Goal: Task Accomplishment & Management: Manage account settings

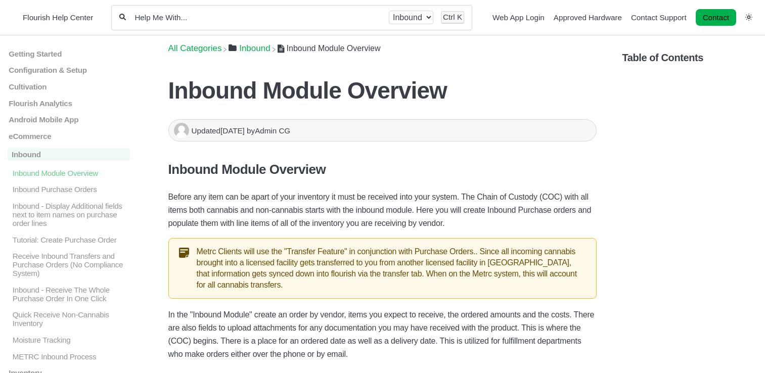
scroll to position [1618, 0]
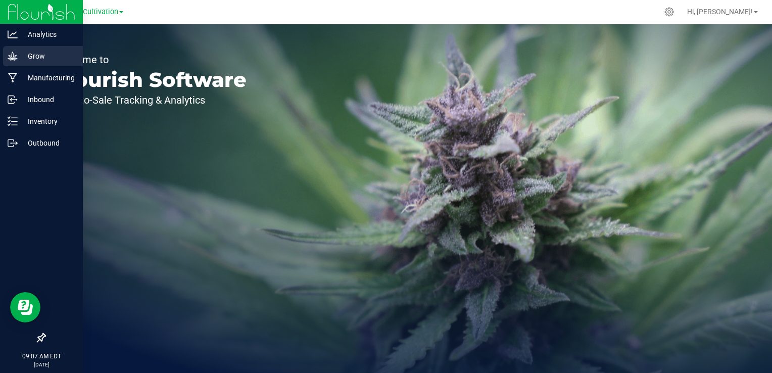
click at [14, 53] on icon at bounding box center [13, 56] width 10 height 10
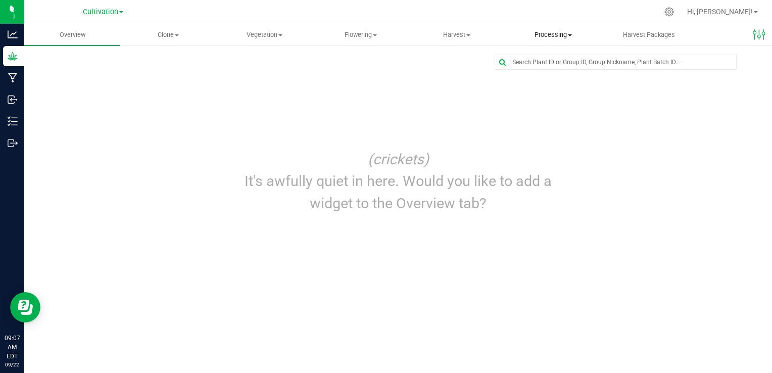
click at [547, 31] on span "Processing" at bounding box center [553, 34] width 95 height 9
click at [548, 72] on span "Processing harvests" at bounding box center [552, 73] width 94 height 9
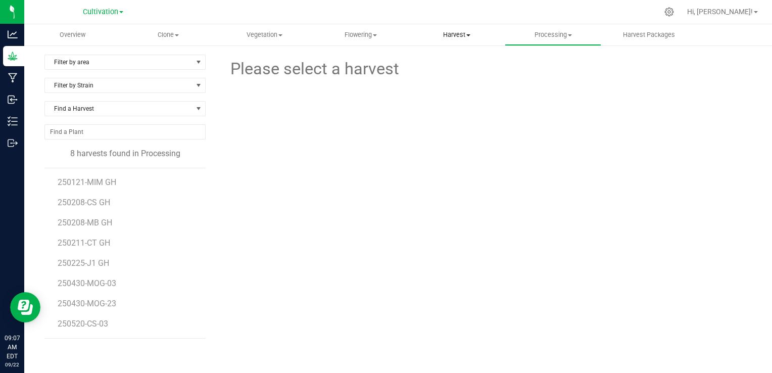
click at [462, 39] on span "Harvest" at bounding box center [456, 34] width 95 height 9
click at [449, 60] on span "Harvests" at bounding box center [437, 61] width 56 height 9
click at [82, 283] on span "250919 - MD" at bounding box center [81, 284] width 47 height 10
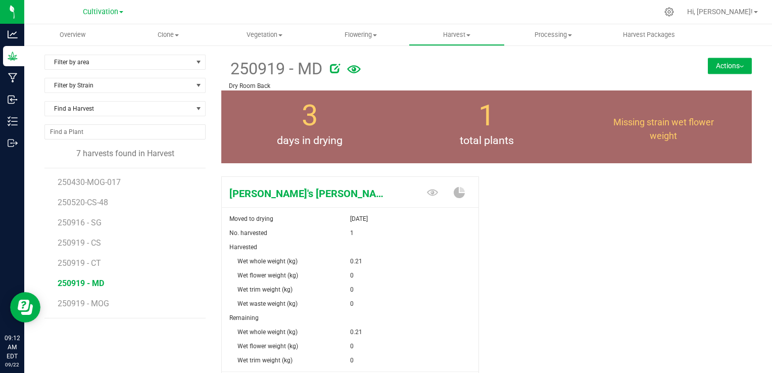
click at [525, 233] on div "[PERSON_NAME]'s [PERSON_NAME] Moved to drying [DATE] No. harvested 1 Harvested …" at bounding box center [486, 300] width 531 height 256
click at [86, 302] on span "250919 - MOG" at bounding box center [84, 304] width 53 height 10
click at [535, 203] on div "[PERSON_NAME]'s OG Moved to drying [DATE] No. harvested 12 Harvested Wet whole …" at bounding box center [486, 300] width 531 height 256
click at [520, 231] on div "[PERSON_NAME]'s OG Moved to drying [DATE] No. harvested 12 Harvested Wet whole …" at bounding box center [486, 300] width 531 height 256
click at [479, 255] on div "[PERSON_NAME]'s OG Moved to drying [DATE] No. harvested 12 Harvested Wet whole …" at bounding box center [353, 288] width 265 height 233
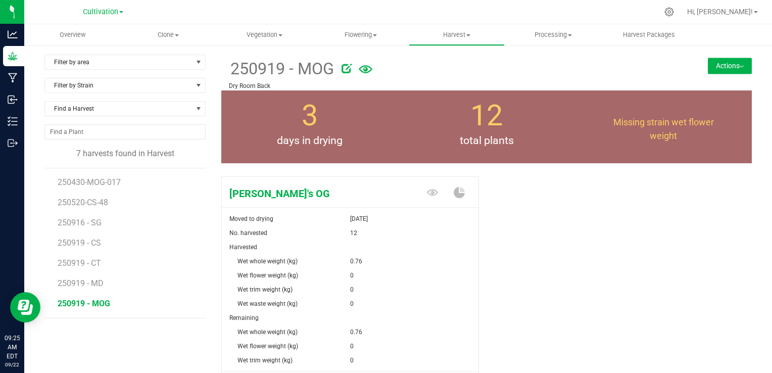
click at [527, 246] on div "[PERSON_NAME]'s OG Moved to drying [DATE] No. harvested 12 Harvested Wet whole …" at bounding box center [486, 300] width 531 height 256
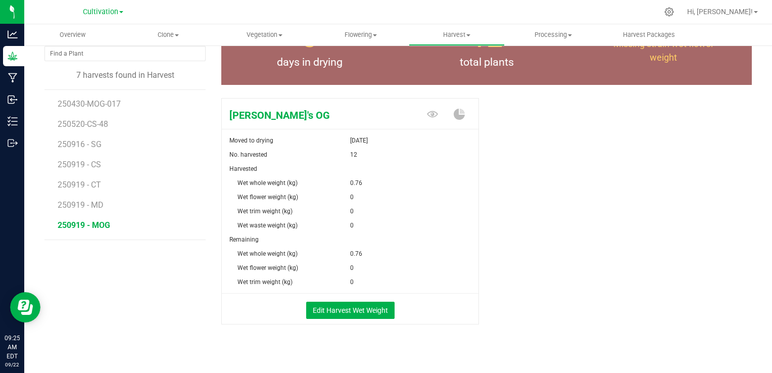
scroll to position [81, 0]
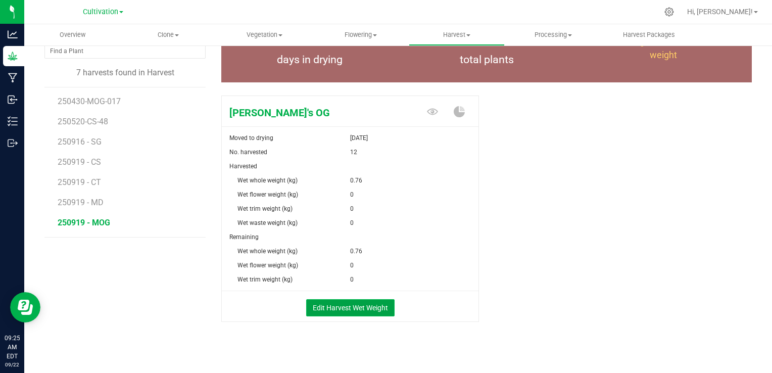
click at [357, 308] on button "Edit Harvest Wet Weight" at bounding box center [350, 307] width 88 height 17
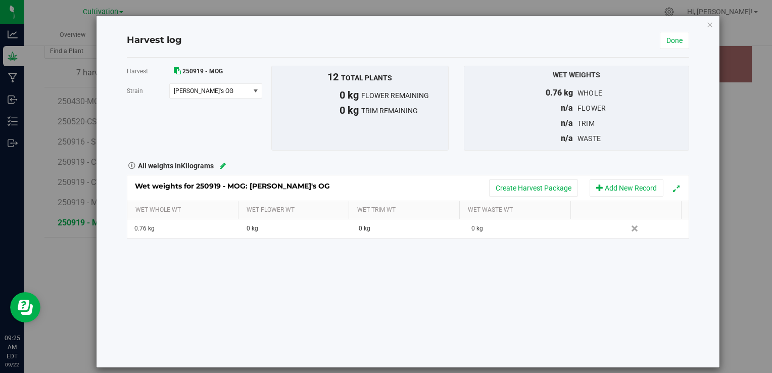
scroll to position [81, 0]
click at [670, 38] on link "Done" at bounding box center [674, 40] width 29 height 17
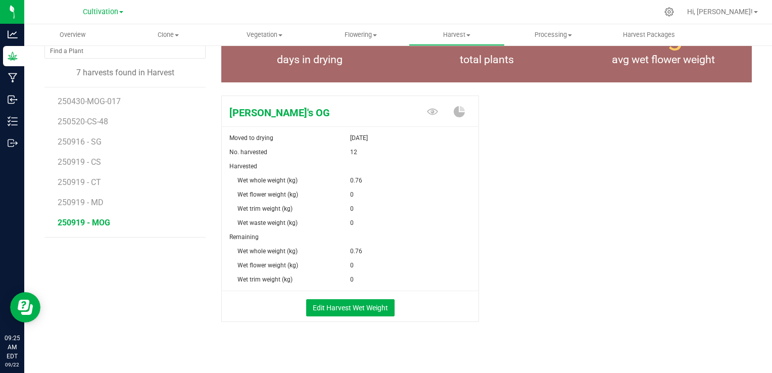
scroll to position [81, 0]
click at [615, 166] on div "[PERSON_NAME]'s OG Moved to drying [DATE] No. harvested 12 Harvested Wet whole …" at bounding box center [486, 219] width 531 height 256
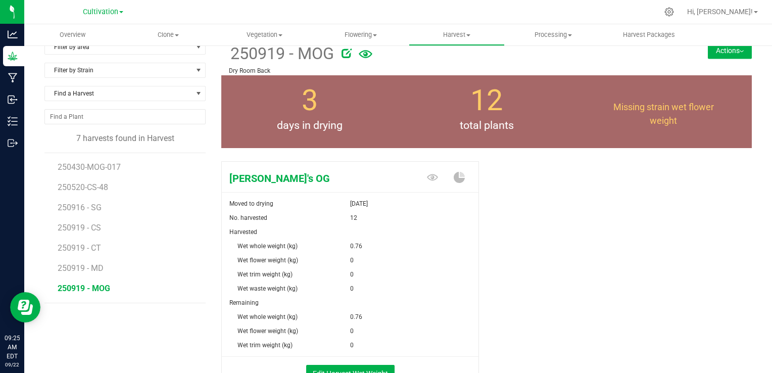
scroll to position [0, 0]
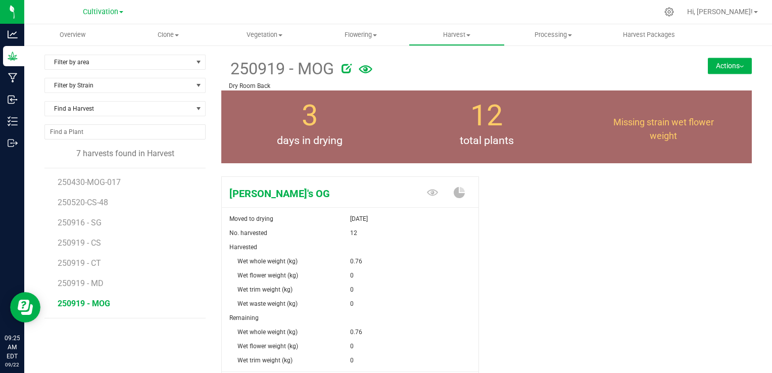
click at [718, 65] on button "Actions" at bounding box center [730, 66] width 44 height 16
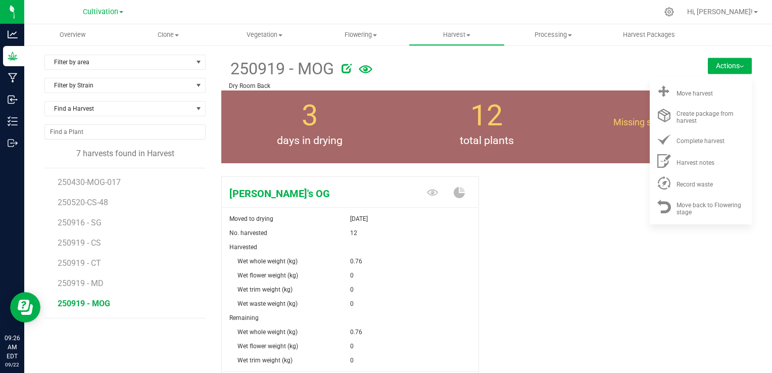
click at [563, 76] on div at bounding box center [503, 67] width 322 height 20
click at [526, 198] on div "[PERSON_NAME]'s OG Moved to drying [DATE] No. harvested 12 Harvested Wet whole …" at bounding box center [486, 300] width 531 height 256
click at [533, 242] on div "[PERSON_NAME]'s OG Moved to drying [DATE] No. harvested 12 Harvested Wet whole …" at bounding box center [486, 300] width 531 height 256
click at [518, 249] on div "[PERSON_NAME]'s OG Moved to drying [DATE] No. harvested 12 Harvested Wet whole …" at bounding box center [486, 300] width 531 height 256
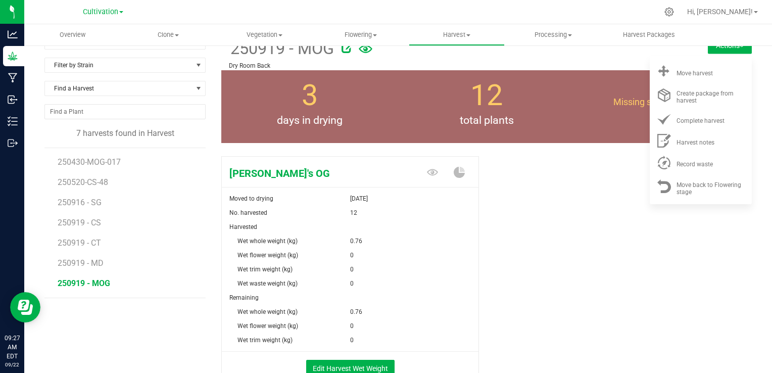
click at [518, 249] on div "[PERSON_NAME]'s OG Moved to drying [DATE] No. harvested 12 Harvested Wet whole …" at bounding box center [486, 280] width 531 height 256
click at [456, 36] on span "Harvest" at bounding box center [456, 34] width 95 height 9
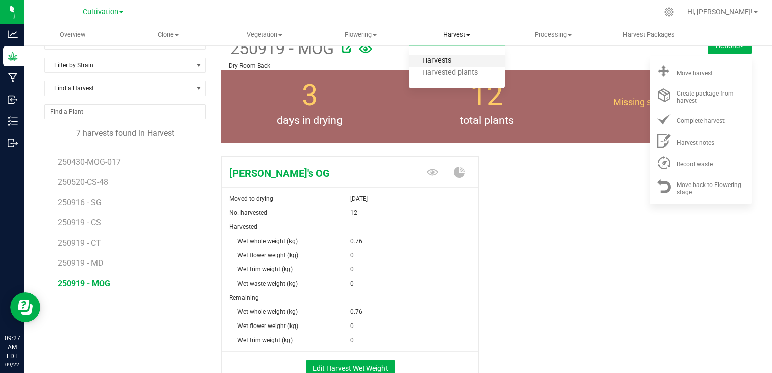
click at [441, 61] on span "Harvests" at bounding box center [437, 61] width 56 height 9
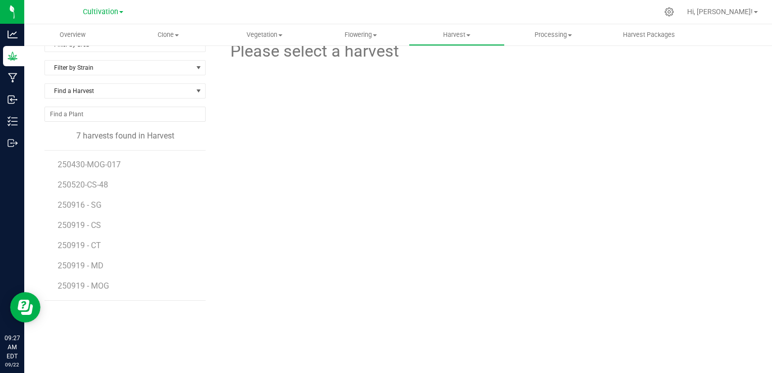
scroll to position [17, 0]
click at [549, 33] on span "Processing" at bounding box center [553, 34] width 95 height 9
click at [546, 70] on span "Processing harvests" at bounding box center [552, 73] width 94 height 9
click at [101, 163] on span "250121-MIM GH" at bounding box center [88, 165] width 60 height 10
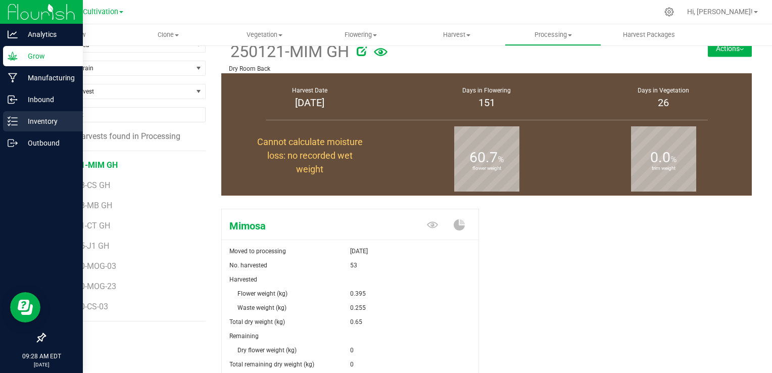
click at [15, 115] on div "Inventory" at bounding box center [43, 121] width 80 height 20
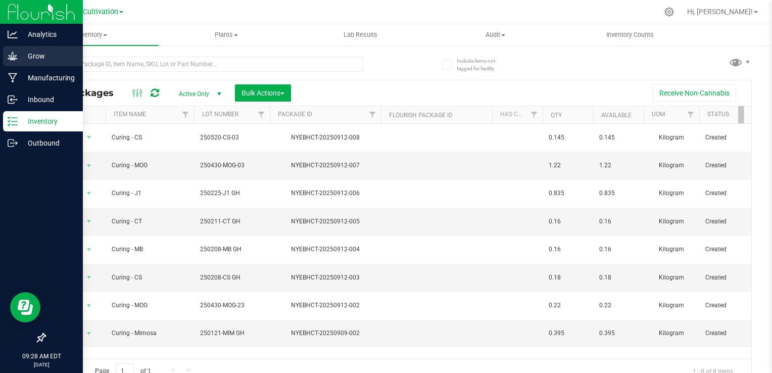
click at [28, 58] on p "Grow" at bounding box center [48, 56] width 61 height 12
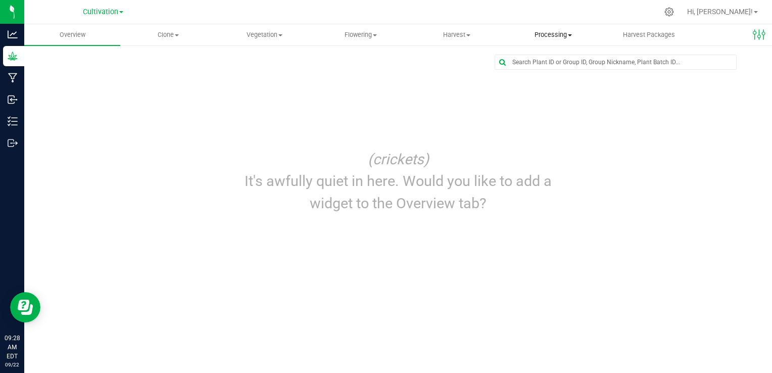
click at [566, 42] on uib-tab-heading "Processing Create package Processing harvests Processing plants Completed harve…" at bounding box center [553, 35] width 95 height 20
click at [546, 71] on span "Processing harvests" at bounding box center [552, 73] width 94 height 9
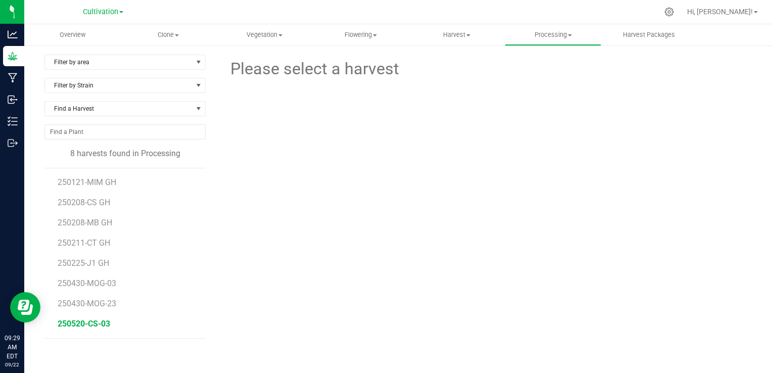
click at [91, 320] on span "250520-CS-03" at bounding box center [84, 324] width 53 height 10
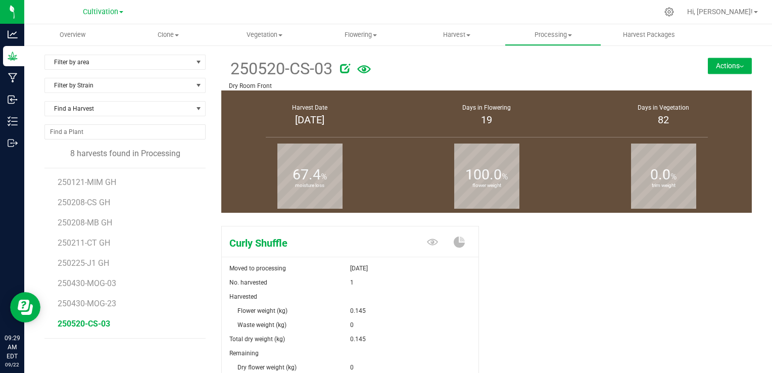
click at [525, 256] on div "Curly Shuffle Moved to processing [DATE] No. harvested 1 Harvested Flower weigh…" at bounding box center [486, 335] width 531 height 227
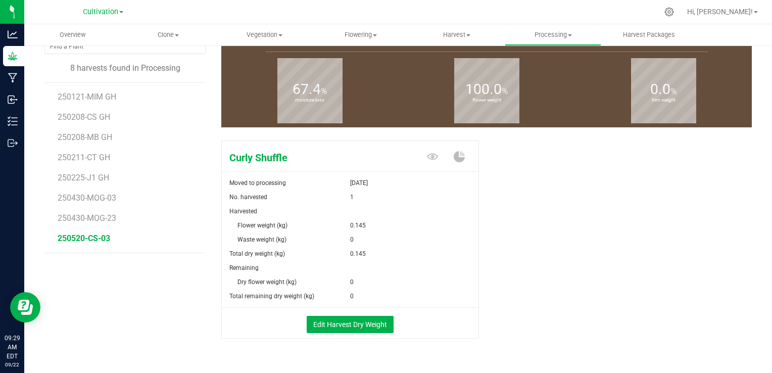
scroll to position [87, 0]
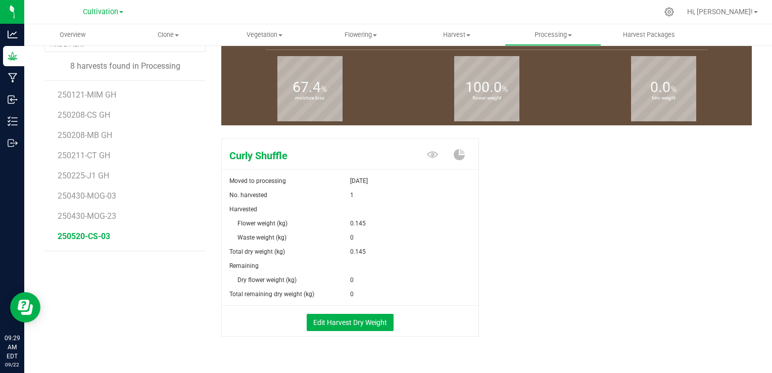
click at [463, 217] on div "0.145" at bounding box center [414, 223] width 128 height 14
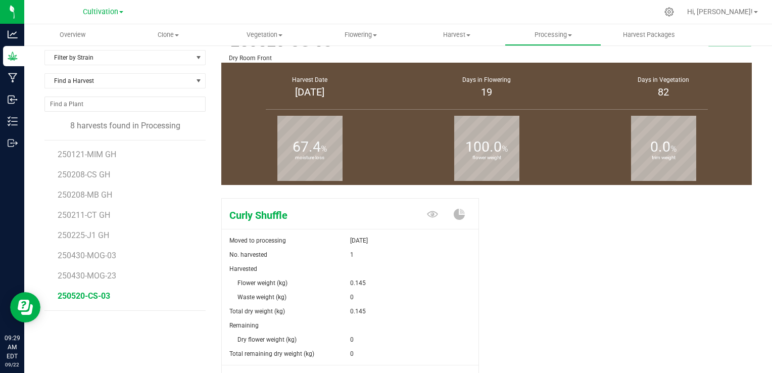
scroll to position [27, 0]
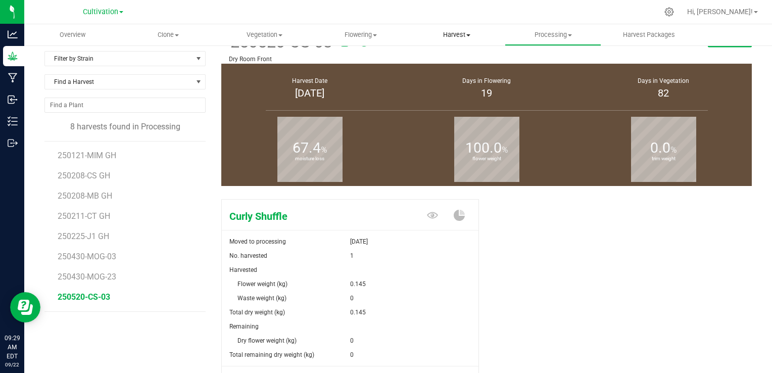
click at [454, 38] on span "Harvest" at bounding box center [456, 34] width 95 height 9
click at [447, 64] on span "Harvests" at bounding box center [437, 61] width 56 height 9
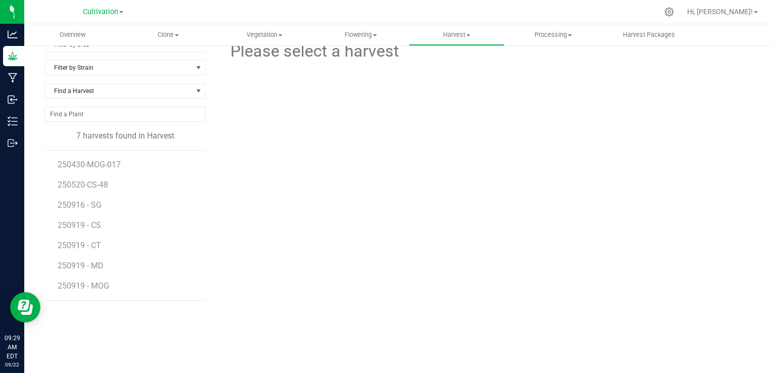
scroll to position [17, 0]
click at [103, 189] on span "250520-CS-48" at bounding box center [84, 185] width 53 height 10
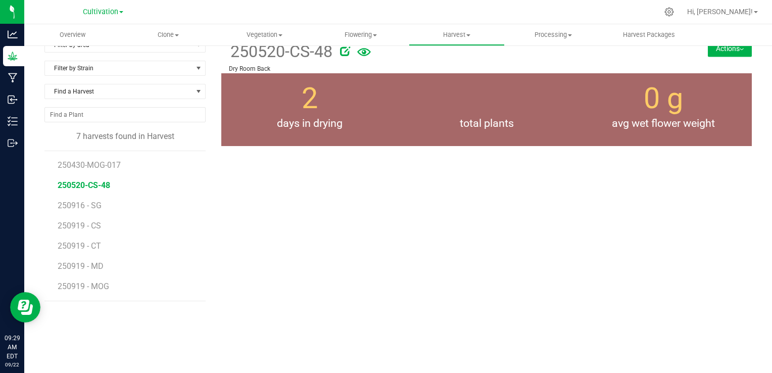
scroll to position [27, 0]
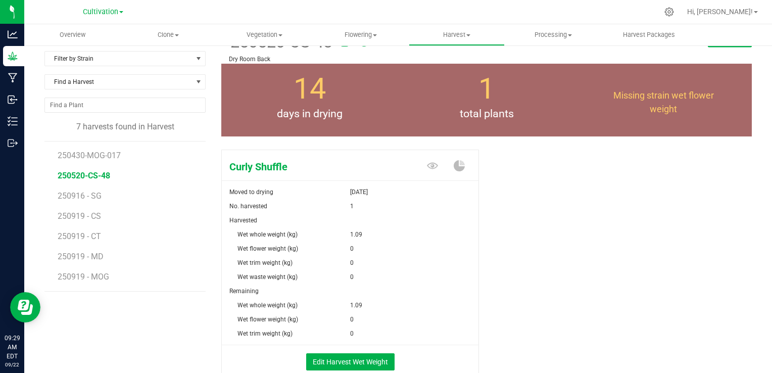
click at [534, 203] on div "Curly Shuffle Moved to drying [DATE] No. harvested 1 Harvested Wet whole weight…" at bounding box center [486, 274] width 531 height 256
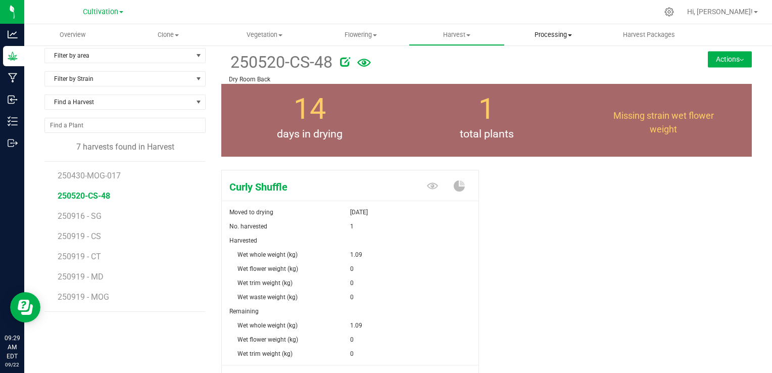
click at [565, 31] on span "Processing" at bounding box center [553, 34] width 95 height 9
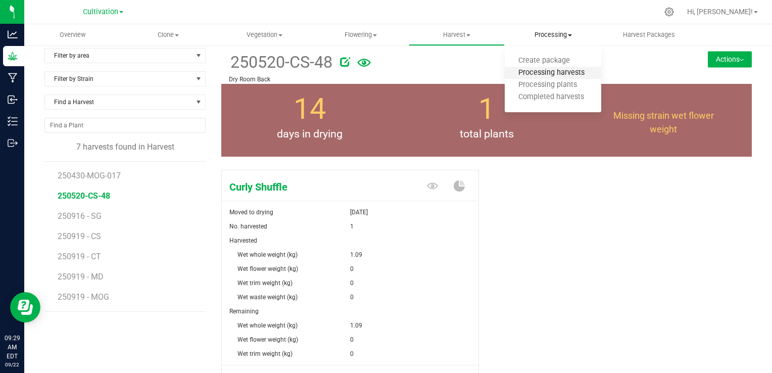
click at [540, 70] on span "Processing harvests" at bounding box center [552, 73] width 94 height 9
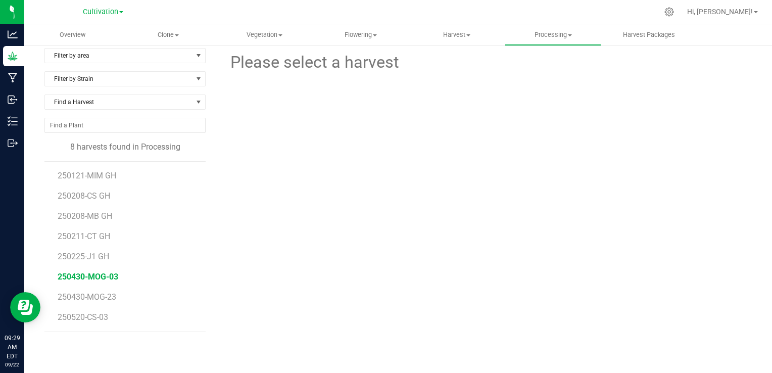
click at [104, 276] on span "250430-MOG-03" at bounding box center [88, 277] width 61 height 10
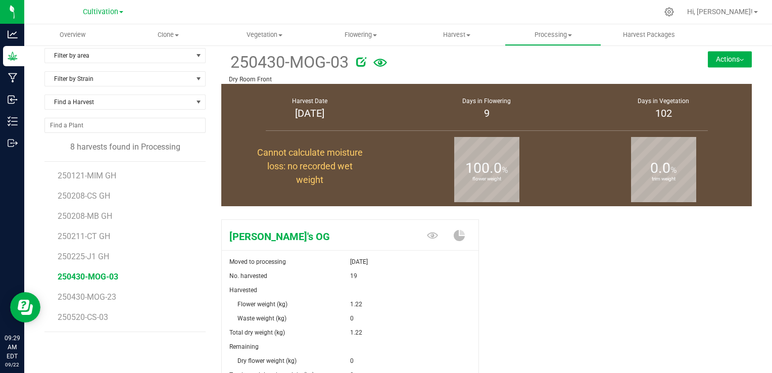
click at [545, 280] on div "[PERSON_NAME]'s OG Moved to processing [DATE] No. harvested 19 Harvested Flower…" at bounding box center [486, 328] width 531 height 227
click at [709, 59] on button "Actions" at bounding box center [730, 59] width 44 height 16
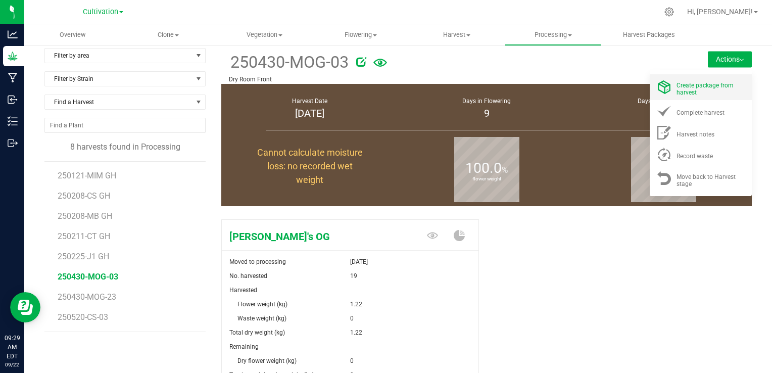
click at [694, 87] on span "Create package from harvest" at bounding box center [705, 89] width 57 height 14
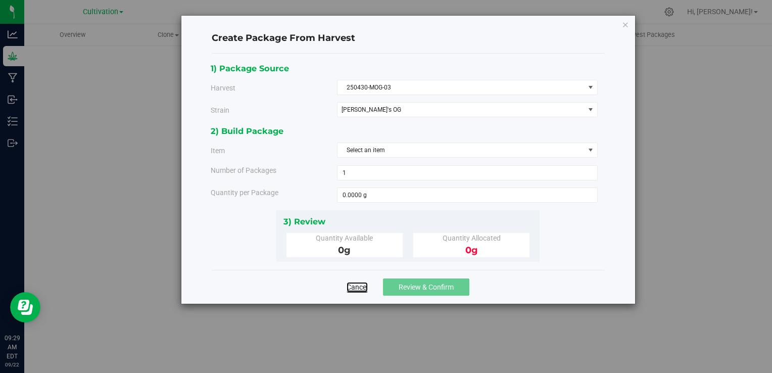
click at [364, 285] on link "Cancel" at bounding box center [357, 287] width 21 height 10
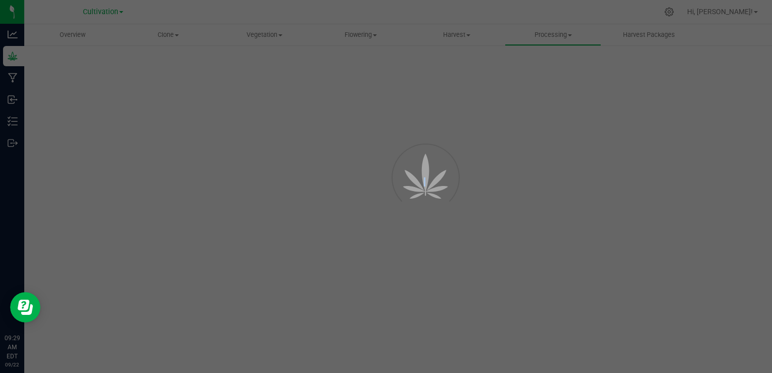
click at [364, 285] on div at bounding box center [386, 186] width 772 height 373
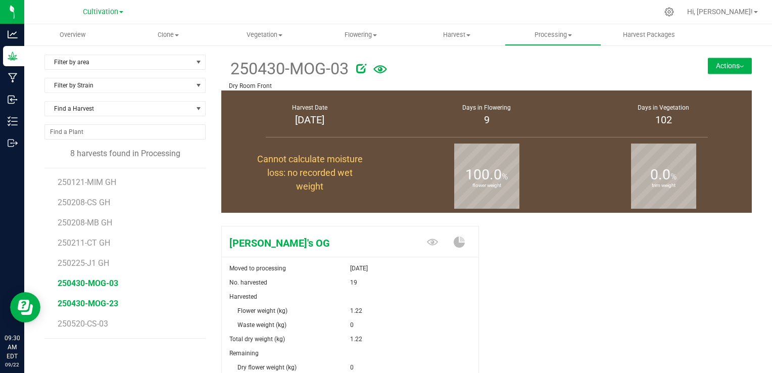
click at [108, 302] on span "250430-MOG-23" at bounding box center [88, 304] width 61 height 10
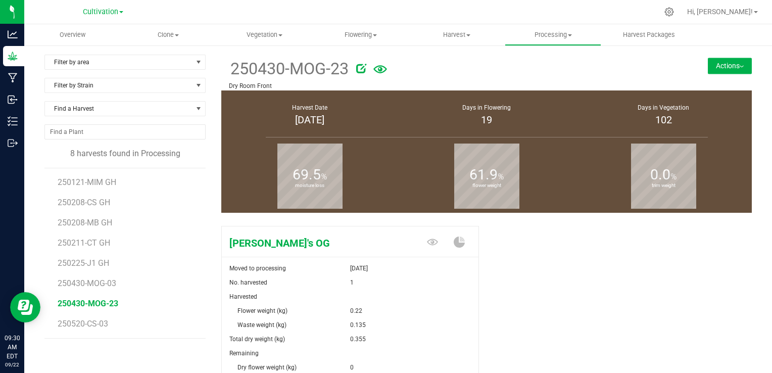
click at [708, 64] on button "Actions" at bounding box center [730, 66] width 44 height 16
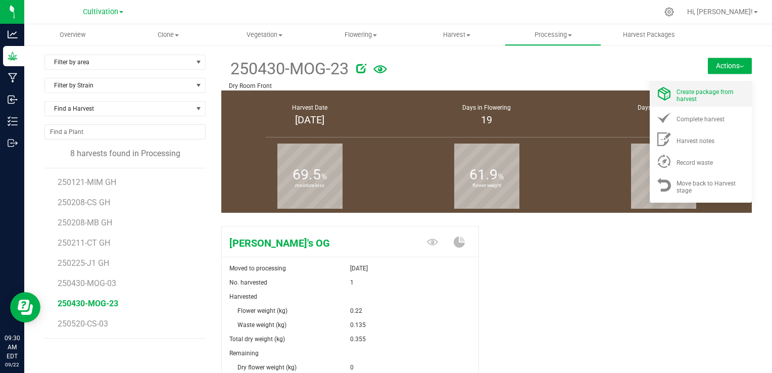
click at [687, 88] on span "Create package from harvest" at bounding box center [705, 95] width 57 height 14
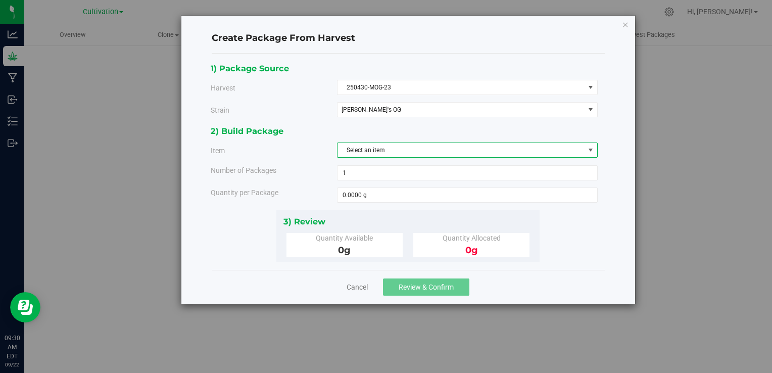
click at [461, 147] on span "Select an item" at bounding box center [461, 150] width 247 height 14
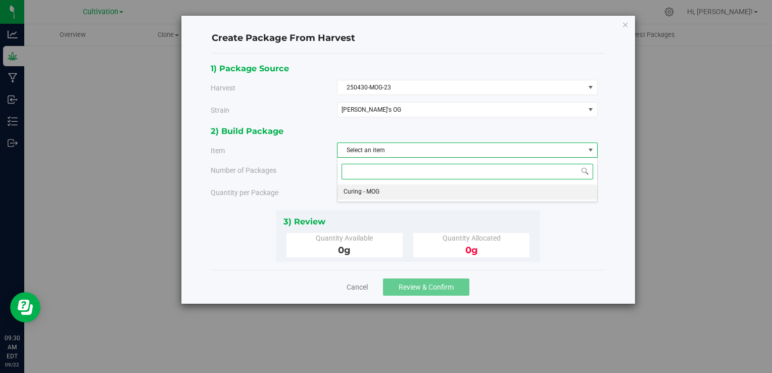
click at [433, 191] on li "Curing - MOG" at bounding box center [468, 192] width 260 height 15
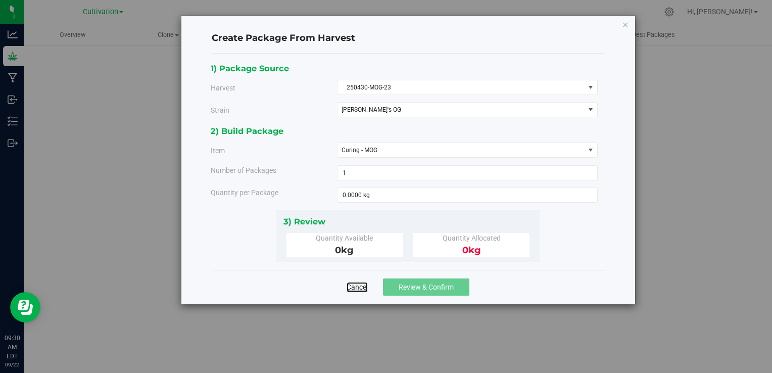
click at [354, 283] on link "Cancel" at bounding box center [357, 287] width 21 height 10
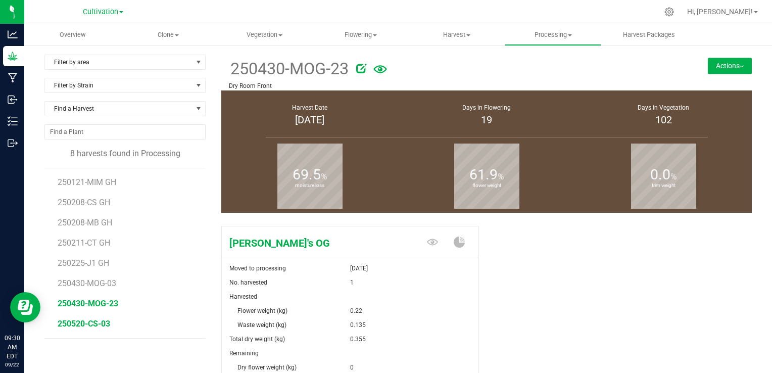
click at [102, 324] on span "250520-CS-03" at bounding box center [84, 324] width 53 height 10
click at [716, 68] on button "Actions" at bounding box center [730, 66] width 44 height 16
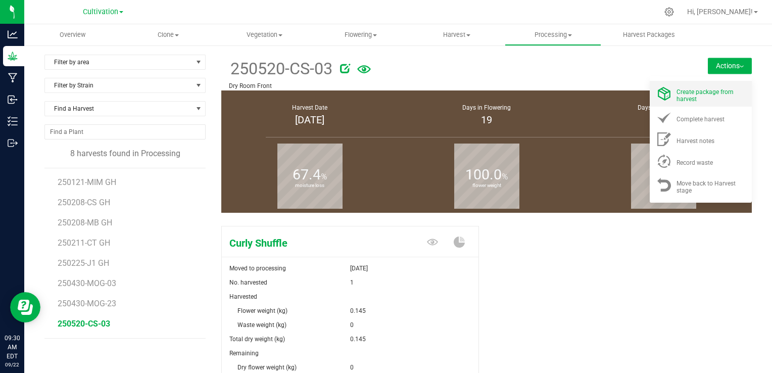
click at [695, 101] on div "Create package from harvest" at bounding box center [711, 94] width 69 height 18
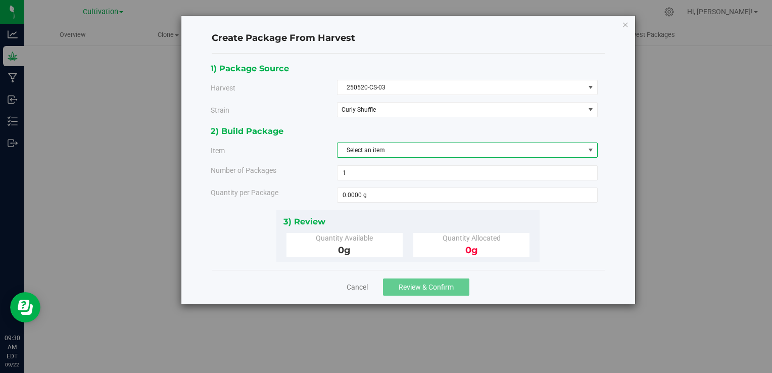
click at [592, 149] on span "select" at bounding box center [591, 150] width 8 height 8
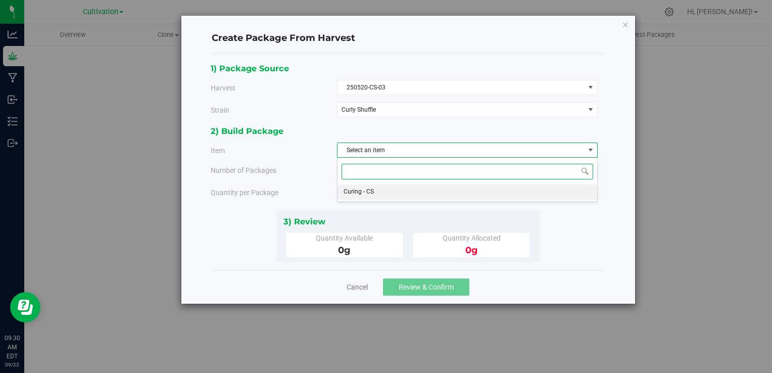
click at [545, 194] on li "Curing - CS" at bounding box center [468, 192] width 260 height 15
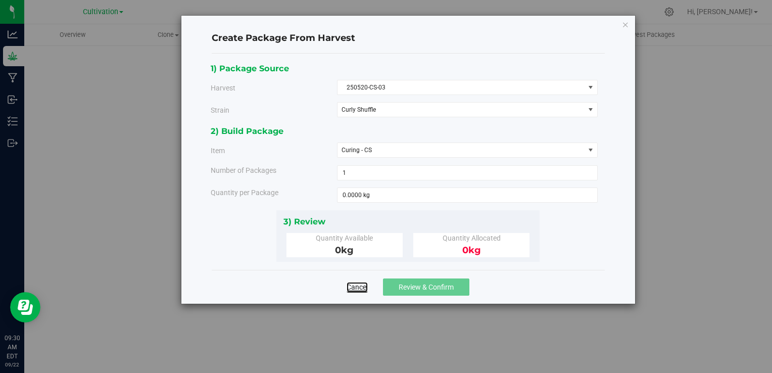
drag, startPoint x: 360, startPoint y: 288, endPoint x: 352, endPoint y: 288, distance: 7.6
click at [352, 288] on link "Cancel" at bounding box center [357, 287] width 21 height 10
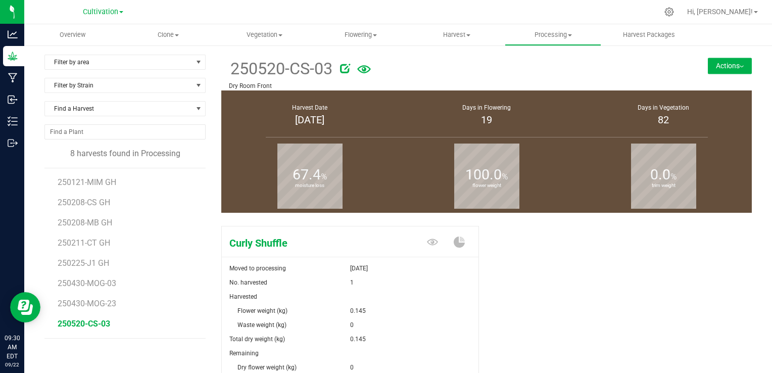
click at [537, 302] on div "Curly Shuffle Moved to processing [DATE] No. harvested 1 Harvested Flower weigh…" at bounding box center [486, 335] width 531 height 227
click at [712, 70] on button "Actions" at bounding box center [730, 66] width 44 height 16
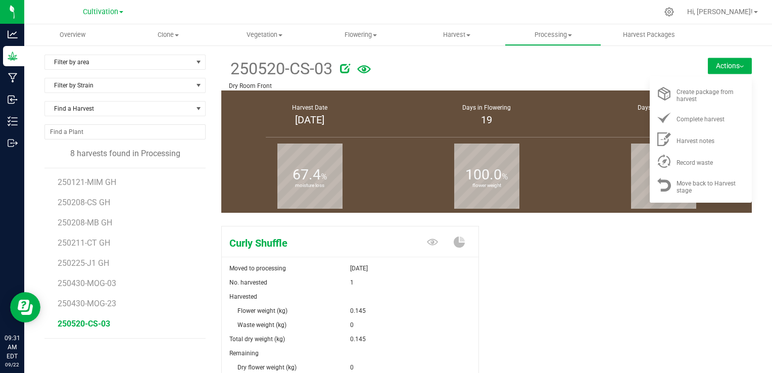
click at [613, 247] on div "Curly Shuffle Moved to processing [DATE] No. harvested 1 Harvested Flower weigh…" at bounding box center [486, 335] width 531 height 227
click at [598, 250] on div "Curly Shuffle Moved to processing [DATE] No. harvested 1 Harvested Flower weigh…" at bounding box center [486, 335] width 531 height 227
click at [183, 280] on li "250430-MOG-03" at bounding box center [128, 279] width 141 height 20
click at [640, 35] on span "Harvest Packages" at bounding box center [649, 34] width 79 height 9
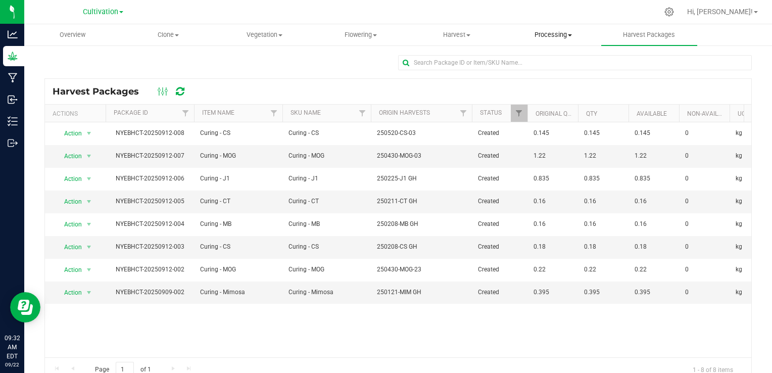
click at [550, 36] on span "Processing" at bounding box center [553, 34] width 95 height 9
click at [557, 71] on span "Processing harvests" at bounding box center [552, 73] width 94 height 9
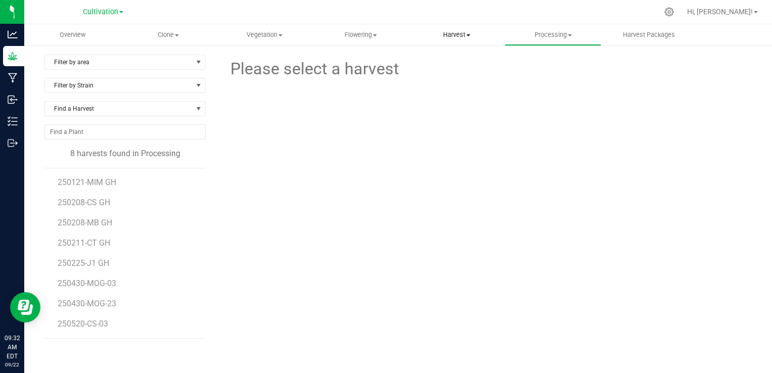
click at [454, 29] on uib-tab-heading "Harvest Harvests Harvested plants" at bounding box center [456, 35] width 95 height 20
click at [441, 61] on span "Harvests" at bounding box center [437, 61] width 56 height 9
click at [253, 187] on div "Please select a harvest" at bounding box center [486, 206] width 531 height 303
click at [262, 236] on div "Please select a harvest" at bounding box center [486, 206] width 531 height 303
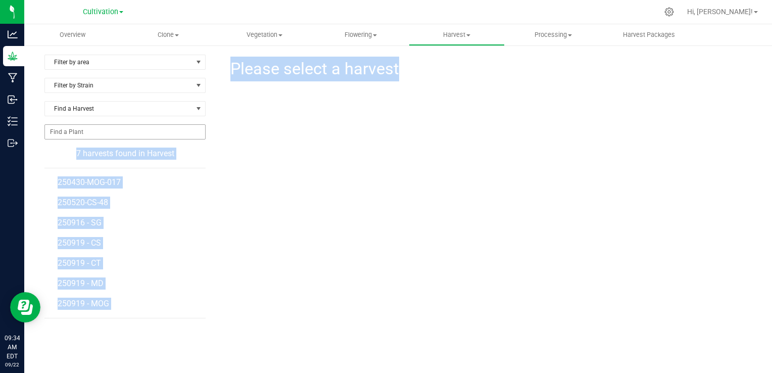
drag, startPoint x: 391, startPoint y: 127, endPoint x: 195, endPoint y: 136, distance: 196.4
click at [195, 136] on div "Filter by area Filter by area All Dry Room Back Dry Room Front Filter by Strain…" at bounding box center [398, 206] width 708 height 303
click at [293, 149] on div at bounding box center [487, 124] width 546 height 87
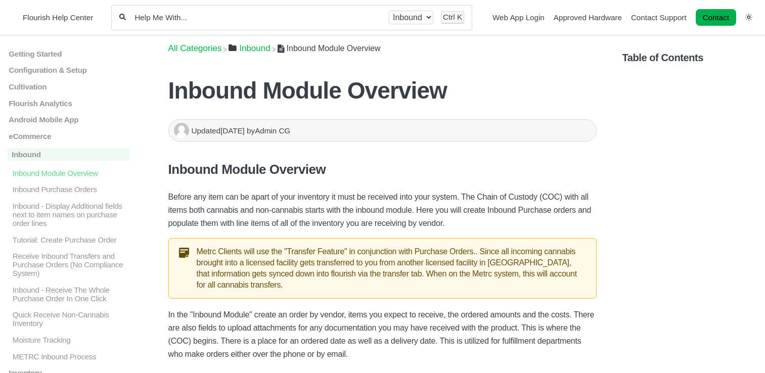
scroll to position [1618, 0]
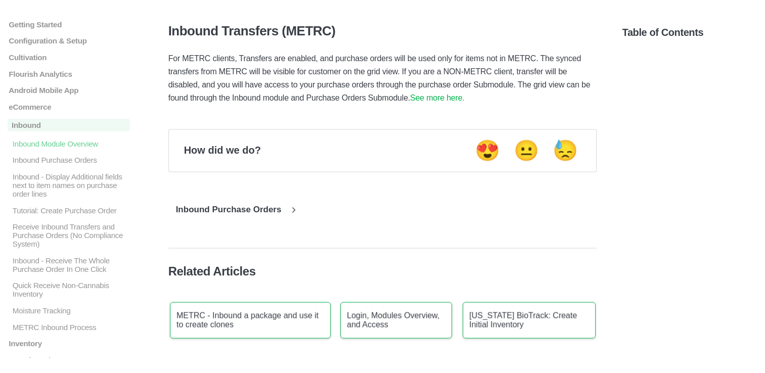
click at [677, 112] on section "Table of Contents" at bounding box center [689, 184] width 135 height 348
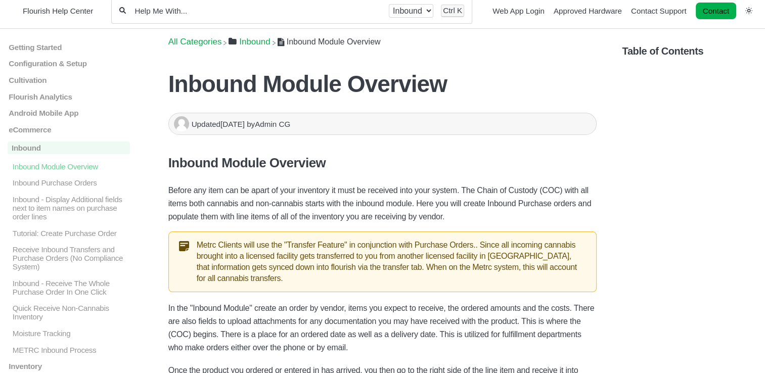
scroll to position [0, 0]
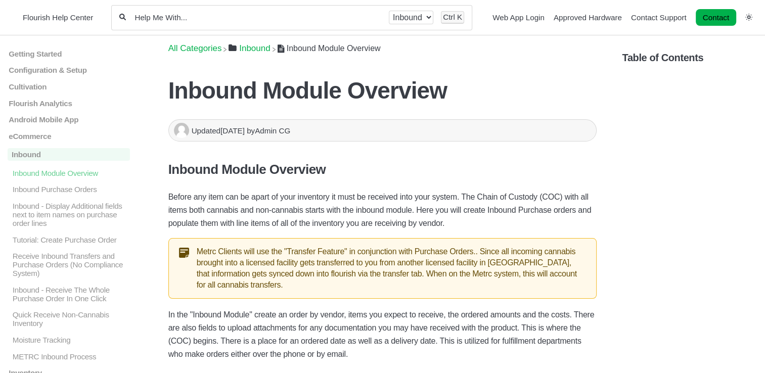
click at [637, 155] on section "Table of Contents" at bounding box center [689, 209] width 135 height 348
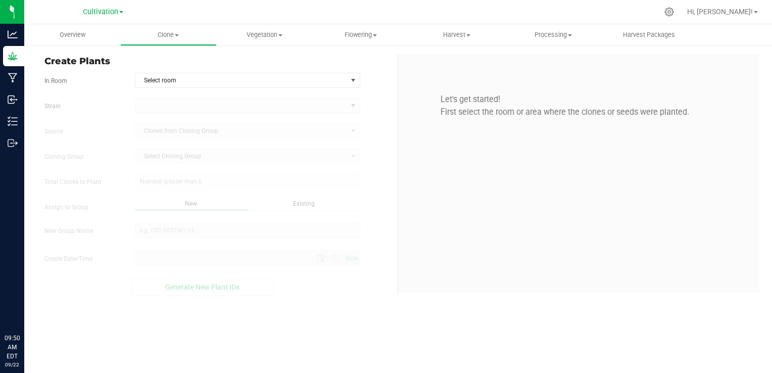
type input "[DATE] 9:50 AM"
click at [535, 188] on div "Let's get started! First select the room or area where the clones or seeds were…" at bounding box center [578, 175] width 361 height 240
click at [677, 245] on div "Let's get started! First select the room or area where the clones or seeds were…" at bounding box center [578, 175] width 361 height 240
click at [497, 162] on div "Let's get started! First select the room or area where the clones or seeds were…" at bounding box center [578, 175] width 361 height 240
click at [490, 177] on div "Let's get started! First select the room or area where the clones or seeds were…" at bounding box center [578, 175] width 361 height 240
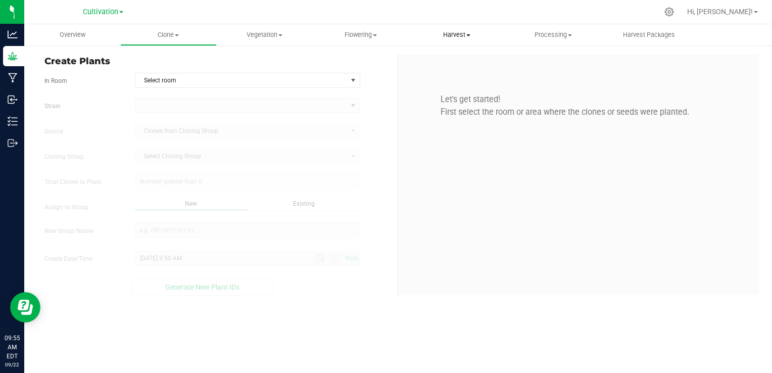
click at [447, 35] on span "Harvest" at bounding box center [456, 34] width 95 height 9
click at [440, 64] on span "Harvests" at bounding box center [437, 61] width 56 height 9
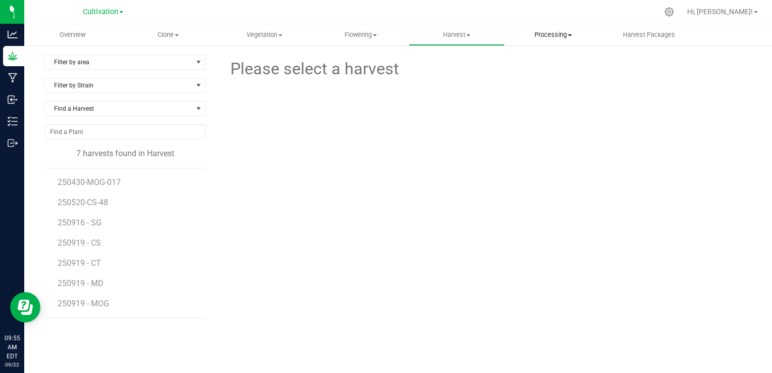
click at [555, 31] on span "Processing" at bounding box center [553, 34] width 95 height 9
click at [585, 71] on span "Processing harvests" at bounding box center [552, 73] width 94 height 9
click at [97, 321] on span "250520-CS-03" at bounding box center [84, 324] width 53 height 10
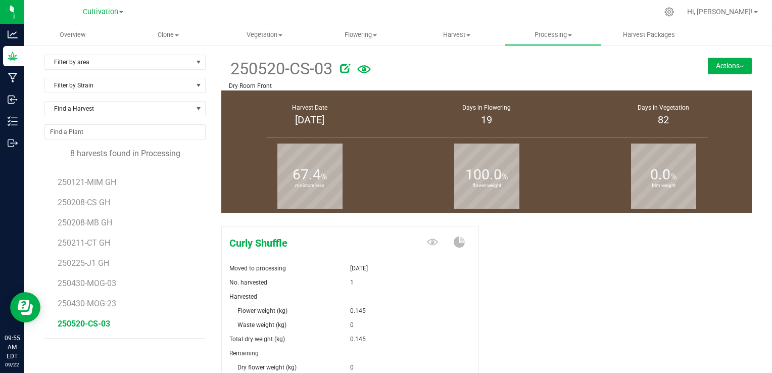
click at [534, 242] on div "Curly Shuffle Moved to processing [DATE] No. harvested 1 Harvested Flower weigh…" at bounding box center [486, 335] width 531 height 227
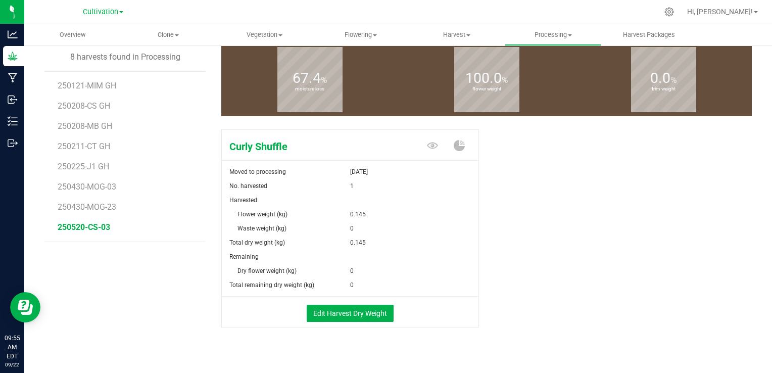
scroll to position [108, 0]
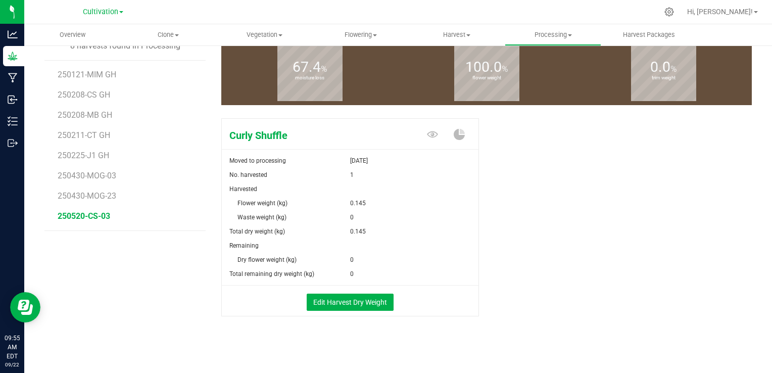
click at [556, 213] on div "Curly Shuffle Moved to processing [DATE] No. harvested 1 Harvested Flower weigh…" at bounding box center [486, 227] width 531 height 227
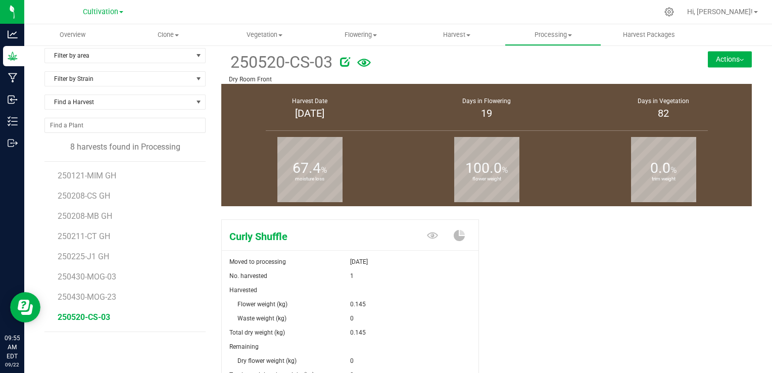
scroll to position [0, 0]
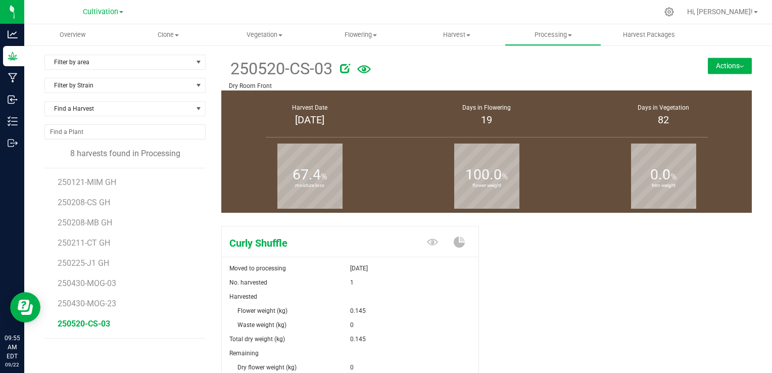
click at [718, 72] on button "Actions" at bounding box center [730, 66] width 44 height 16
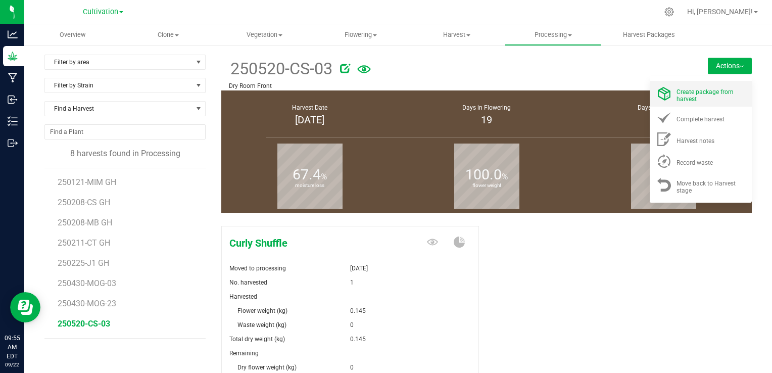
click at [702, 99] on div "Create package from harvest" at bounding box center [711, 94] width 69 height 18
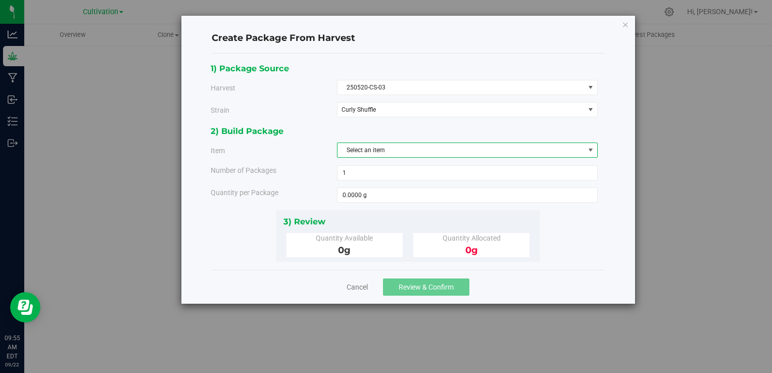
click at [393, 151] on span "Select an item" at bounding box center [461, 150] width 247 height 14
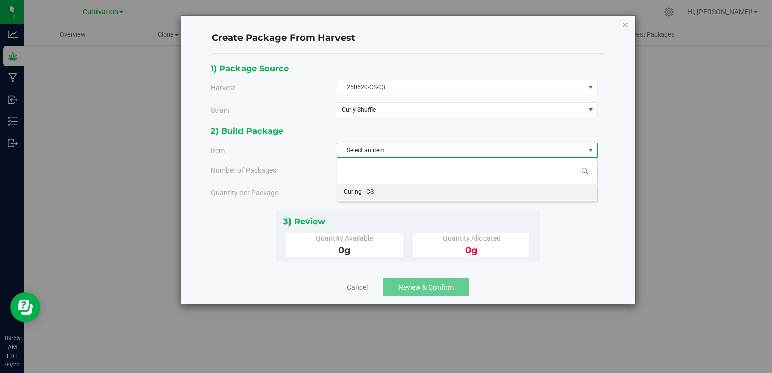
click at [362, 195] on span "Curing - CS" at bounding box center [359, 192] width 30 height 13
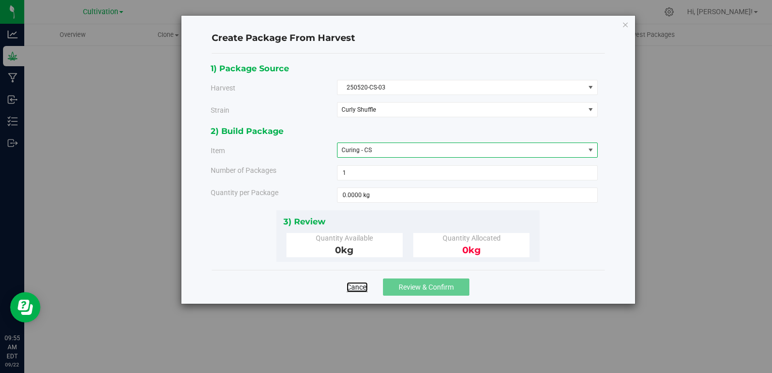
click at [363, 283] on link "Cancel" at bounding box center [357, 287] width 21 height 10
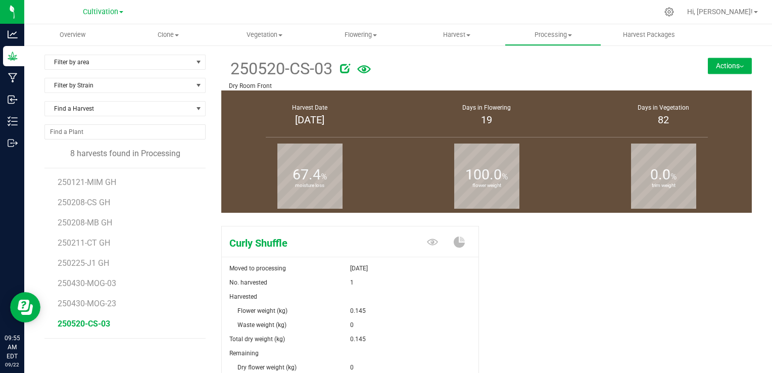
click at [615, 246] on div "Curly Shuffle Moved to processing [DATE] No. harvested 1 Harvested Flower weigh…" at bounding box center [486, 335] width 531 height 227
click at [726, 67] on button "Actions" at bounding box center [730, 66] width 44 height 16
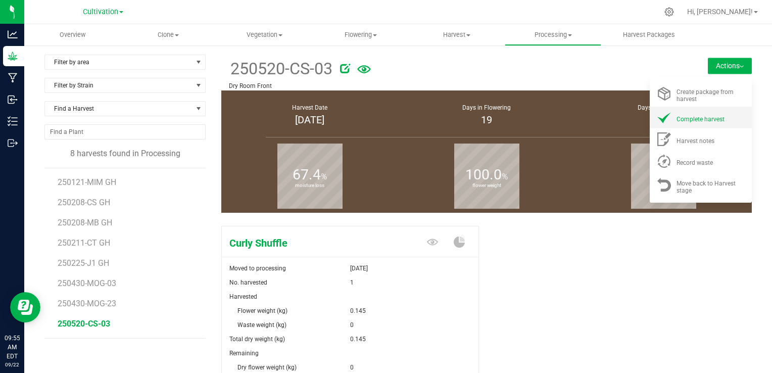
click at [697, 120] on span "Complete harvest" at bounding box center [701, 119] width 48 height 7
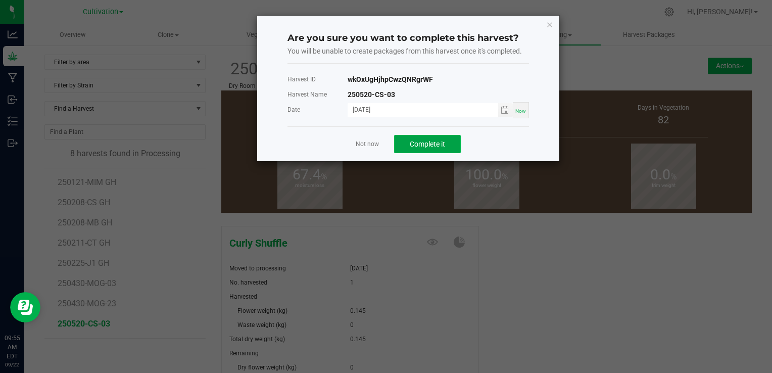
click at [455, 141] on button "Complete it" at bounding box center [427, 144] width 67 height 18
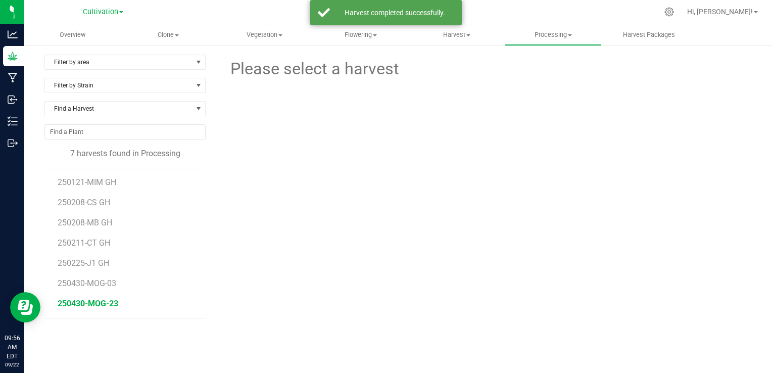
click at [101, 305] on span "250430-MOG-23" at bounding box center [88, 304] width 61 height 10
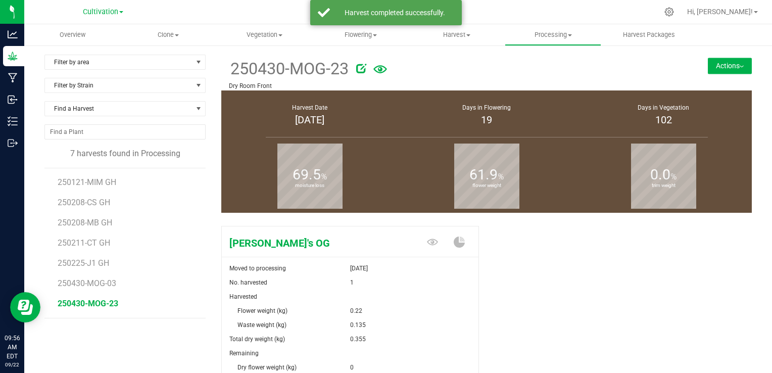
click at [717, 72] on button "Actions" at bounding box center [730, 66] width 44 height 16
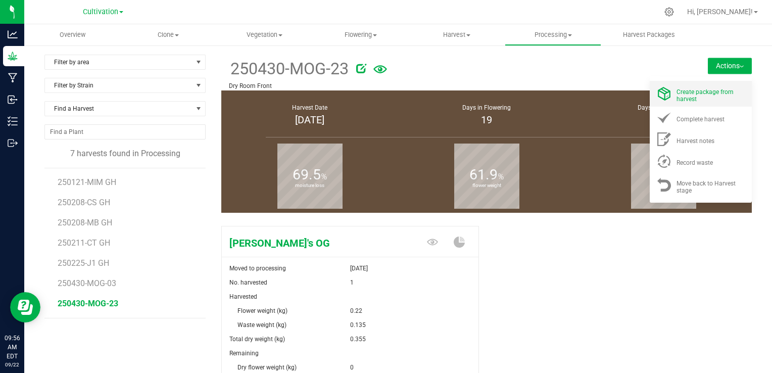
click at [700, 95] on span "Create package from harvest" at bounding box center [705, 95] width 57 height 14
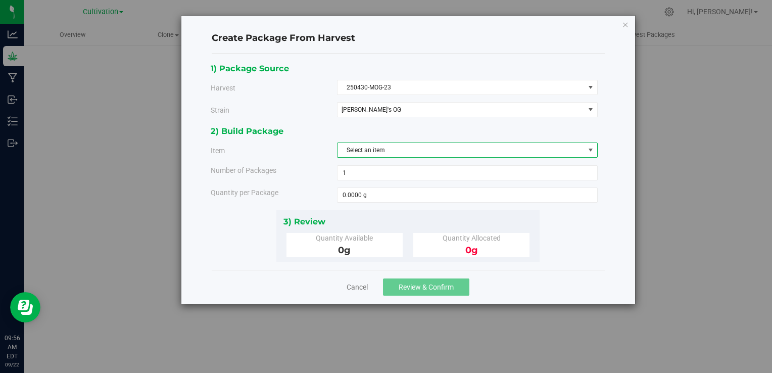
click at [523, 147] on span "Select an item" at bounding box center [461, 150] width 247 height 14
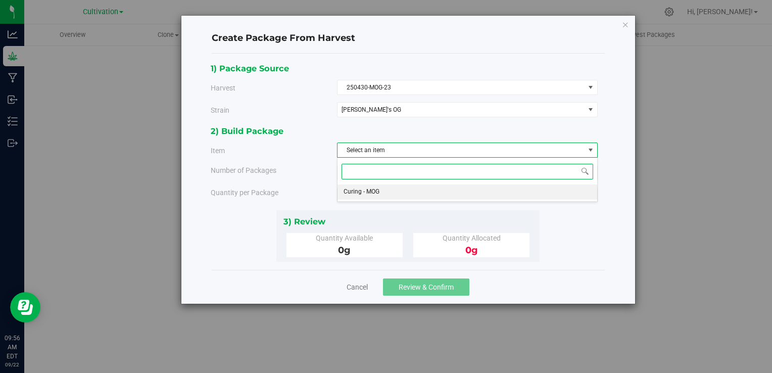
click at [403, 189] on li "Curing - MOG" at bounding box center [468, 192] width 260 height 15
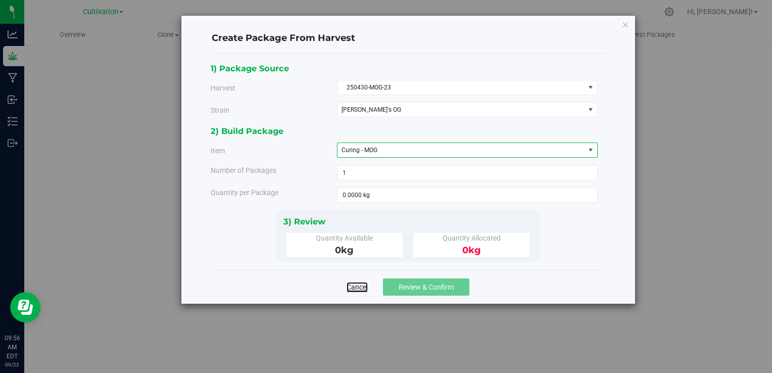
click at [356, 285] on link "Cancel" at bounding box center [357, 287] width 21 height 10
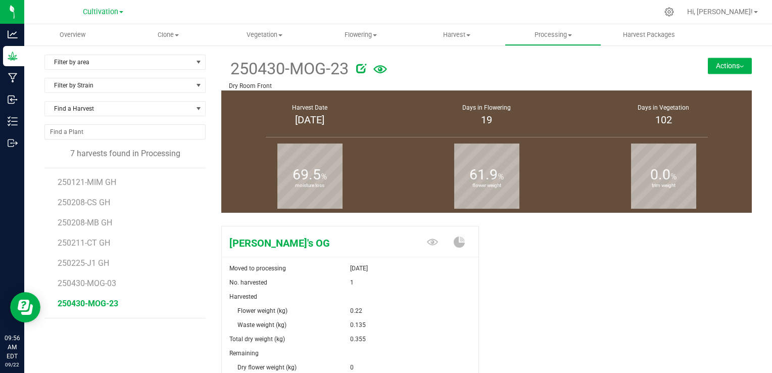
click at [723, 66] on button "Actions" at bounding box center [730, 66] width 44 height 16
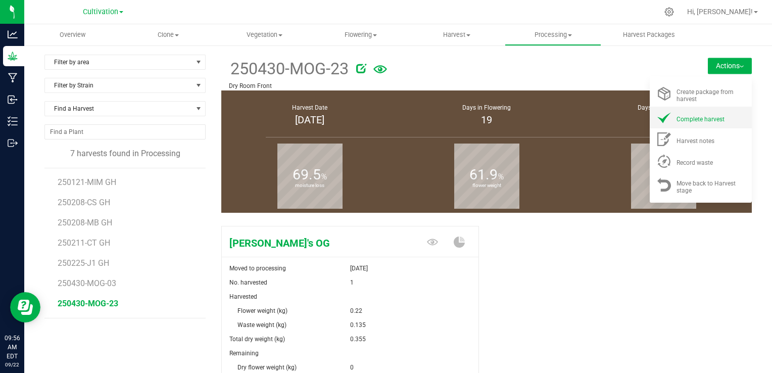
click at [690, 118] on span "Complete harvest" at bounding box center [701, 119] width 48 height 7
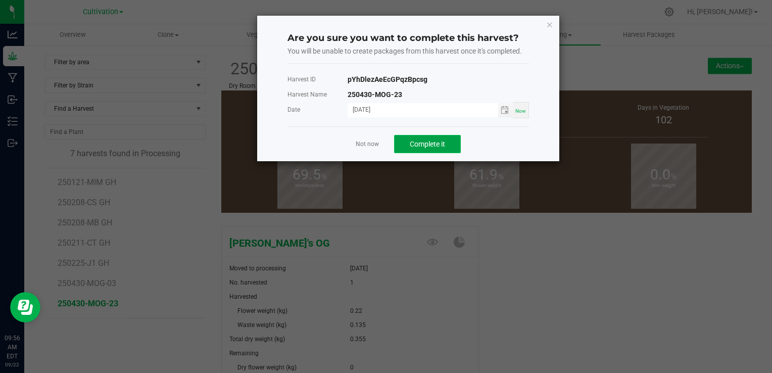
click at [446, 141] on button "Complete it" at bounding box center [427, 144] width 67 height 18
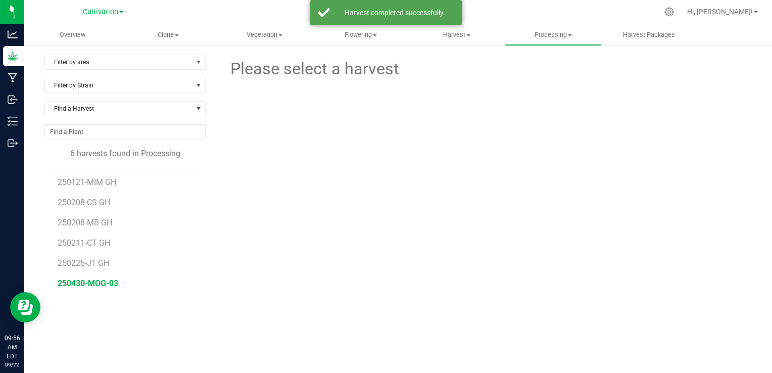
click at [110, 282] on span "250430-MOG-03" at bounding box center [88, 284] width 61 height 10
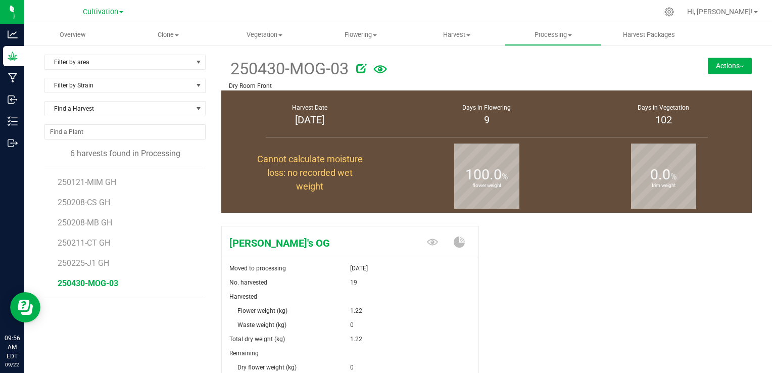
click at [717, 74] on button "Actions" at bounding box center [730, 66] width 44 height 16
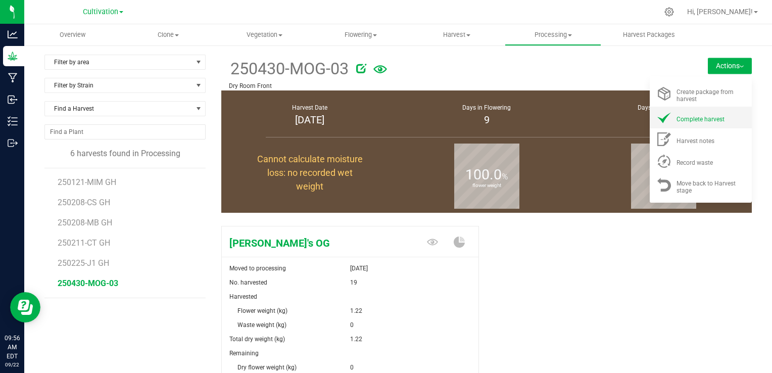
click at [677, 120] on span "Complete harvest" at bounding box center [701, 119] width 48 height 7
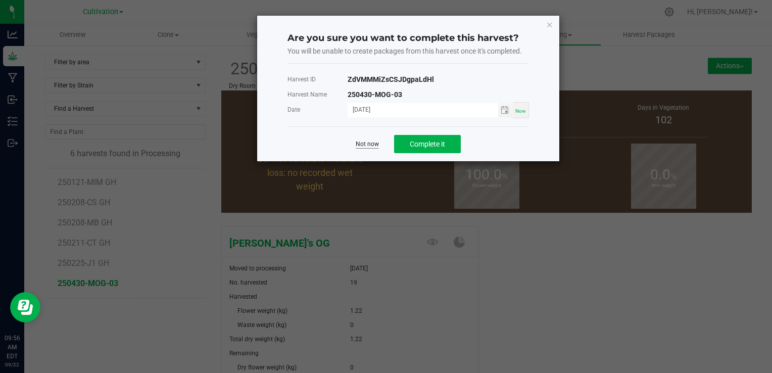
click at [370, 144] on link "Not now" at bounding box center [367, 144] width 23 height 9
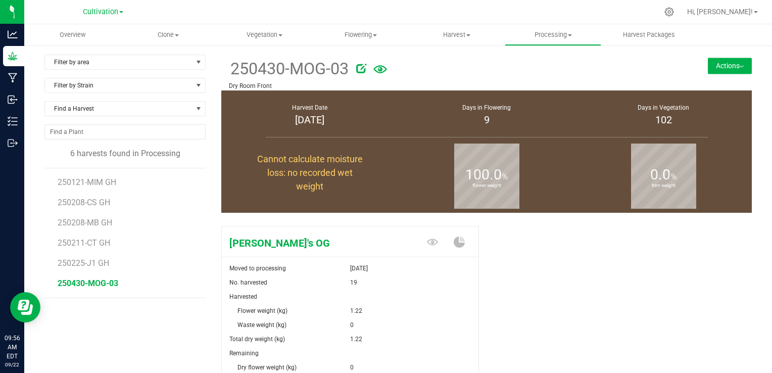
click at [728, 70] on button "Actions" at bounding box center [730, 66] width 44 height 16
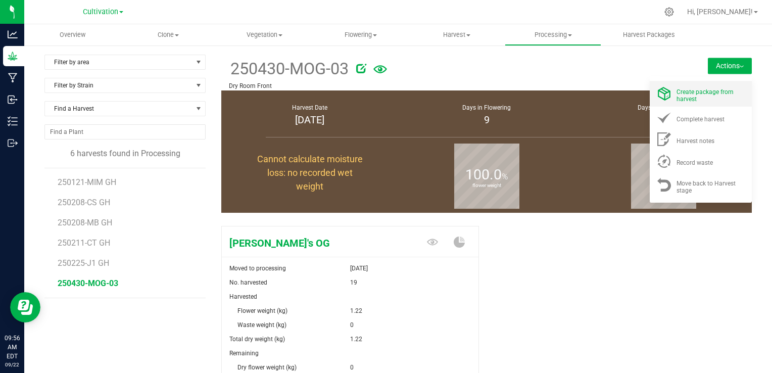
click at [692, 91] on span "Create package from harvest" at bounding box center [705, 95] width 57 height 14
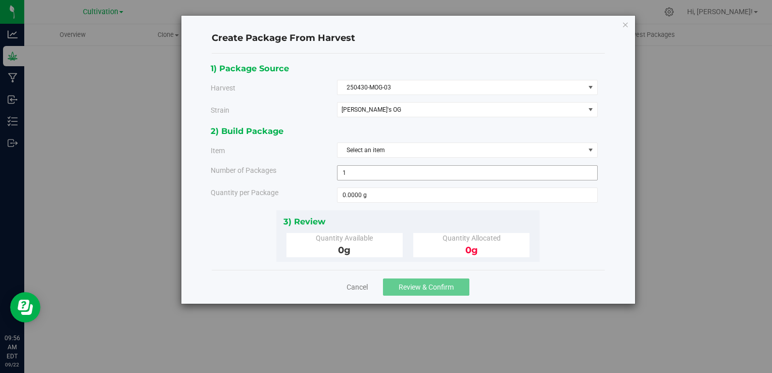
click at [433, 173] on span "1 1" at bounding box center [467, 172] width 261 height 15
click at [465, 154] on span "Select an item" at bounding box center [461, 150] width 247 height 14
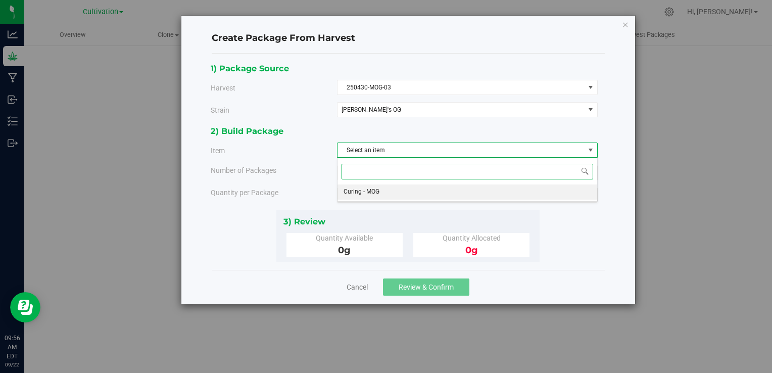
click at [388, 195] on li "Curing - MOG" at bounding box center [468, 192] width 260 height 15
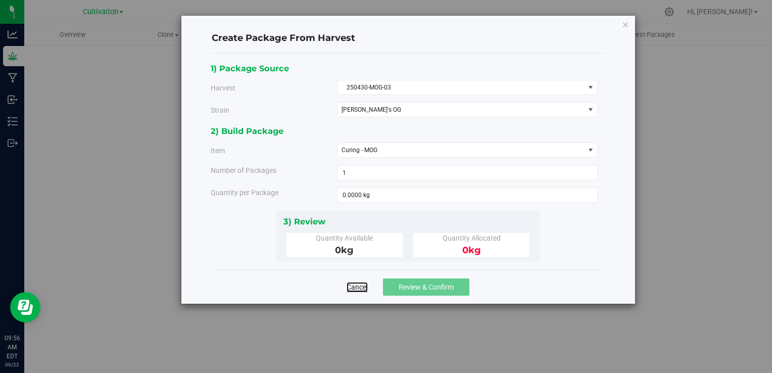
click at [360, 283] on link "Cancel" at bounding box center [357, 287] width 21 height 10
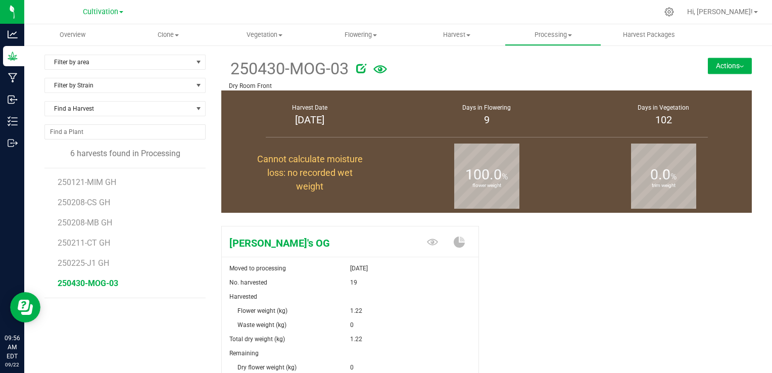
click at [728, 72] on button "Actions" at bounding box center [730, 66] width 44 height 16
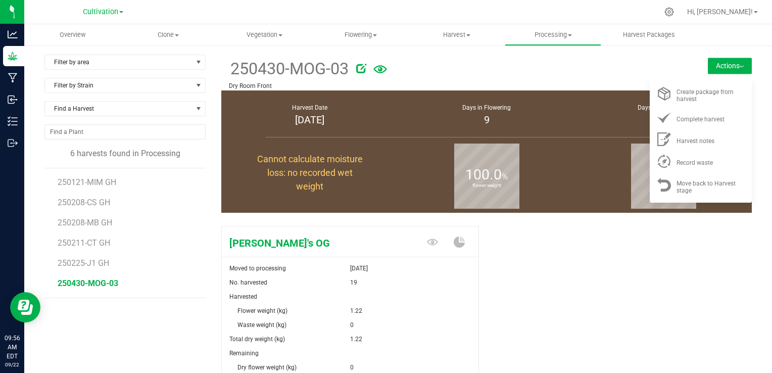
drag, startPoint x: 675, startPoint y: 114, endPoint x: 576, endPoint y: 123, distance: 99.5
click at [576, 123] on div "Days in Vegetation 102" at bounding box center [663, 115] width 177 height 50
click at [679, 116] on span "Complete harvest" at bounding box center [701, 119] width 48 height 7
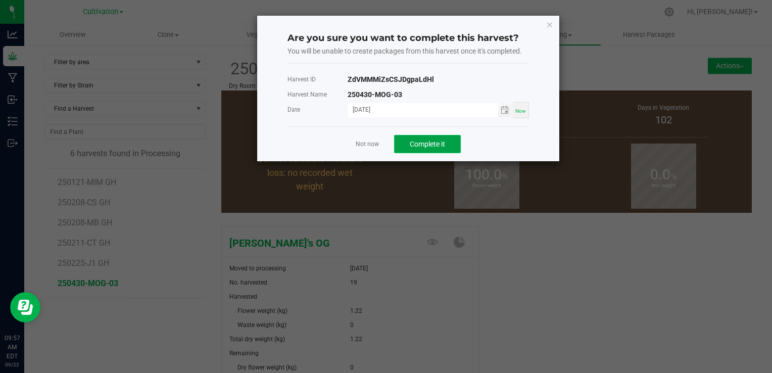
click at [420, 144] on span "Complete it" at bounding box center [427, 144] width 35 height 8
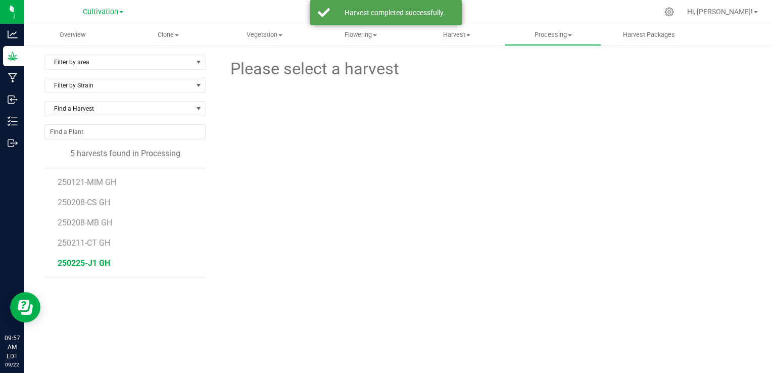
click at [105, 259] on span "250225-J1 GH" at bounding box center [84, 263] width 53 height 10
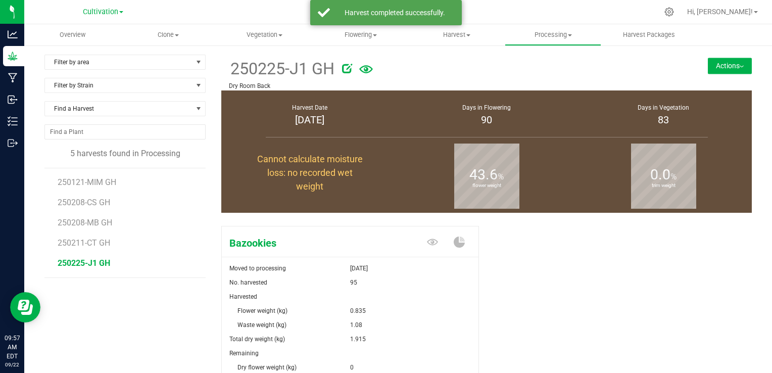
click at [723, 69] on button "Actions" at bounding box center [730, 66] width 44 height 16
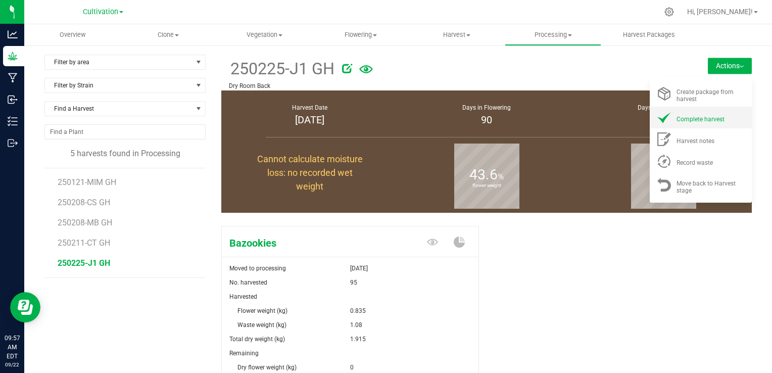
click at [681, 116] on span "Complete harvest" at bounding box center [701, 119] width 48 height 7
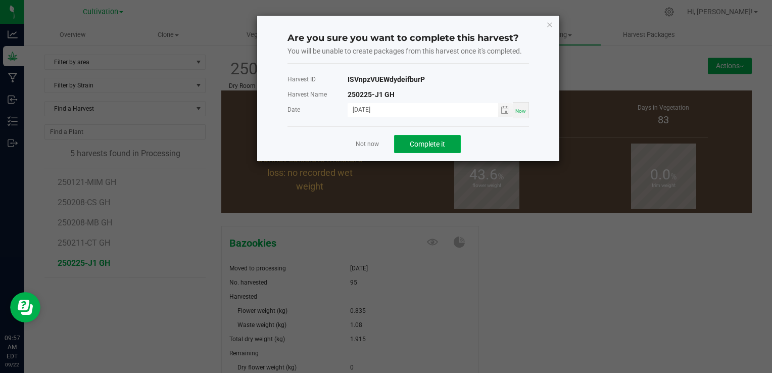
click at [452, 147] on button "Complete it" at bounding box center [427, 144] width 67 height 18
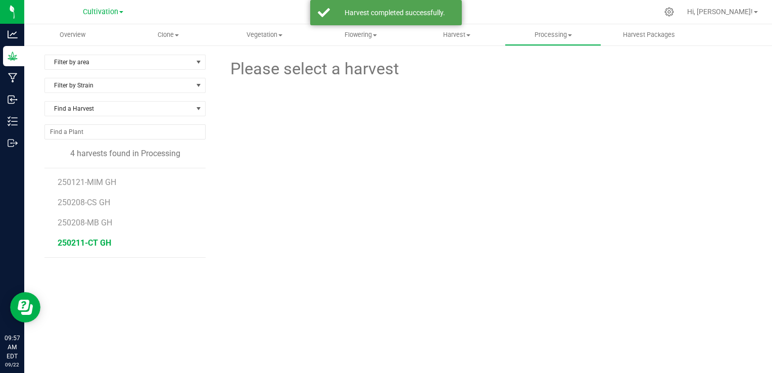
click at [88, 239] on span "250211-CT GH" at bounding box center [85, 243] width 54 height 10
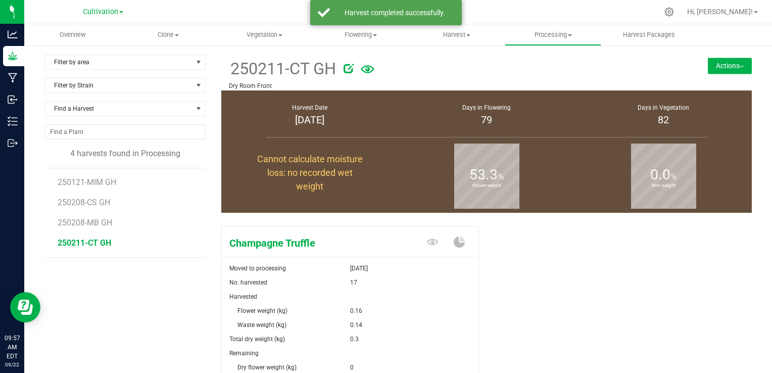
click at [732, 70] on button "Actions" at bounding box center [730, 66] width 44 height 16
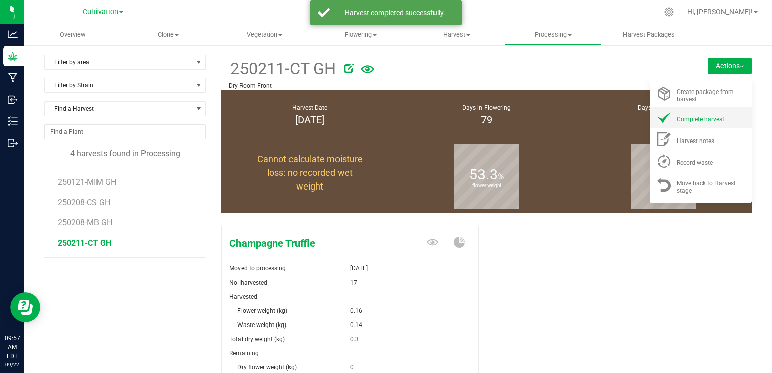
click at [679, 118] on span "Complete harvest" at bounding box center [701, 119] width 48 height 7
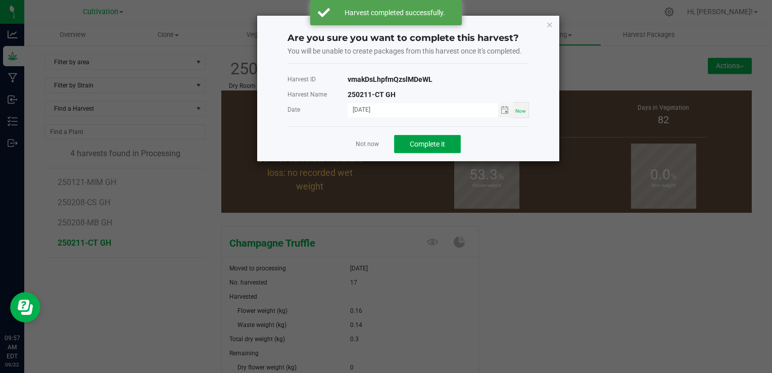
click at [425, 149] on button "Complete it" at bounding box center [427, 144] width 67 height 18
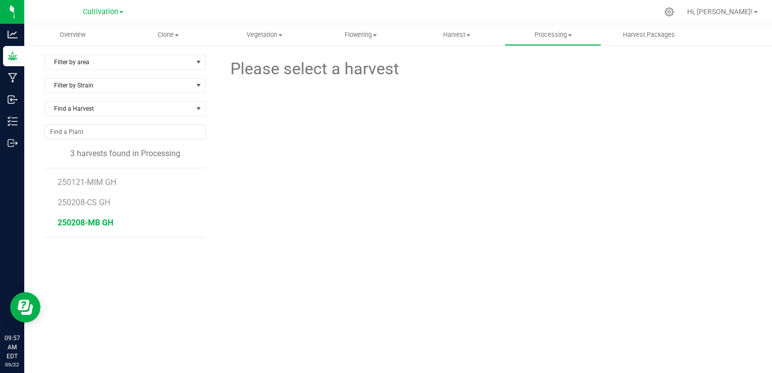
click at [106, 225] on span "250208-MB GH" at bounding box center [86, 223] width 56 height 10
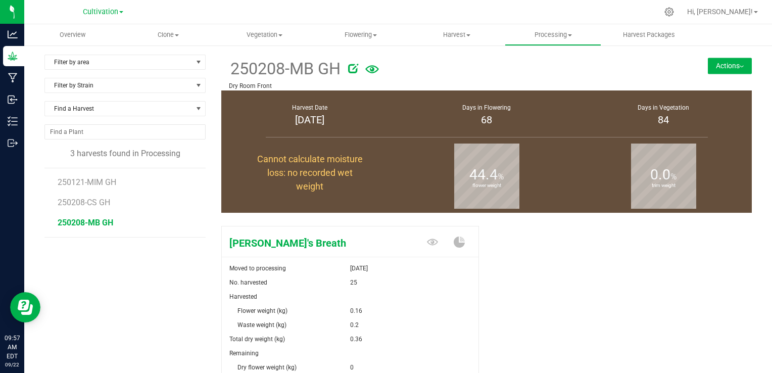
click at [708, 72] on button "Actions" at bounding box center [730, 66] width 44 height 16
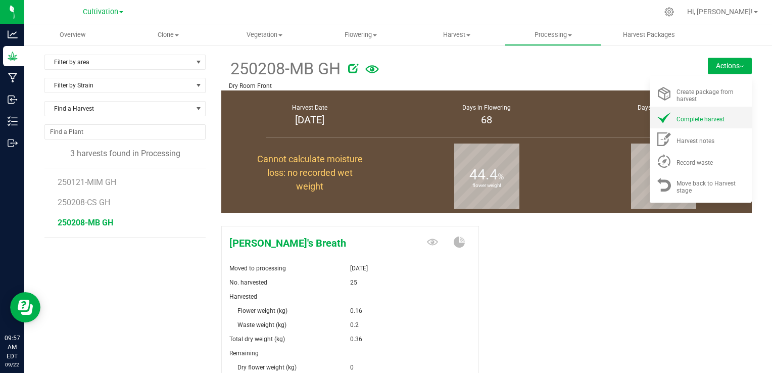
click at [678, 114] on div "Complete harvest" at bounding box center [711, 117] width 69 height 11
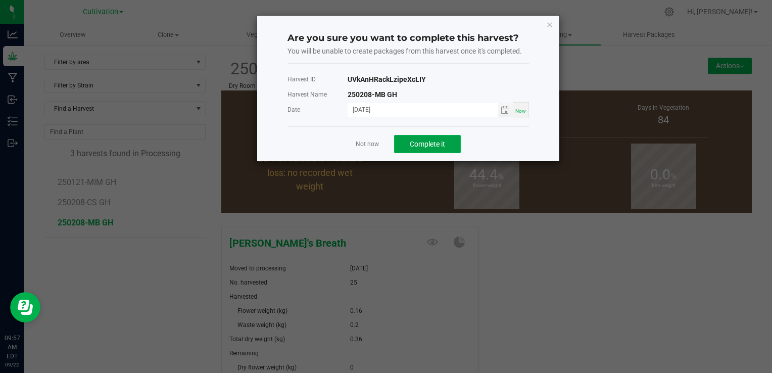
click at [400, 145] on button "Complete it" at bounding box center [427, 144] width 67 height 18
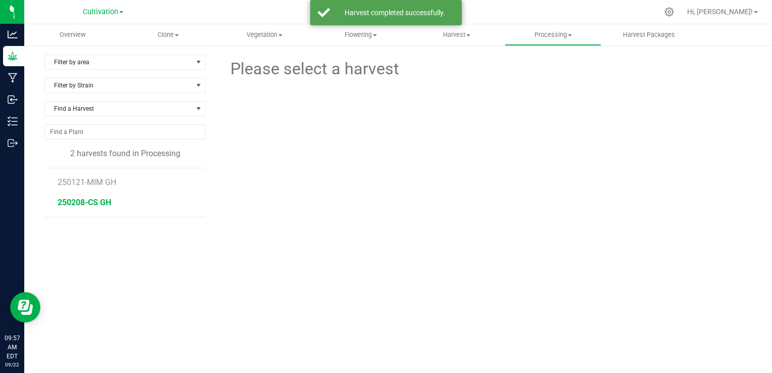
click at [95, 202] on span "250208-CS GH" at bounding box center [85, 203] width 54 height 10
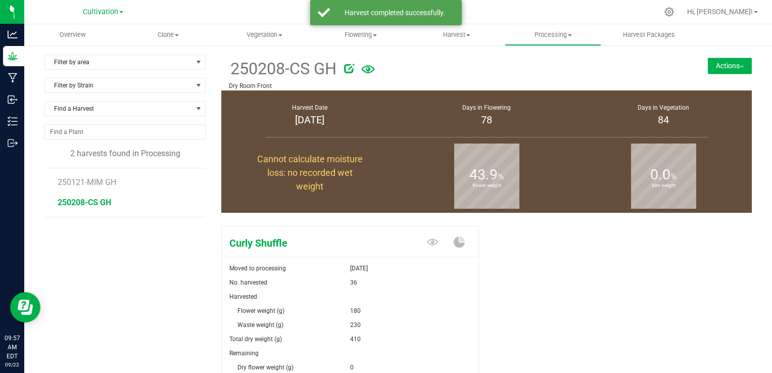
click at [717, 70] on button "Actions" at bounding box center [730, 66] width 44 height 16
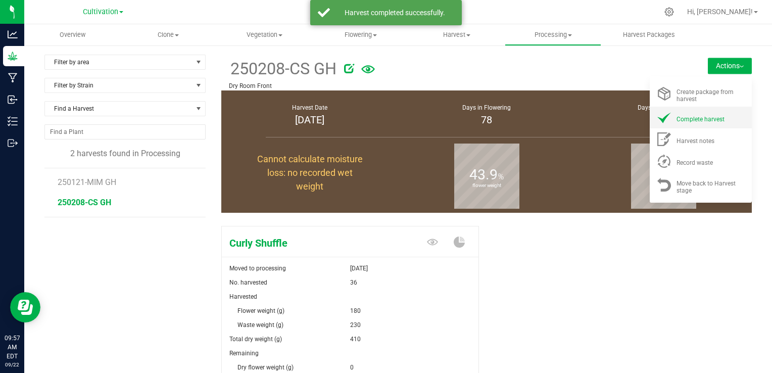
click at [685, 121] on span "Complete harvest" at bounding box center [701, 119] width 48 height 7
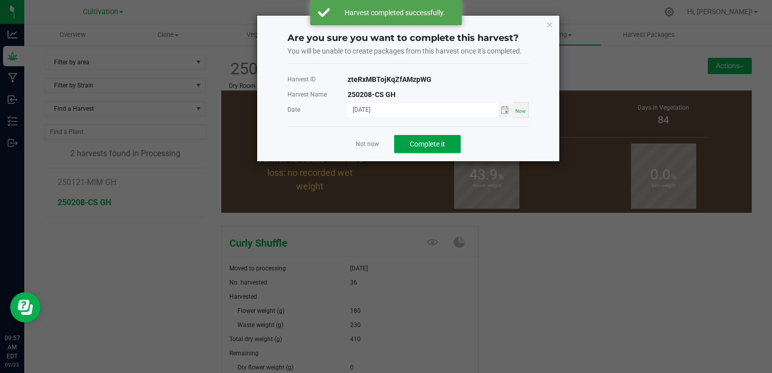
click at [394, 136] on button "Complete it" at bounding box center [427, 144] width 67 height 18
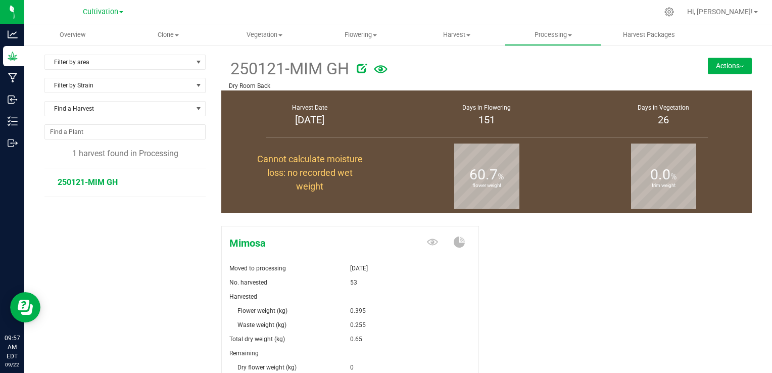
click at [102, 182] on span "250121-MIM GH" at bounding box center [88, 182] width 60 height 10
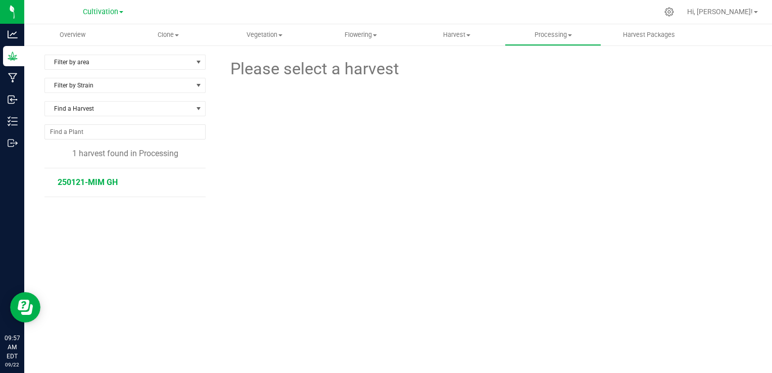
click at [110, 179] on span "250121-MIM GH" at bounding box center [88, 182] width 60 height 10
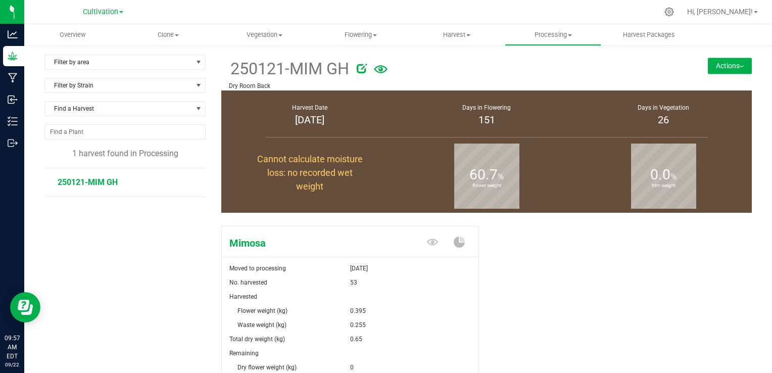
click at [726, 63] on button "Actions" at bounding box center [730, 66] width 44 height 16
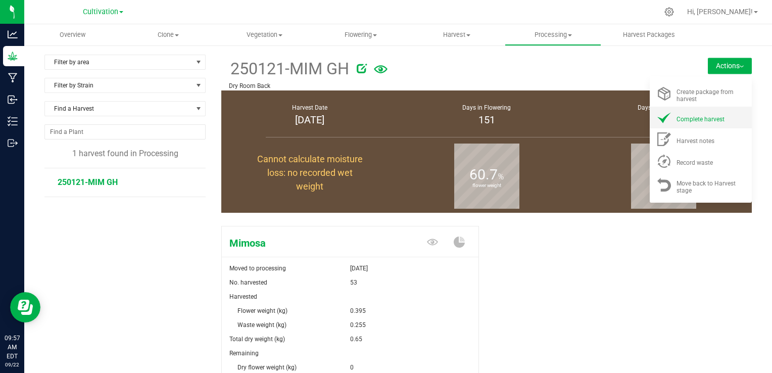
click at [677, 112] on div "Complete harvest" at bounding box center [711, 117] width 69 height 11
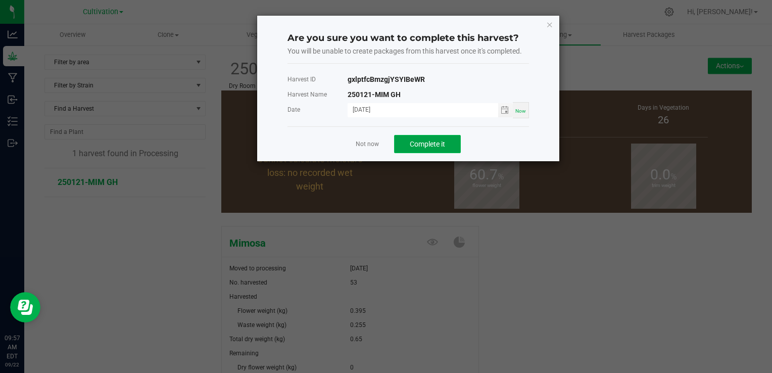
click at [445, 139] on button "Complete it" at bounding box center [427, 144] width 67 height 18
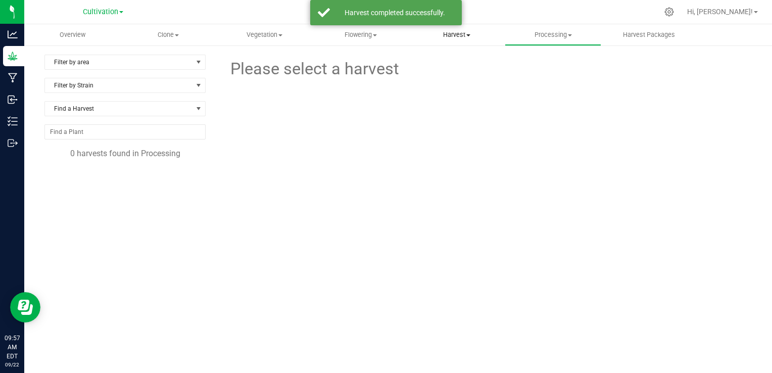
click at [461, 39] on span "Harvest" at bounding box center [456, 34] width 95 height 9
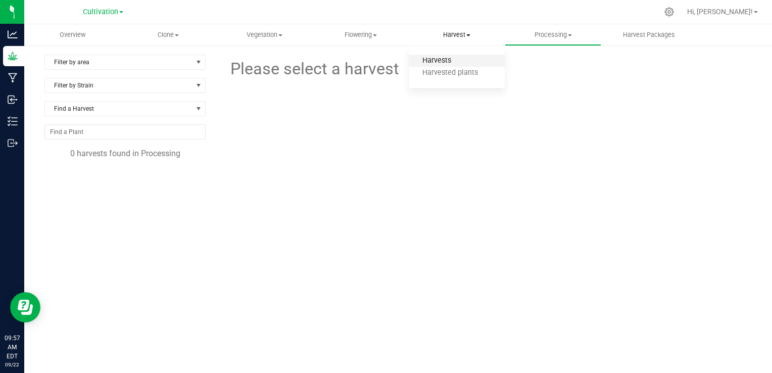
click at [446, 65] on span "Harvests" at bounding box center [437, 61] width 56 height 9
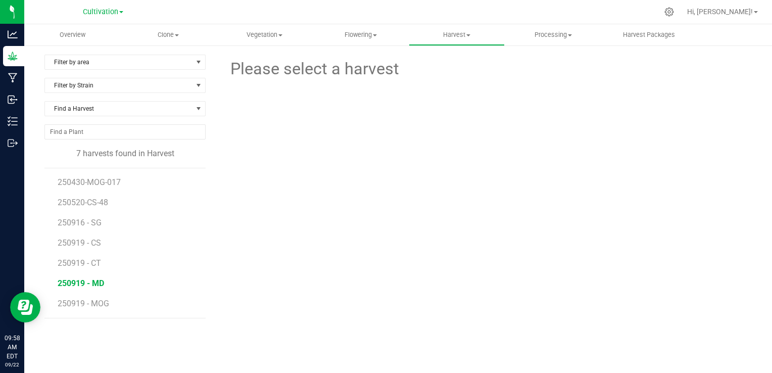
click at [90, 285] on span "250919 - MD" at bounding box center [81, 284] width 47 height 10
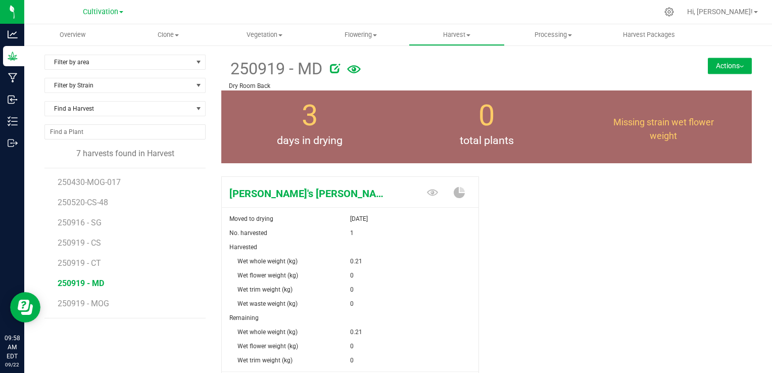
click at [527, 258] on div "[PERSON_NAME]'s [PERSON_NAME] Moved to drying [DATE] No. harvested 1 Harvested …" at bounding box center [486, 300] width 531 height 256
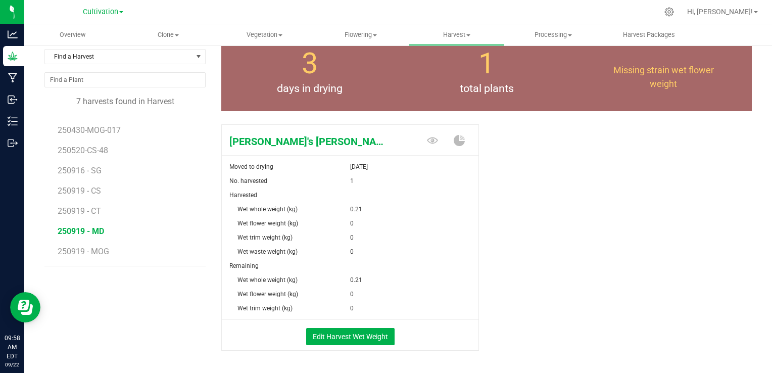
scroll to position [61, 0]
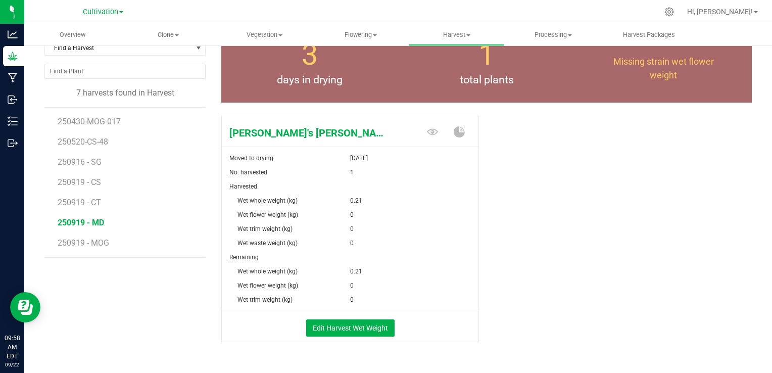
click at [527, 258] on div "[PERSON_NAME]'s [PERSON_NAME] Moved to drying [DATE] No. harvested 1 Harvested …" at bounding box center [486, 240] width 531 height 256
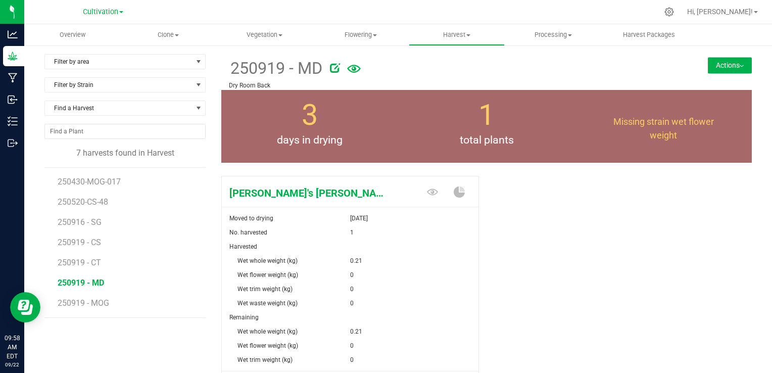
scroll to position [0, 0]
click at [358, 31] on span "Flowering" at bounding box center [360, 34] width 95 height 9
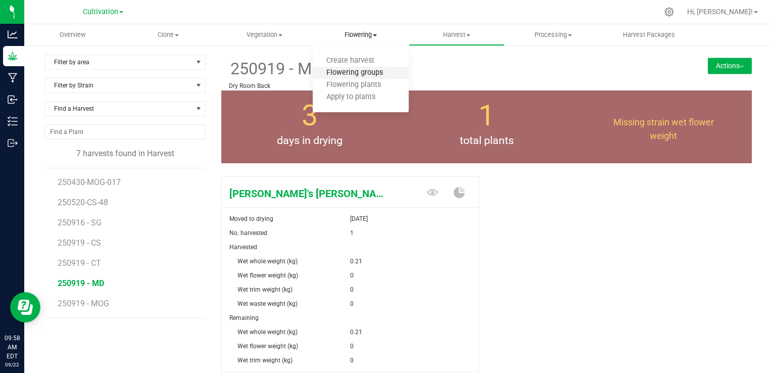
click at [364, 72] on span "Flowering groups" at bounding box center [355, 73] width 84 height 9
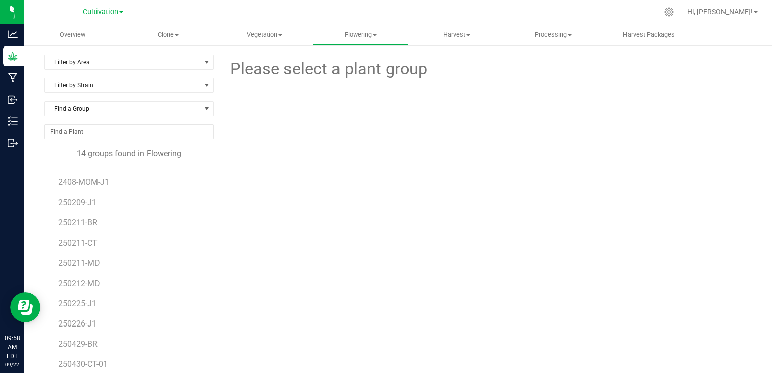
scroll to position [38, 0]
click at [276, 252] on div "Please select a plant group" at bounding box center [486, 238] width 531 height 367
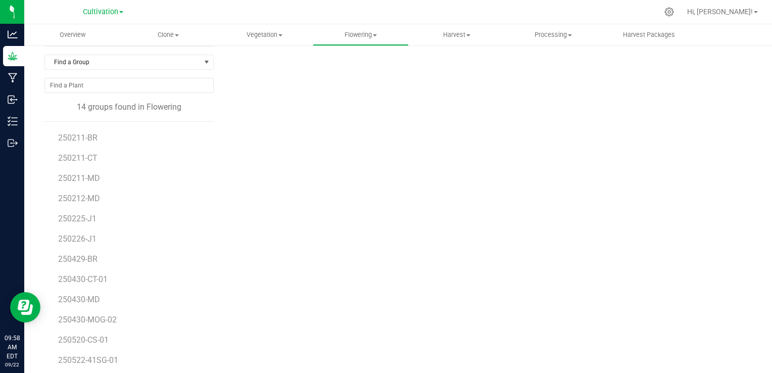
scroll to position [57, 0]
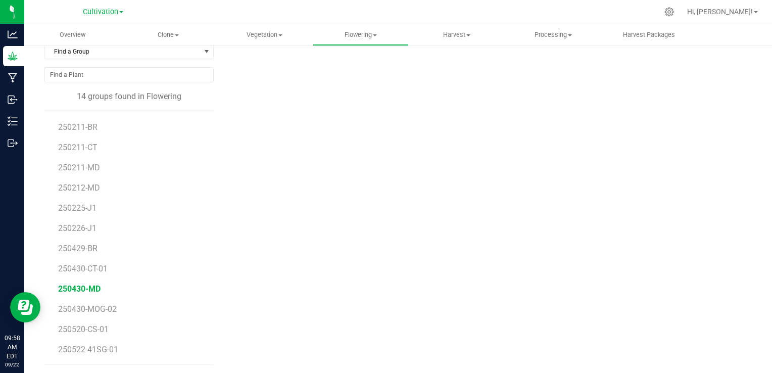
click at [75, 291] on span "250430-MD" at bounding box center [79, 289] width 42 height 10
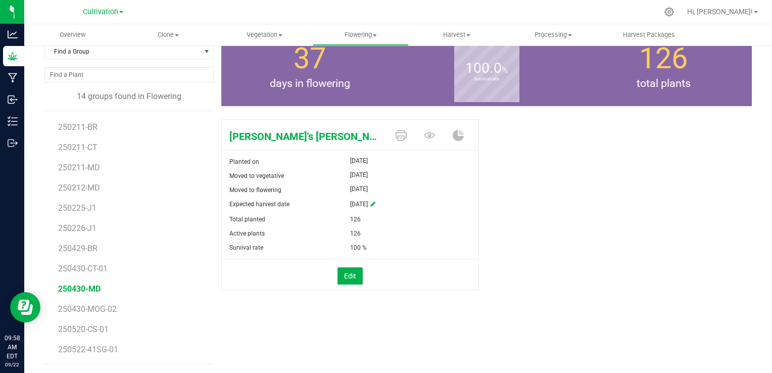
click at [540, 156] on div "Mary's Dawn Planted on Apr 30, 2025 Moved to vegetative May 7, 2025 Moved to fl…" at bounding box center [486, 215] width 531 height 200
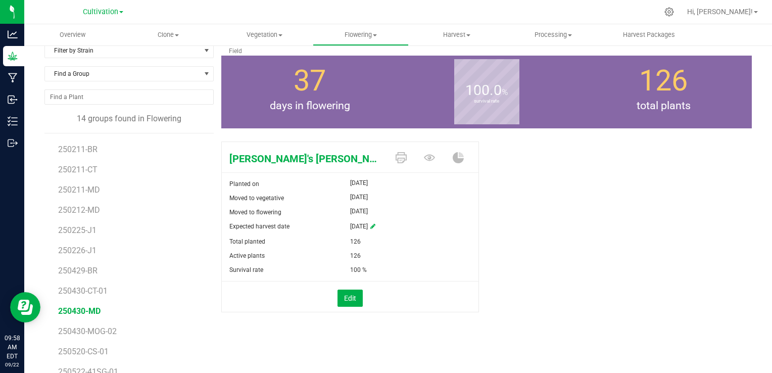
scroll to position [17, 0]
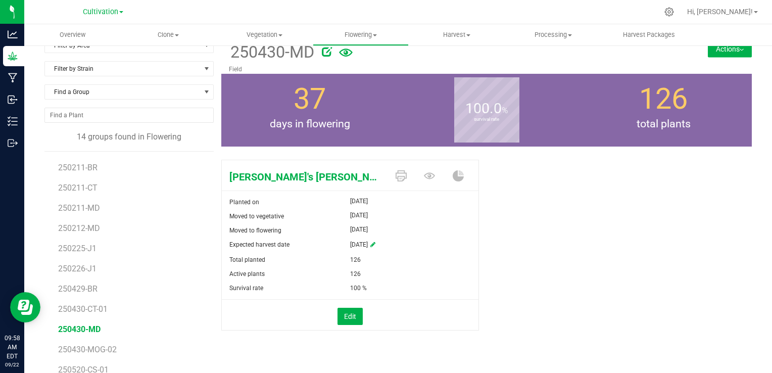
click at [712, 52] on button "Actions" at bounding box center [730, 49] width 44 height 16
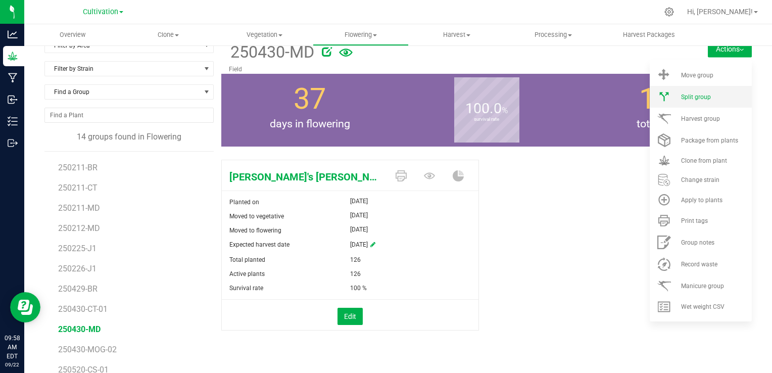
click at [684, 96] on span "Split group" at bounding box center [696, 97] width 30 height 7
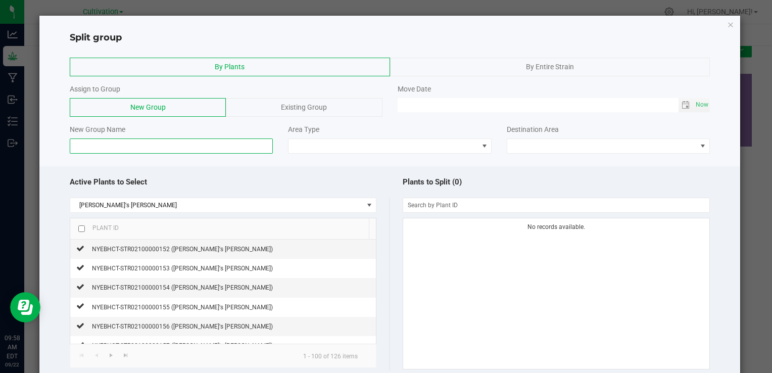
click at [176, 149] on input at bounding box center [171, 146] width 203 height 15
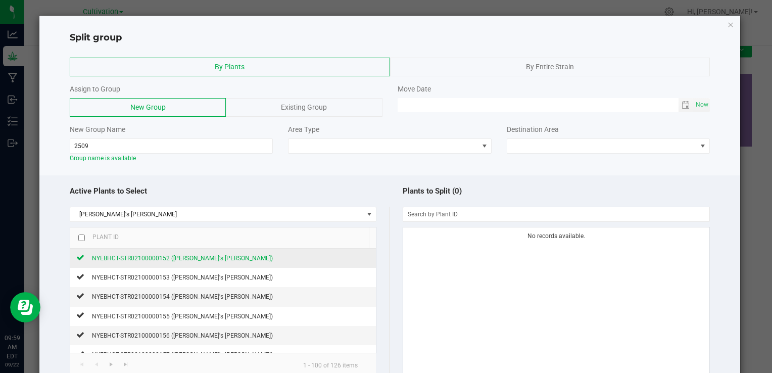
click at [185, 259] on span "NYEBHCT-STR02100000152 (Mary's Dawn)" at bounding box center [182, 258] width 181 height 7
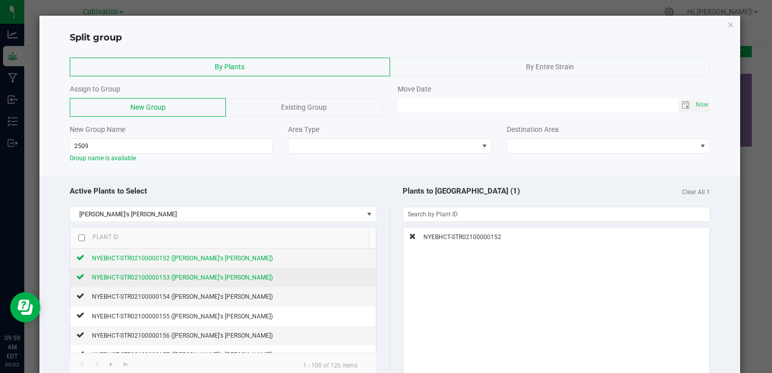
click at [176, 275] on span "NYEBHCT-STR02100000153 (Mary's Dawn)" at bounding box center [182, 277] width 181 height 7
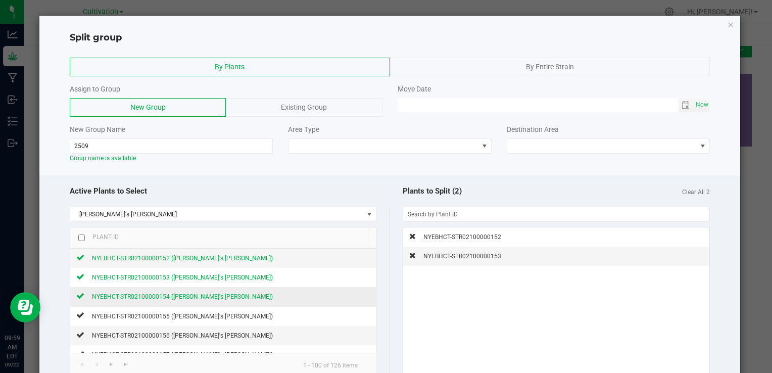
click at [166, 293] on span "NYEBHCT-STR02100000154 (Mary's Dawn)" at bounding box center [182, 296] width 181 height 7
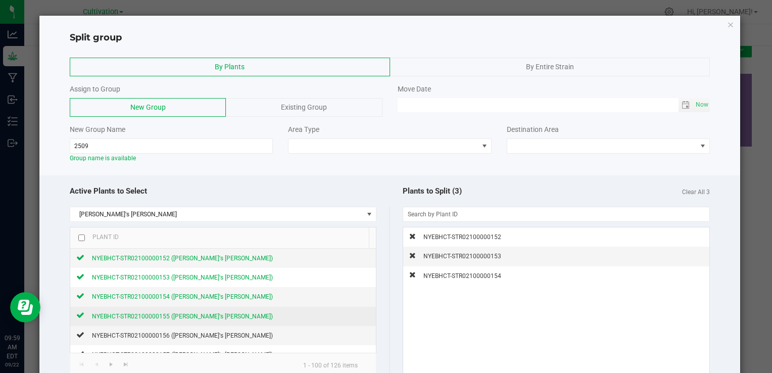
click at [150, 316] on span "NYEBHCT-STR02100000155 (Mary's Dawn)" at bounding box center [182, 316] width 181 height 7
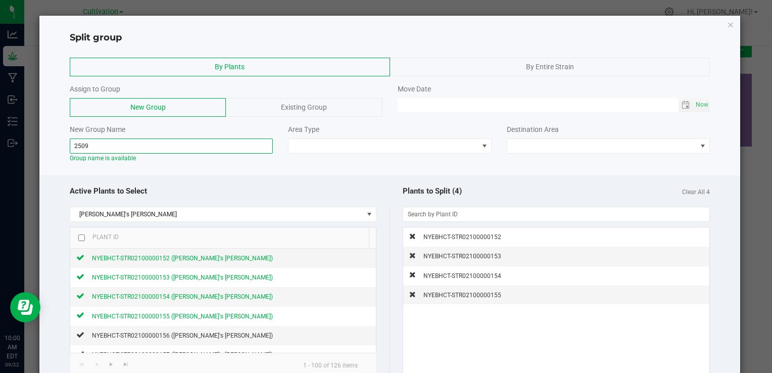
click at [240, 144] on input "2509" at bounding box center [171, 146] width 203 height 15
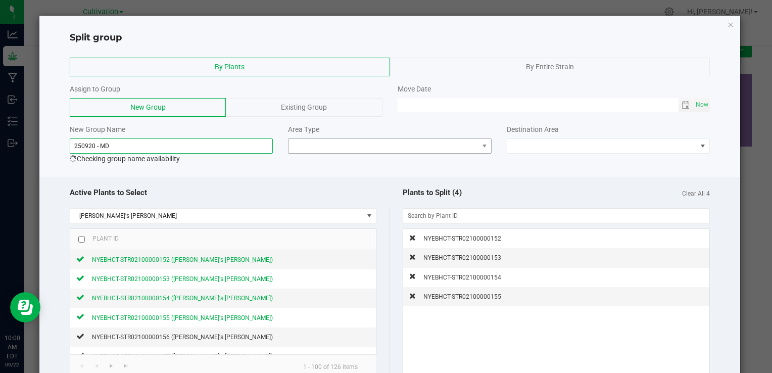
type input "250920 - MD"
click at [379, 149] on span at bounding box center [384, 146] width 190 height 14
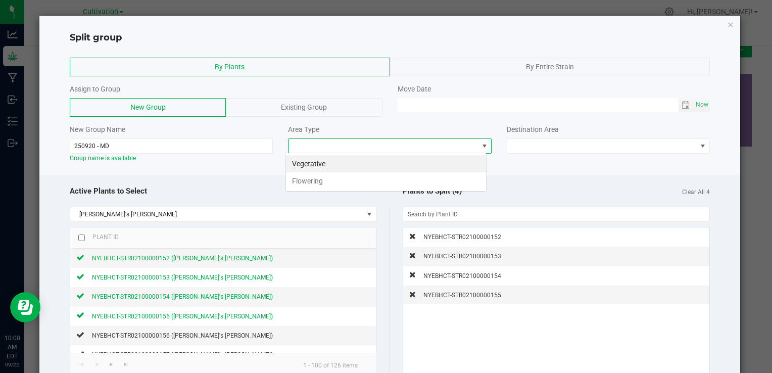
scroll to position [15, 201]
click at [337, 178] on li "Flowering" at bounding box center [386, 180] width 200 height 17
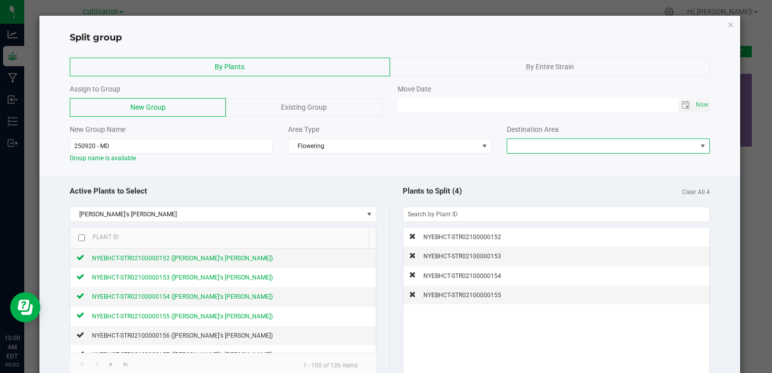
click at [517, 146] on span at bounding box center [603, 146] width 190 height 14
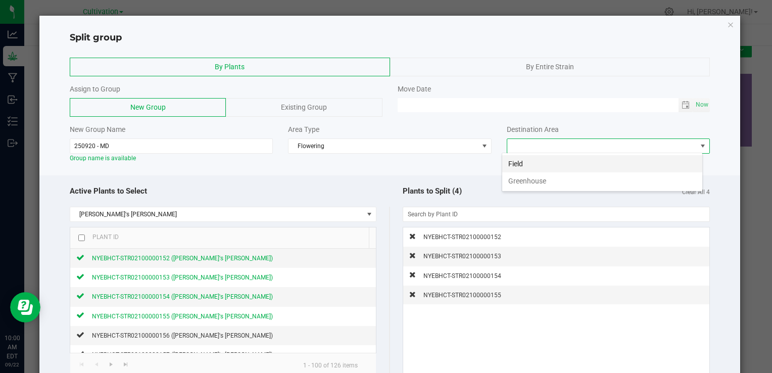
click at [524, 165] on li "Field" at bounding box center [602, 163] width 200 height 17
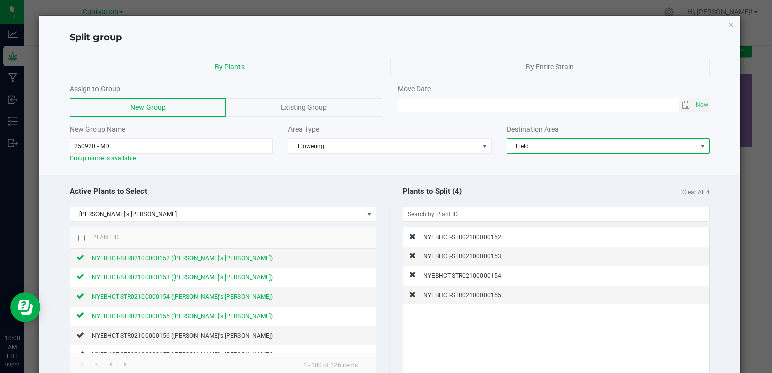
click at [352, 171] on div at bounding box center [389, 172] width 701 height 8
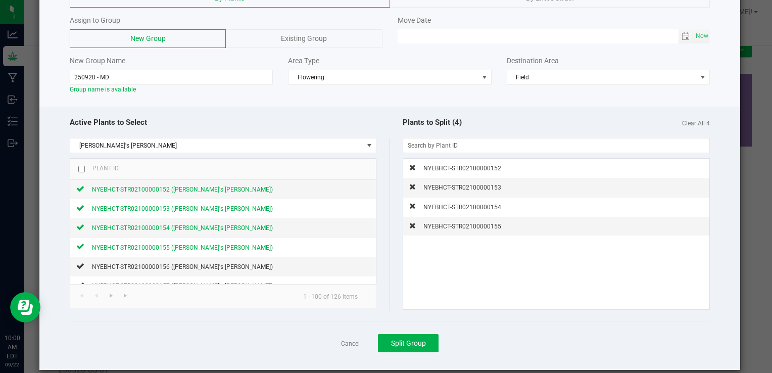
scroll to position [80, 0]
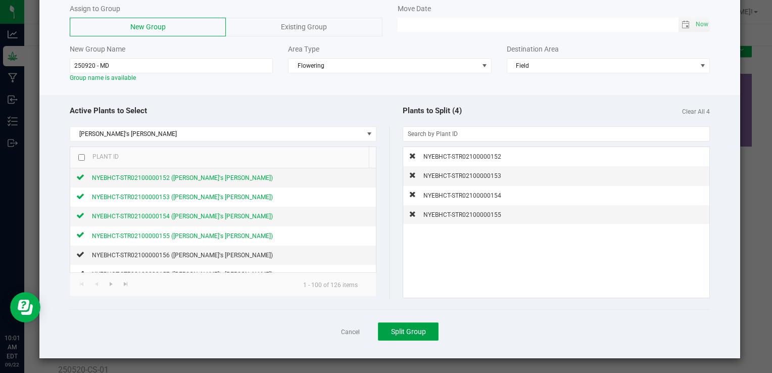
click at [397, 330] on span "Split Group" at bounding box center [408, 332] width 35 height 8
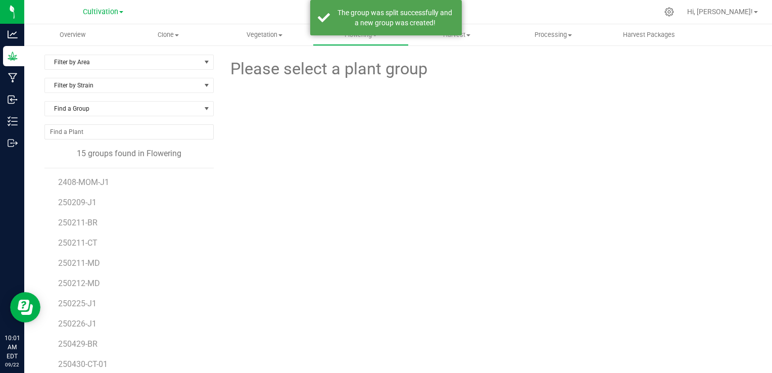
scroll to position [59, 0]
click at [256, 274] on div "Please select a plant group" at bounding box center [486, 238] width 531 height 367
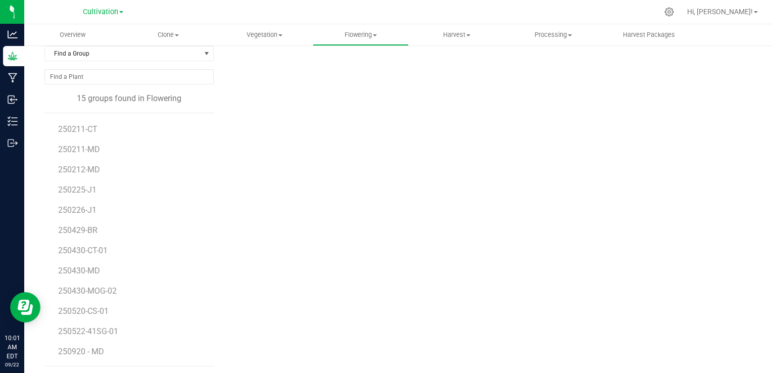
scroll to position [57, 0]
click at [89, 348] on span "250920 - MD" at bounding box center [81, 350] width 47 height 10
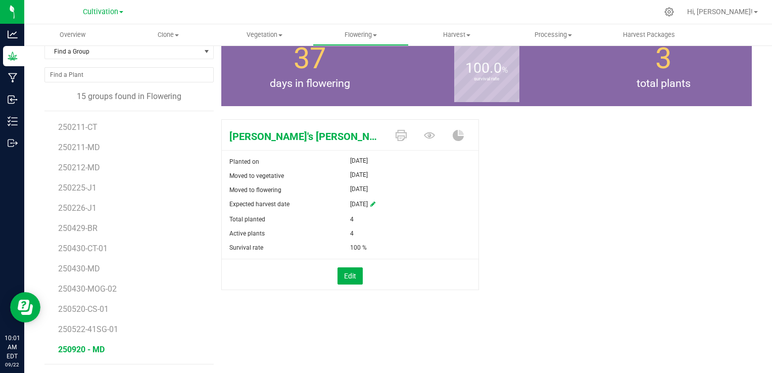
click at [615, 201] on div "Mary's Dawn Planted on Apr 30, 2025 Moved to vegetative May 7, 2025 Moved to fl…" at bounding box center [486, 215] width 531 height 200
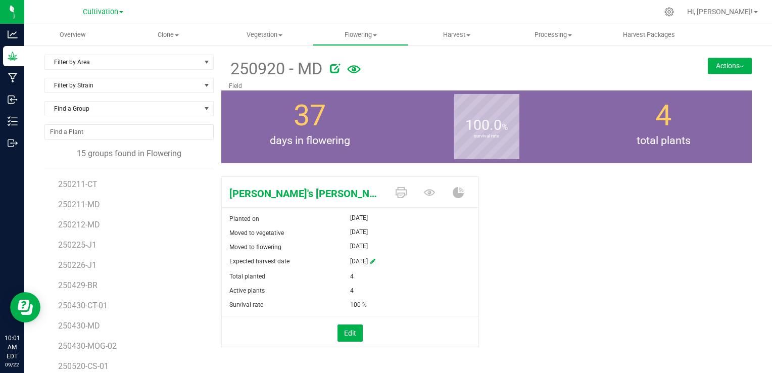
click at [717, 69] on button "Actions" at bounding box center [730, 66] width 44 height 16
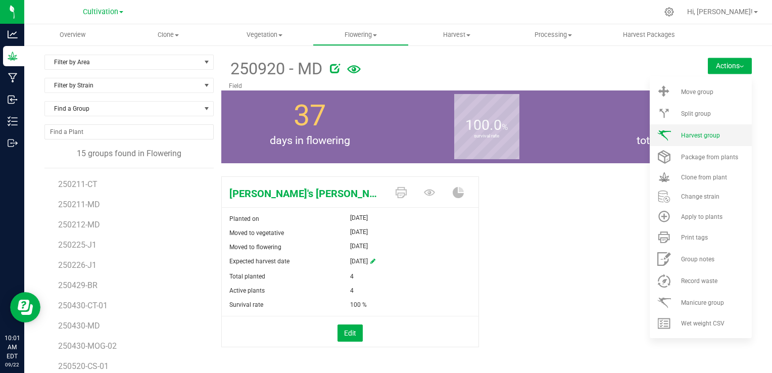
click at [700, 132] on span "Harvest group" at bounding box center [700, 135] width 39 height 7
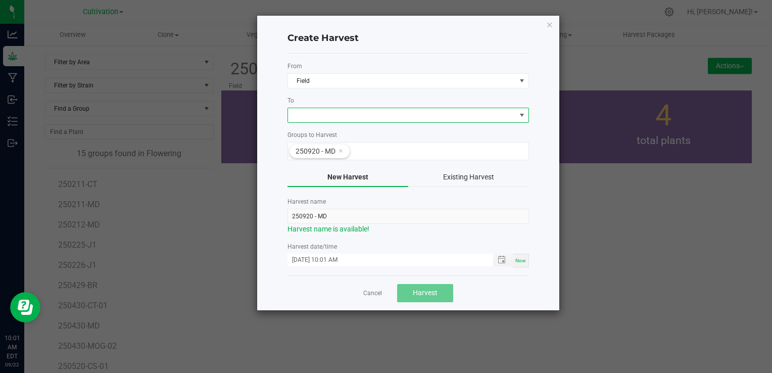
click at [516, 117] on span at bounding box center [522, 115] width 13 height 14
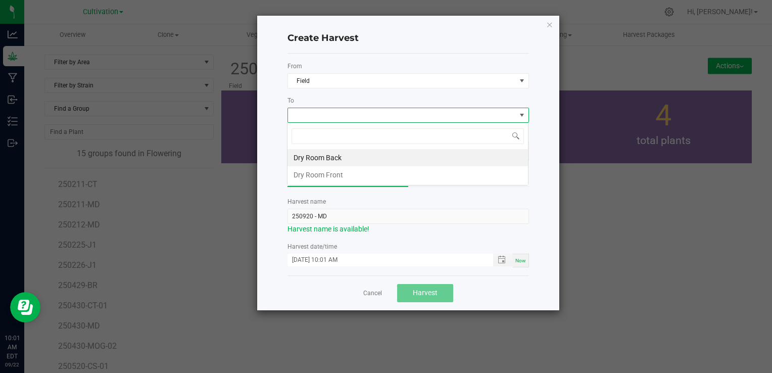
scroll to position [15, 242]
click at [407, 158] on li "Dry Room Back" at bounding box center [408, 157] width 241 height 17
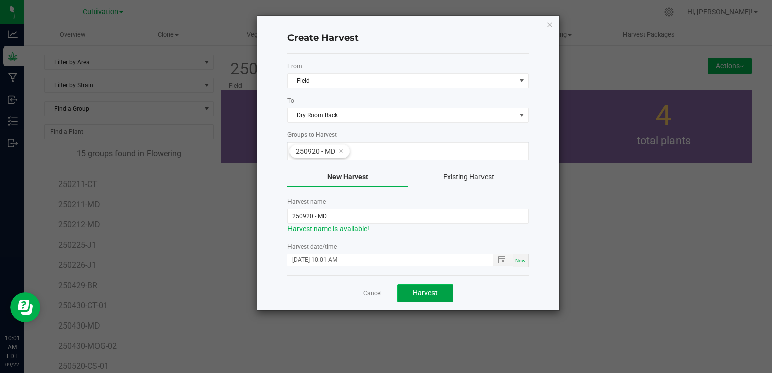
click at [435, 289] on span "Harvest" at bounding box center [425, 293] width 25 height 8
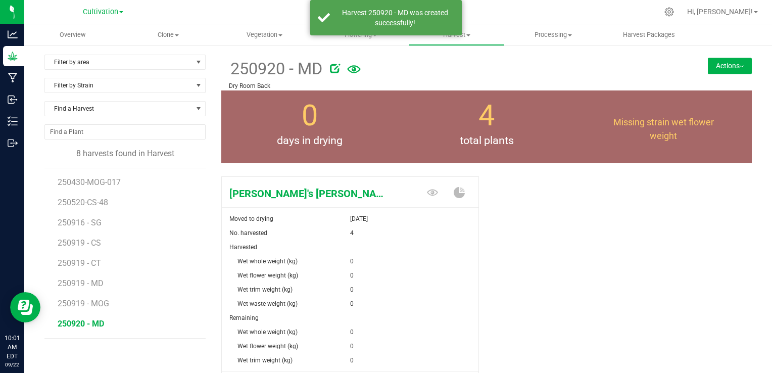
click at [554, 249] on div "Mary's Dawn Moved to drying Sep 22, 2025 No. harvested 4 Harvested Wet whole we…" at bounding box center [486, 300] width 531 height 256
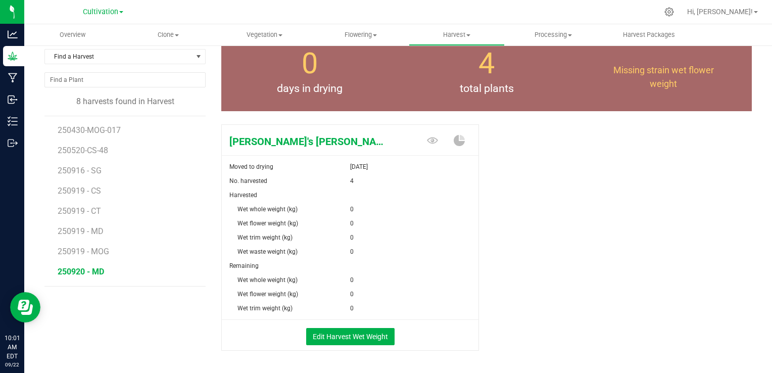
scroll to position [81, 0]
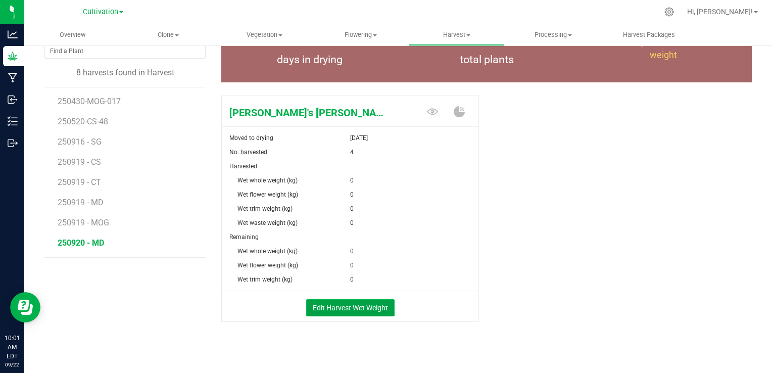
click at [360, 307] on button "Edit Harvest Wet Weight" at bounding box center [350, 307] width 88 height 17
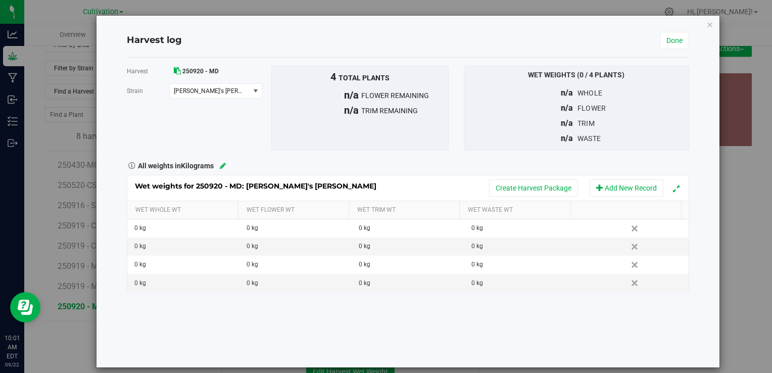
scroll to position [81, 0]
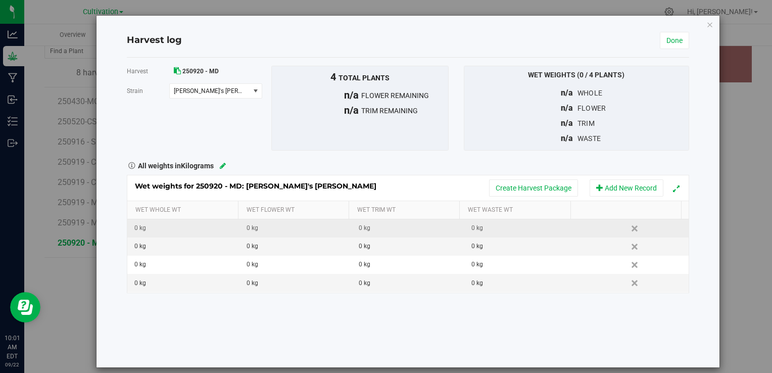
click at [160, 226] on div "0 kg" at bounding box center [186, 228] width 105 height 10
click at [160, 226] on input "text" at bounding box center [186, 228] width 101 height 14
type input "2.5"
click at [664, 41] on link "Done" at bounding box center [674, 40] width 29 height 17
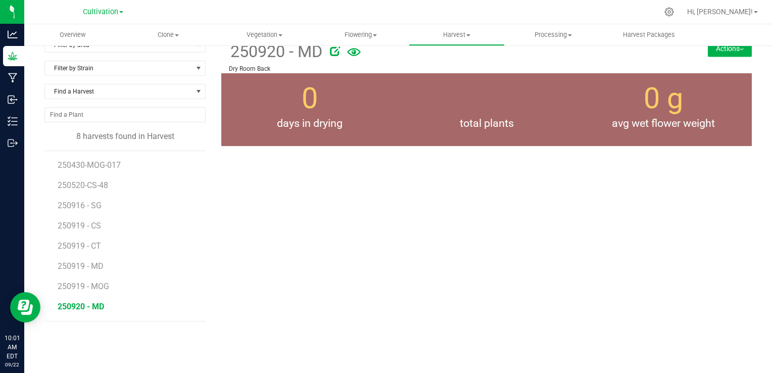
scroll to position [81, 0]
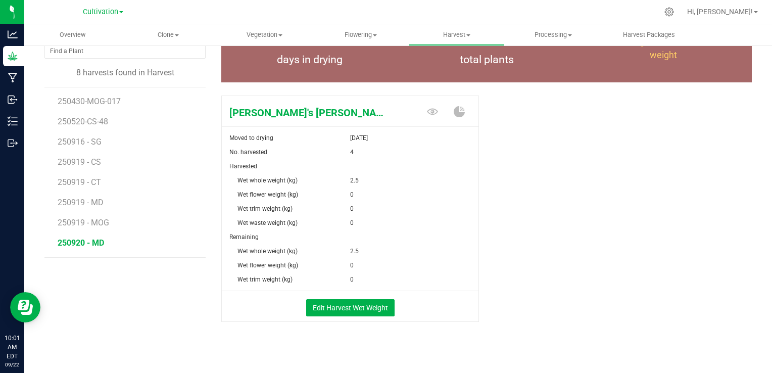
click at [513, 221] on div "Mary's Dawn Moved to drying Sep 22, 2025 No. harvested 4 Harvested Wet whole we…" at bounding box center [486, 219] width 531 height 256
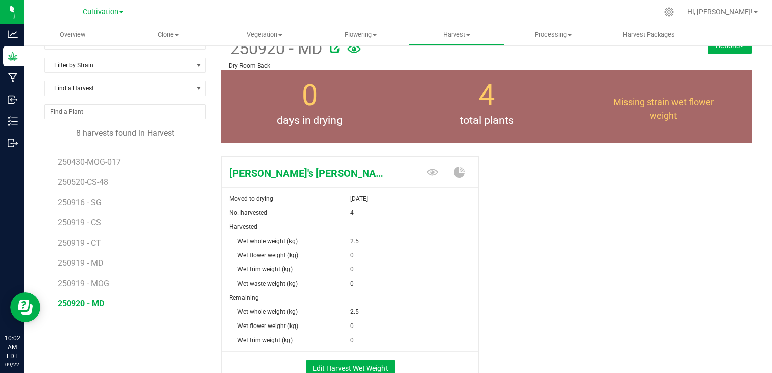
scroll to position [0, 0]
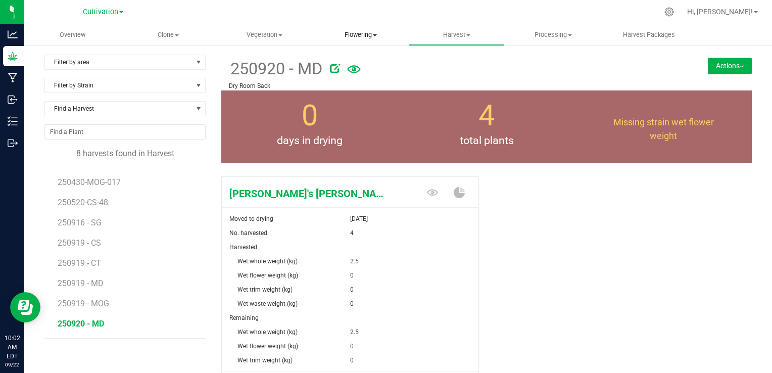
click at [353, 35] on span "Flowering" at bounding box center [360, 34] width 95 height 9
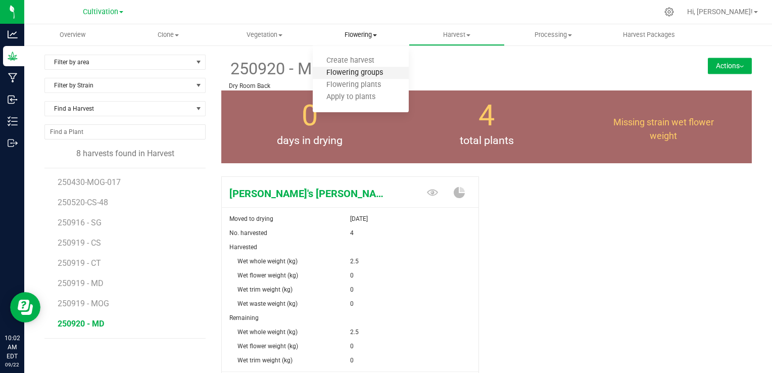
click at [366, 70] on span "Flowering groups" at bounding box center [355, 73] width 84 height 9
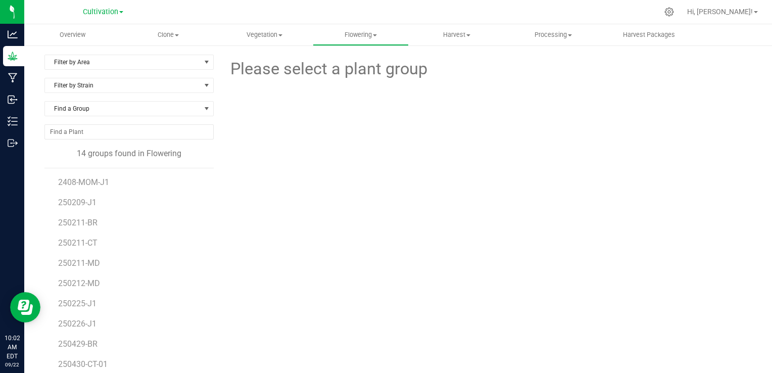
scroll to position [38, 0]
click at [273, 252] on div "Please select a plant group" at bounding box center [486, 238] width 531 height 367
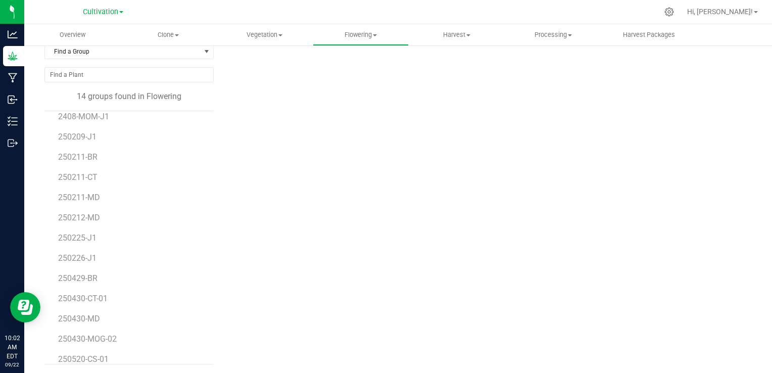
scroll to position [0, 0]
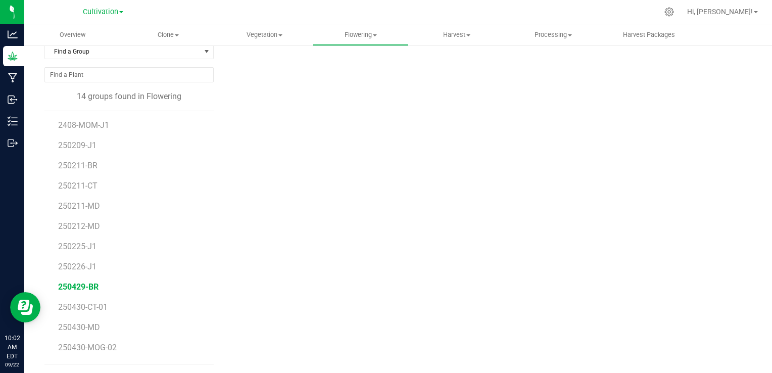
click at [87, 287] on span "250429-BR" at bounding box center [78, 287] width 40 height 10
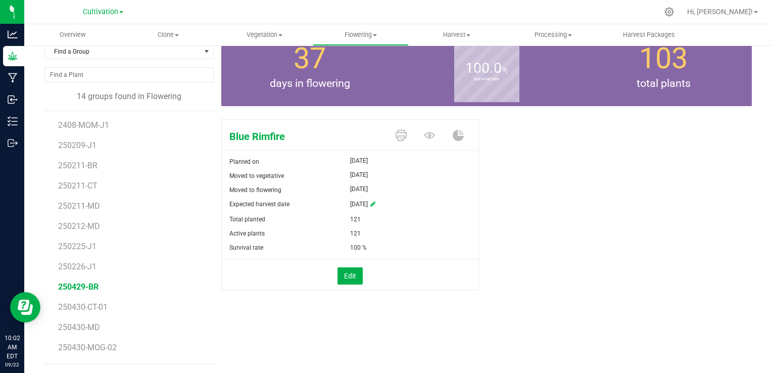
click at [561, 215] on div "Blue Rimfire Planted on Apr 26, 2025 Moved to vegetative May 7, 2025 Moved to f…" at bounding box center [486, 215] width 531 height 200
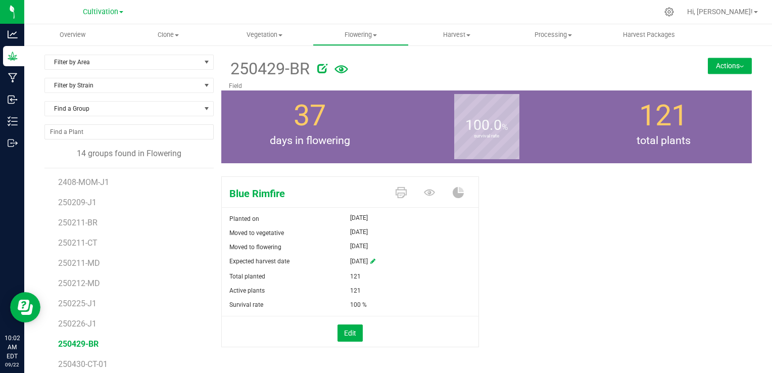
click at [721, 69] on button "Actions" at bounding box center [730, 66] width 44 height 16
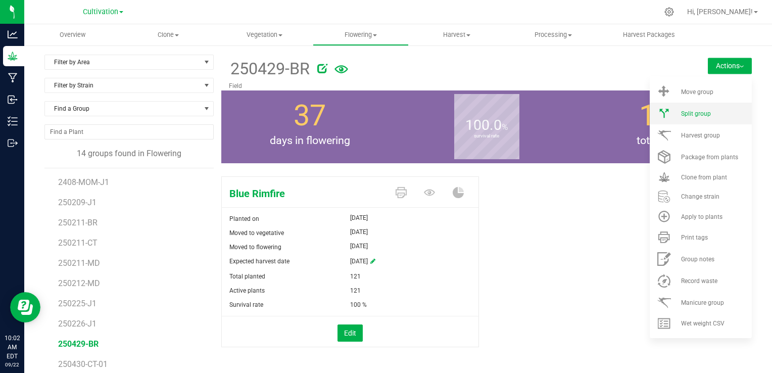
click at [699, 112] on span "Split group" at bounding box center [696, 113] width 30 height 7
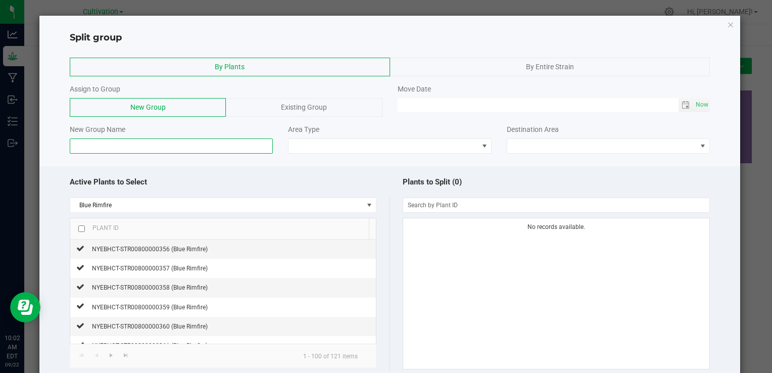
click at [110, 146] on input at bounding box center [171, 146] width 203 height 15
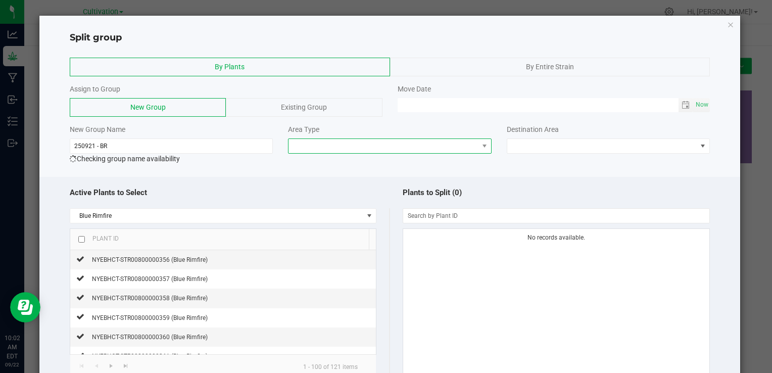
click at [365, 143] on span at bounding box center [384, 146] width 190 height 14
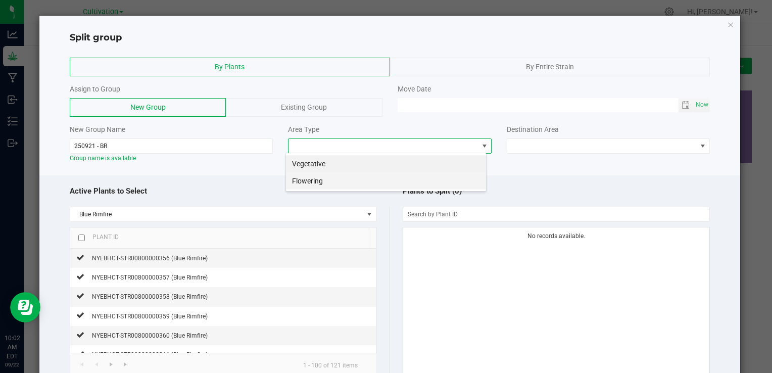
click at [326, 181] on li "Flowering" at bounding box center [386, 180] width 200 height 17
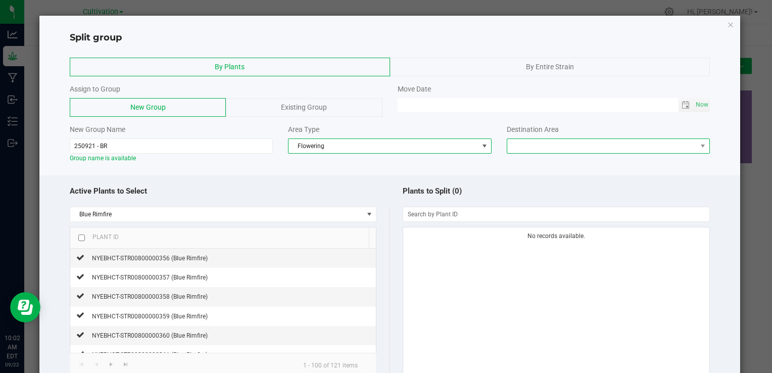
click at [580, 146] on span at bounding box center [603, 146] width 190 height 14
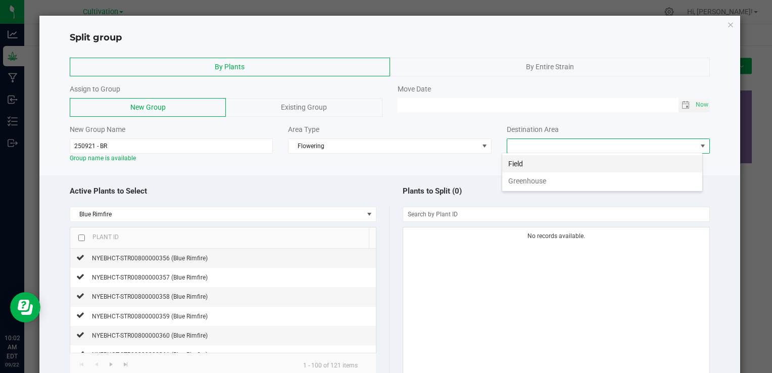
click at [548, 166] on li "Field" at bounding box center [602, 163] width 200 height 17
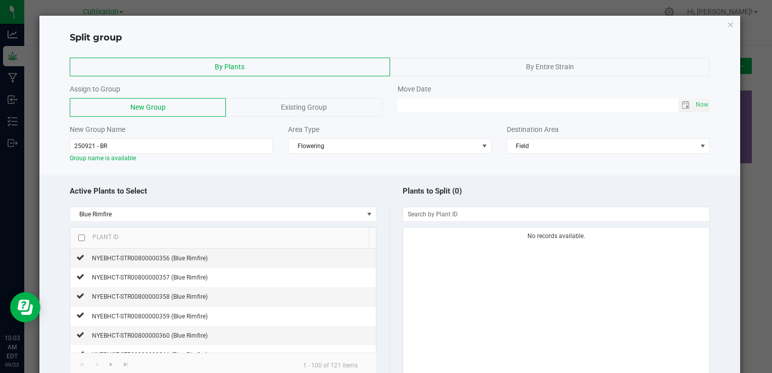
click at [275, 178] on div "Active Plants to Select Blue Rimfire Plant ID NYEBHCT-STR00800000356 (Blue Rimf…" at bounding box center [389, 307] width 701 height 264
click at [190, 259] on span "NYEBHCT-STR00800000356 (Blue Rimfire)" at bounding box center [150, 258] width 116 height 7
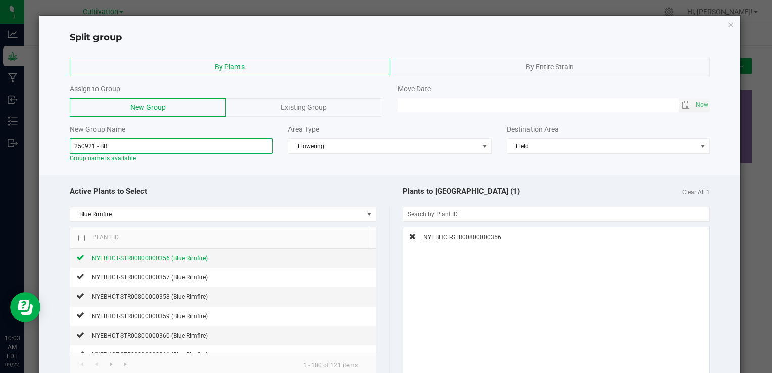
click at [146, 149] on input "250921 - BR" at bounding box center [171, 146] width 203 height 15
type input "250921 - BR 6"
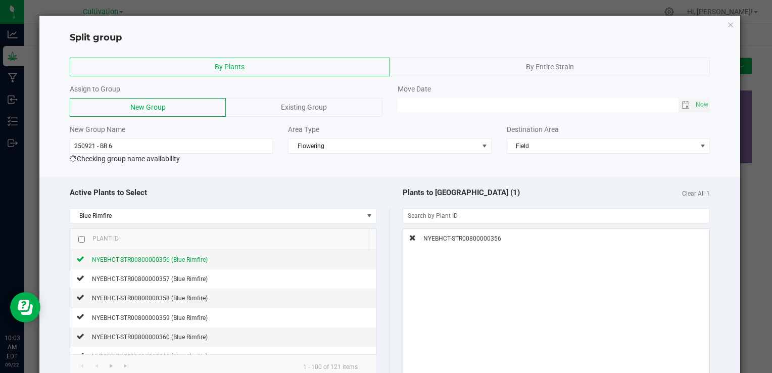
click at [180, 162] on span "Checking group name availability" at bounding box center [128, 159] width 103 height 8
click at [220, 183] on div "Active Plants to Select" at bounding box center [230, 191] width 320 height 22
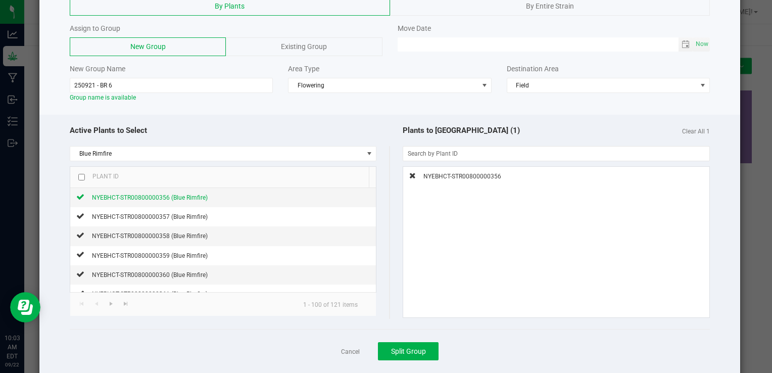
scroll to position [80, 0]
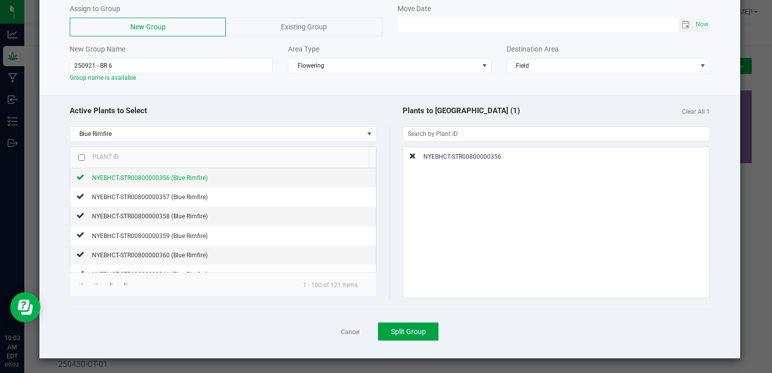
click at [417, 325] on button "Split Group" at bounding box center [408, 332] width 61 height 18
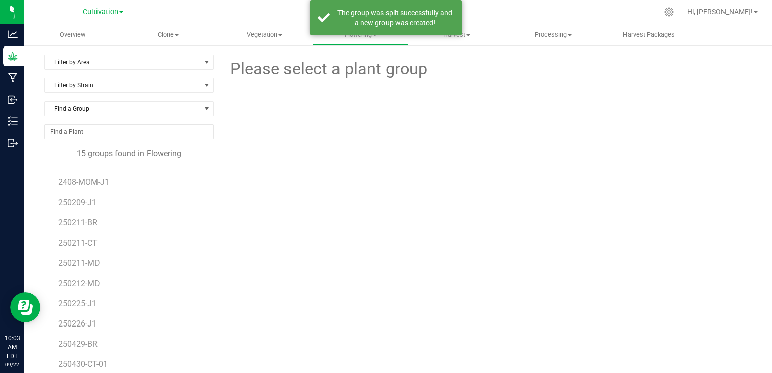
scroll to position [59, 0]
click at [257, 278] on div "Please select a plant group" at bounding box center [486, 238] width 531 height 367
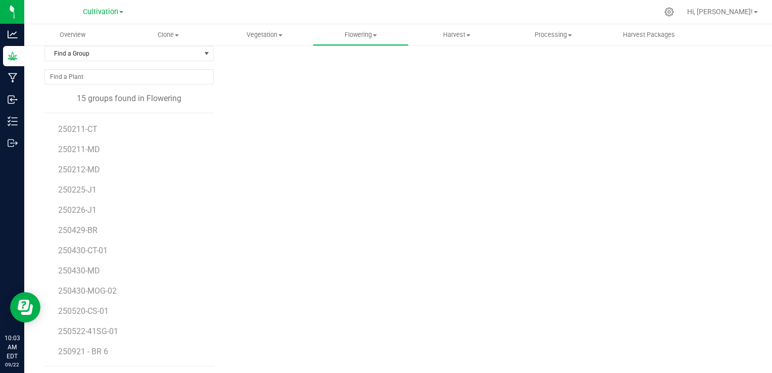
scroll to position [57, 0]
click at [91, 348] on span "250921 - BR 6" at bounding box center [83, 350] width 51 height 10
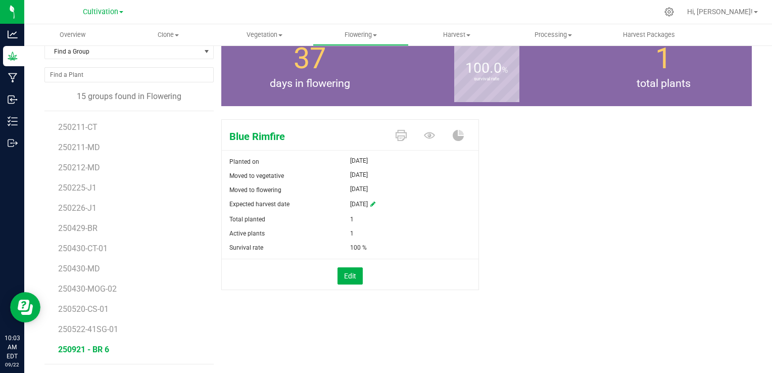
click at [587, 119] on div "Blue Rimfire Planted on Apr 26, 2025 Moved to vegetative May 7, 2025 Moved to f…" at bounding box center [486, 215] width 531 height 200
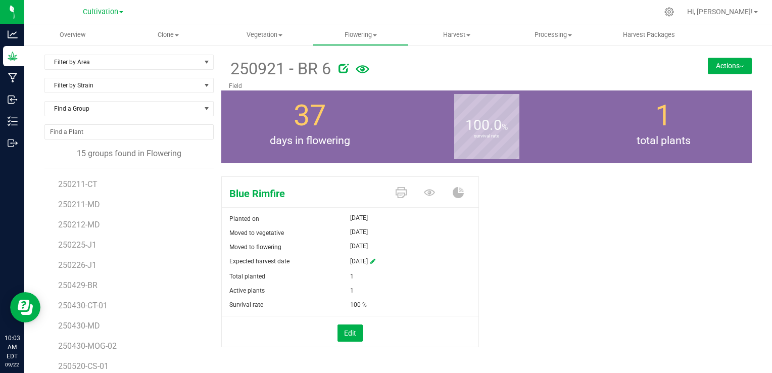
click at [726, 70] on button "Actions" at bounding box center [730, 66] width 44 height 16
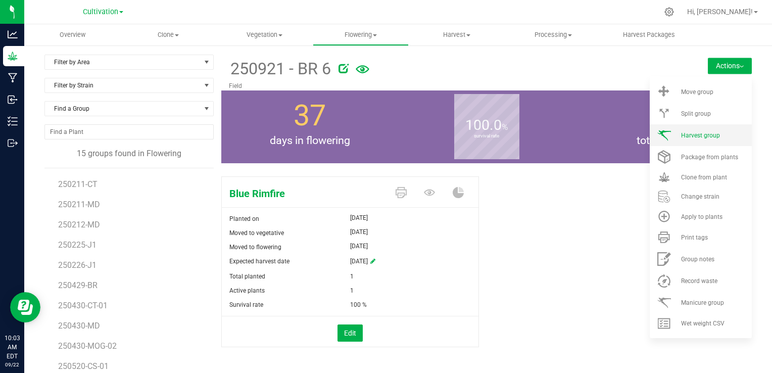
click at [683, 135] on span "Harvest group" at bounding box center [700, 135] width 39 height 7
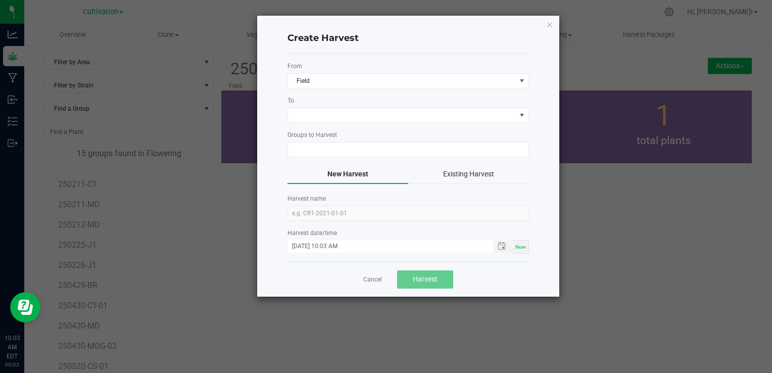
type input "250921 - BR 6"
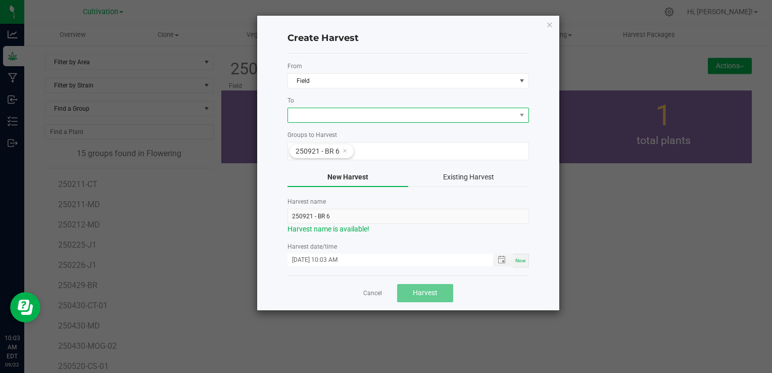
click at [481, 116] on span at bounding box center [402, 115] width 228 height 14
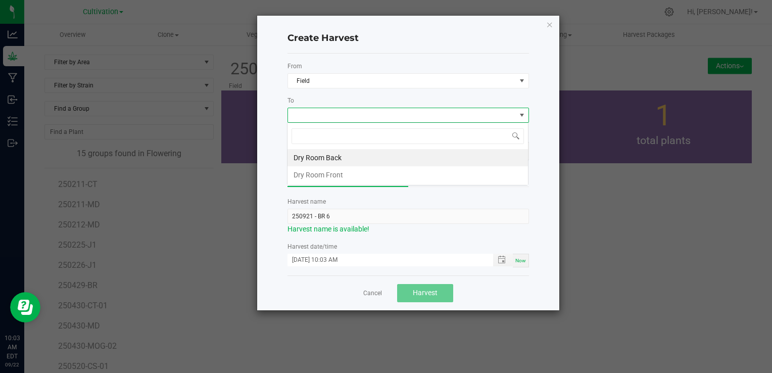
scroll to position [15, 242]
click at [339, 158] on li "Dry Room Back" at bounding box center [408, 157] width 241 height 17
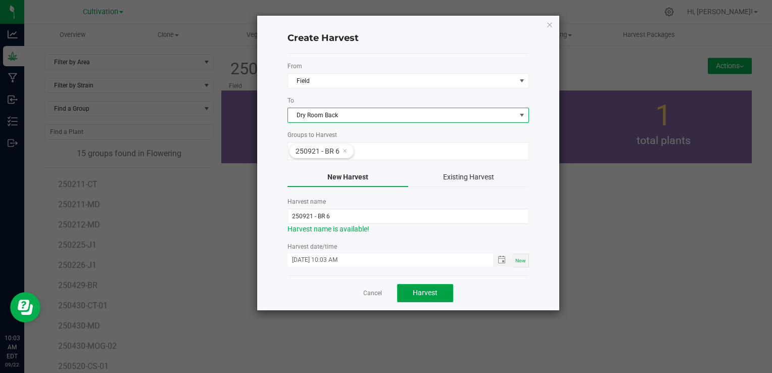
click at [443, 294] on button "Harvest" at bounding box center [425, 293] width 56 height 18
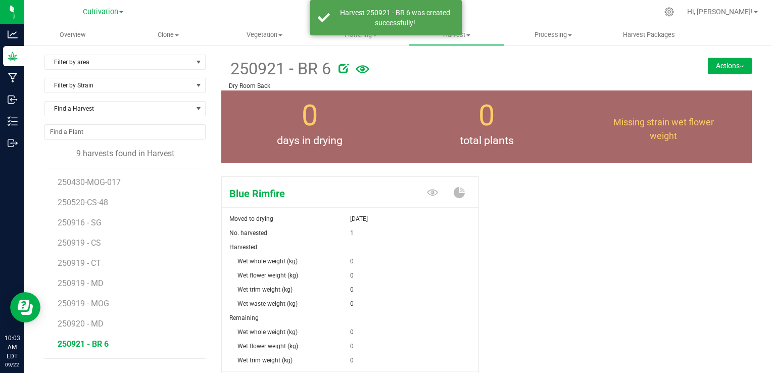
click at [560, 280] on div "Blue Rimfire Moved to drying Sep 22, 2025 No. harvested 1 Harvested Wet whole w…" at bounding box center [486, 300] width 531 height 256
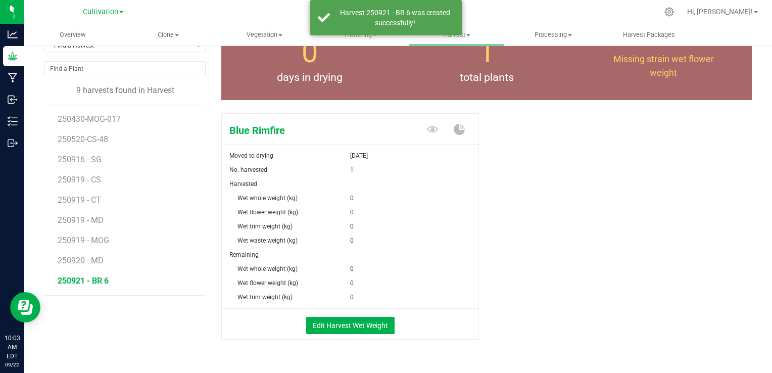
scroll to position [81, 0]
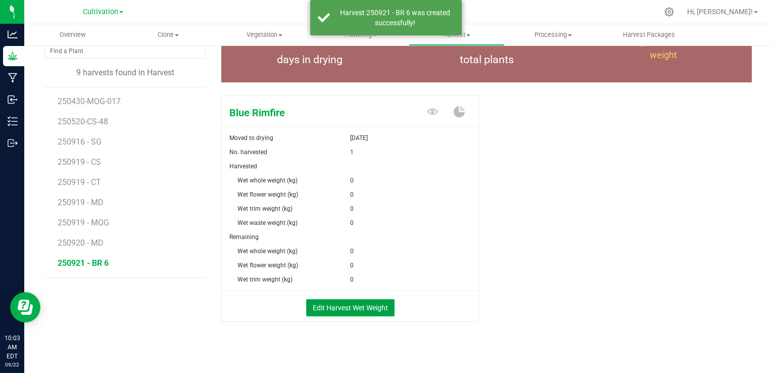
click at [362, 302] on button "Edit Harvest Wet Weight" at bounding box center [350, 307] width 88 height 17
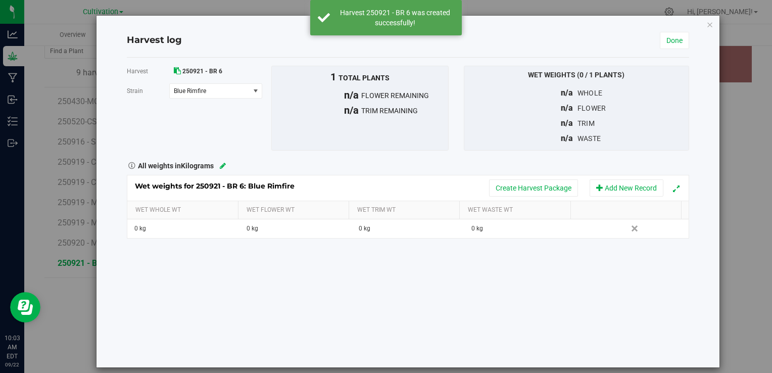
scroll to position [81, 0]
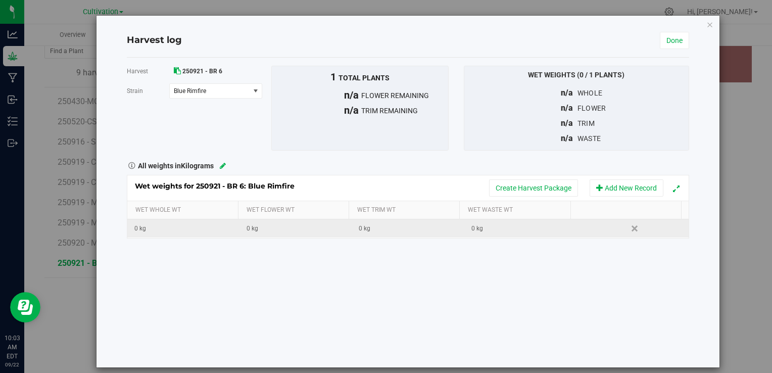
click at [165, 227] on div "0 kg" at bounding box center [186, 229] width 105 height 10
click at [165, 227] on input "text" at bounding box center [186, 228] width 101 height 14
type input "0.865"
click at [350, 275] on div "Harvest 250921 - BR 6 Strain Blue Rimfire Select strain Blue Rimfire To bulk up…" at bounding box center [408, 213] width 562 height 310
click at [674, 39] on link "Done" at bounding box center [674, 40] width 29 height 17
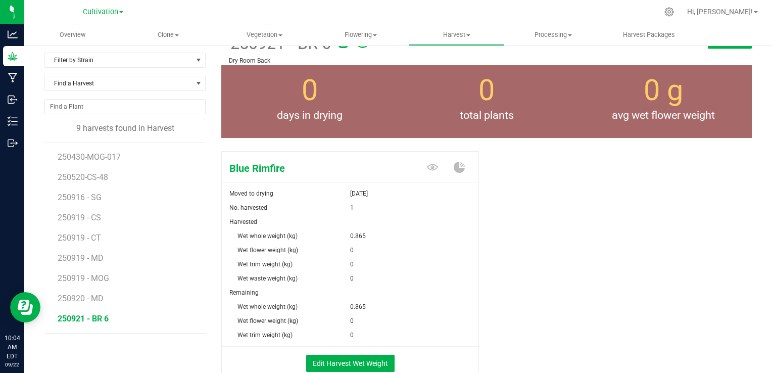
scroll to position [81, 0]
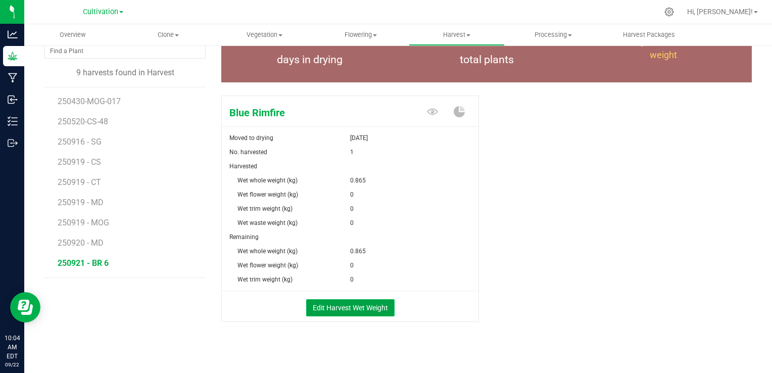
click at [328, 311] on button "Edit Harvest Wet Weight" at bounding box center [350, 307] width 88 height 17
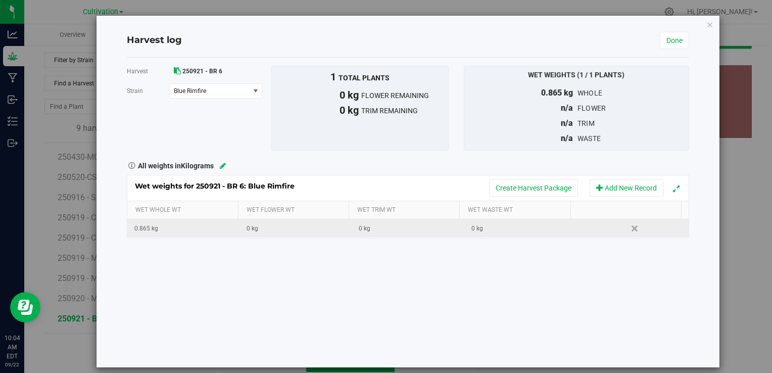
scroll to position [81, 0]
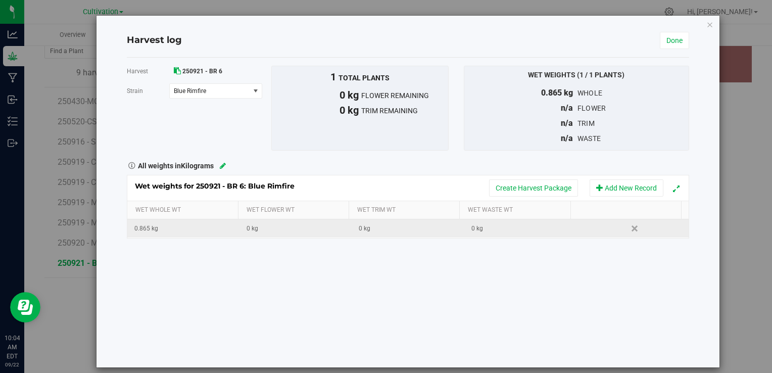
click at [491, 236] on td "0 kg" at bounding box center [521, 228] width 112 height 18
type input "1.475"
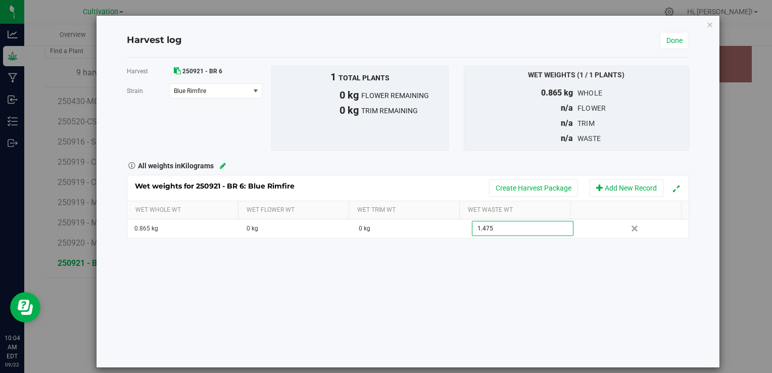
type input "1.4750 kg"
click at [465, 296] on div "Harvest 250921 - BR 6 Strain Blue Rimfire Select strain Blue Rimfire To bulk up…" at bounding box center [408, 213] width 562 height 310
click at [669, 39] on link "Done" at bounding box center [674, 40] width 29 height 17
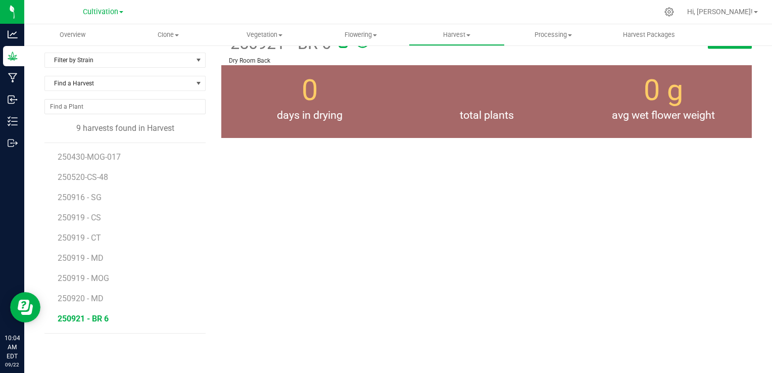
scroll to position [81, 0]
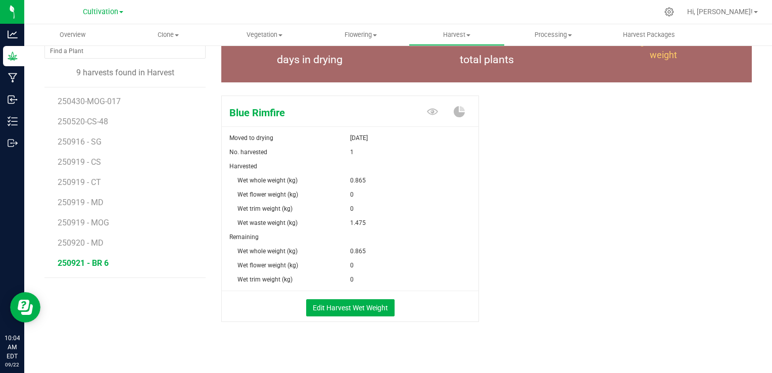
click at [524, 188] on div "Blue Rimfire Moved to drying Sep 22, 2025 No. harvested 1 Harvested Wet whole w…" at bounding box center [486, 219] width 531 height 256
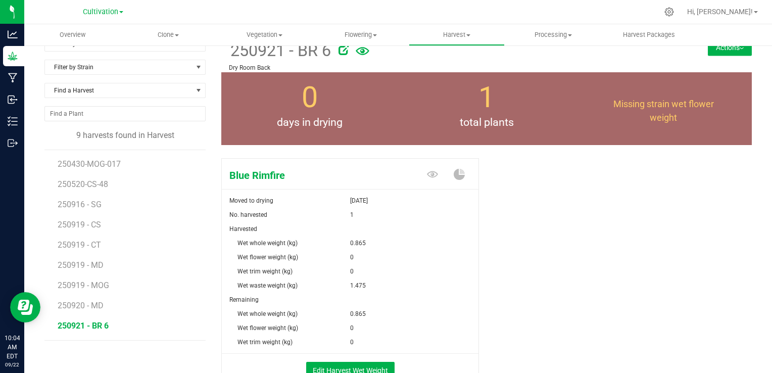
scroll to position [0, 0]
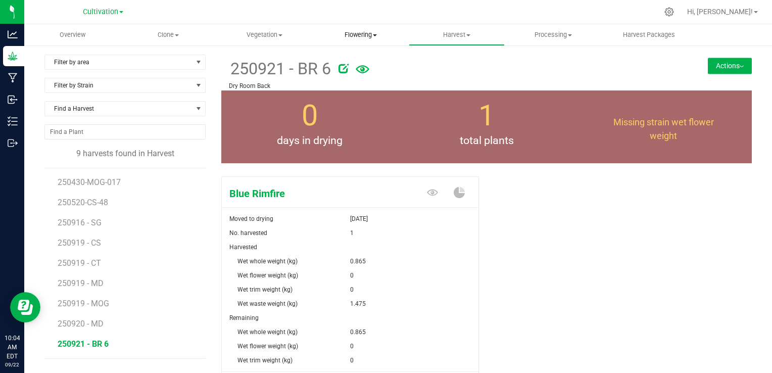
click at [356, 29] on uib-tab-heading "Flowering Create harvest Flowering groups Flowering plants Apply to plants" at bounding box center [360, 35] width 95 height 20
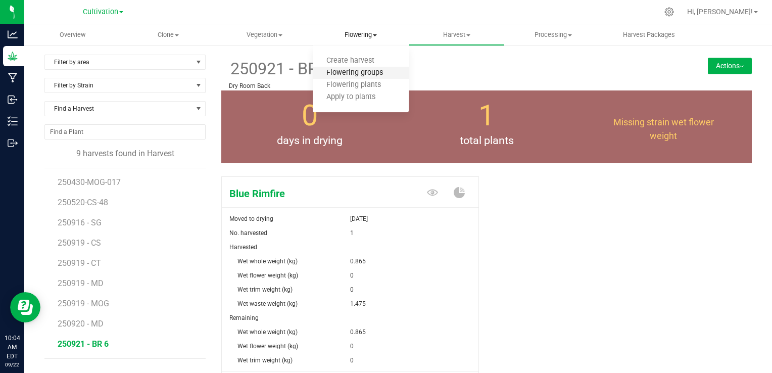
click at [365, 74] on span "Flowering groups" at bounding box center [355, 73] width 84 height 9
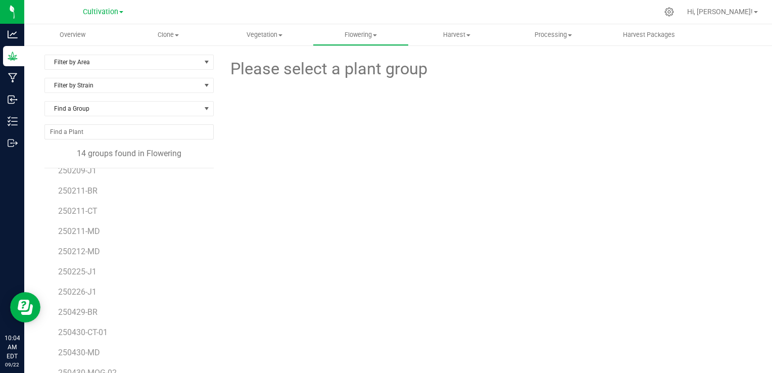
scroll to position [38, 0]
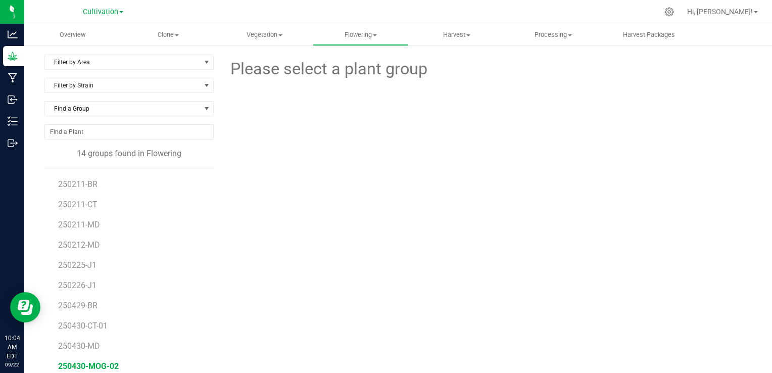
click at [99, 363] on span "250430-MOG-02" at bounding box center [88, 366] width 61 height 10
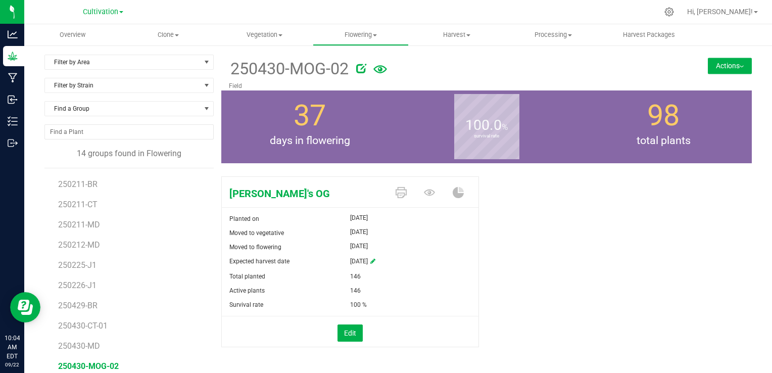
click at [528, 223] on div "Manny's OG Planted on Apr 30, 2025 Moved to vegetative May 6, 2025 Moved to flo…" at bounding box center [486, 272] width 531 height 200
click at [747, 56] on div "Filter by Area Filter by Area All Field Greenhouse Filter by Strain Find a Grou…" at bounding box center [398, 238] width 723 height 367
click at [728, 66] on button "Actions" at bounding box center [730, 66] width 44 height 16
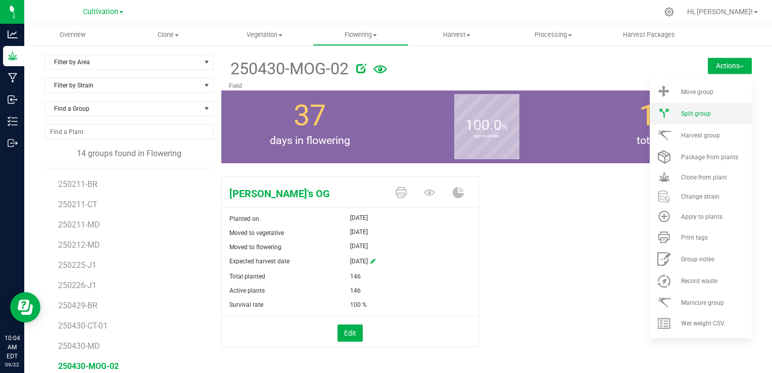
click at [680, 108] on li "Split group" at bounding box center [701, 114] width 102 height 22
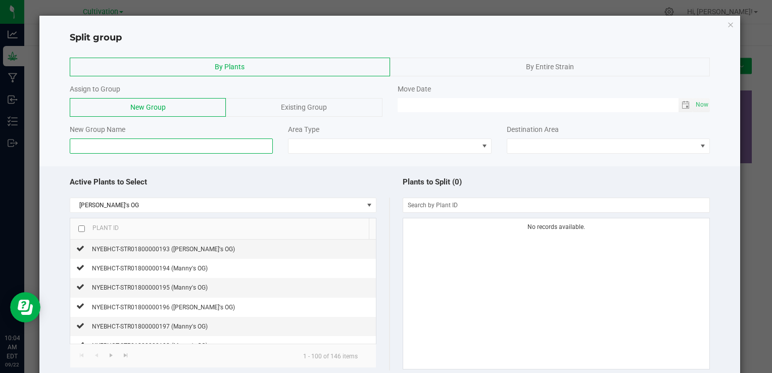
click at [154, 145] on input at bounding box center [171, 146] width 203 height 15
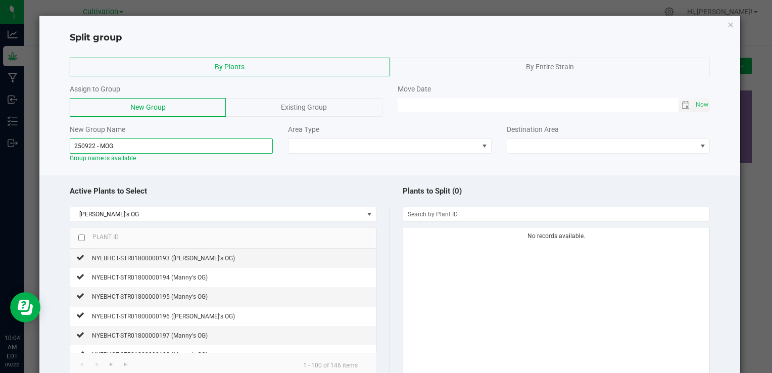
type input "250922 - MOG"
click at [241, 179] on div "Active Plants to Select Manny's OG Plant ID NYEBHCT-STR01800000193 (Manny's OG)…" at bounding box center [389, 307] width 701 height 264
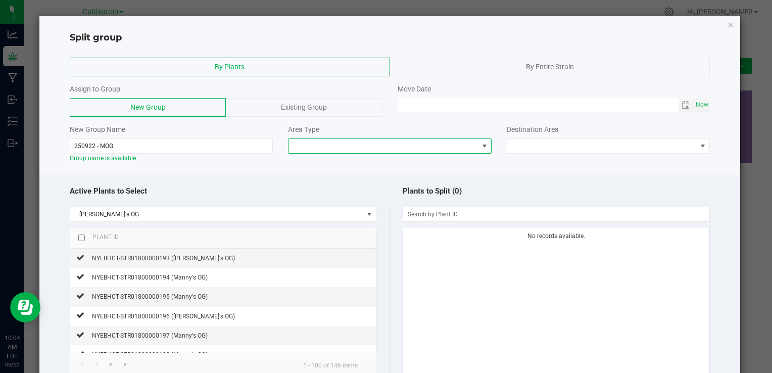
click at [360, 139] on span at bounding box center [384, 146] width 190 height 14
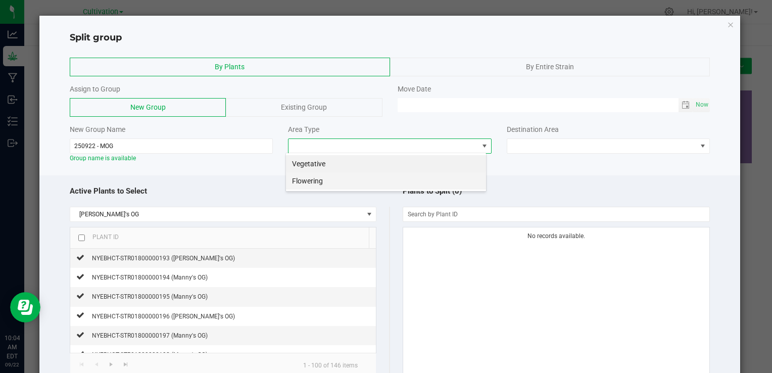
click at [320, 175] on li "Flowering" at bounding box center [386, 180] width 200 height 17
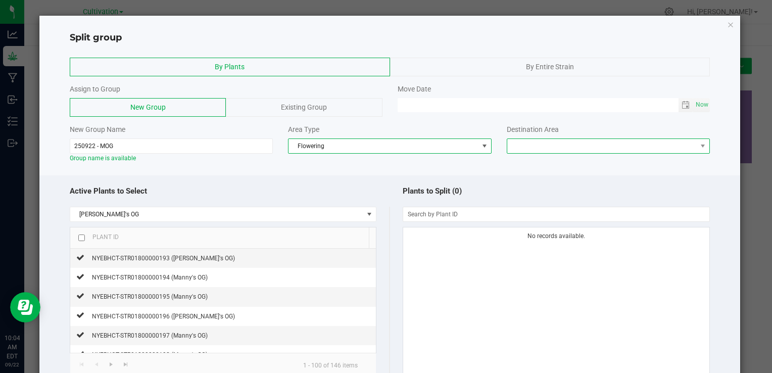
click at [544, 149] on span at bounding box center [603, 146] width 190 height 14
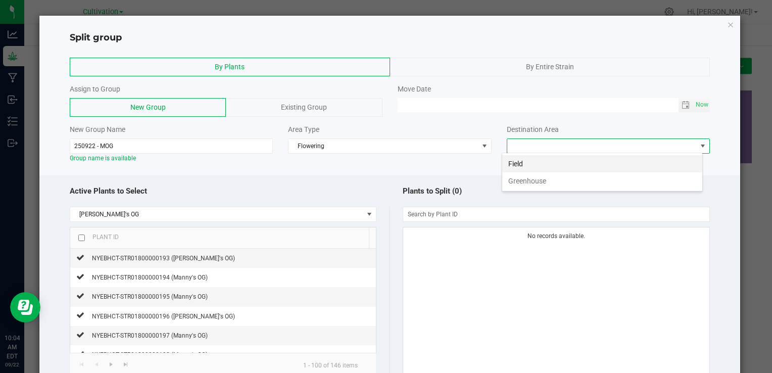
click at [537, 169] on li "Field" at bounding box center [602, 163] width 200 height 17
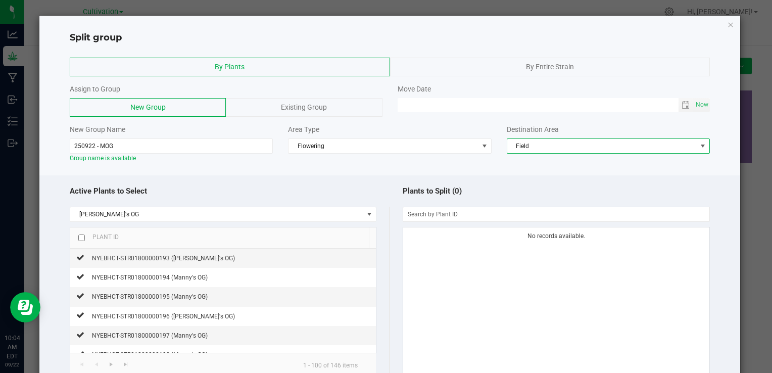
click at [264, 183] on div "Active Plants to Select" at bounding box center [230, 191] width 320 height 22
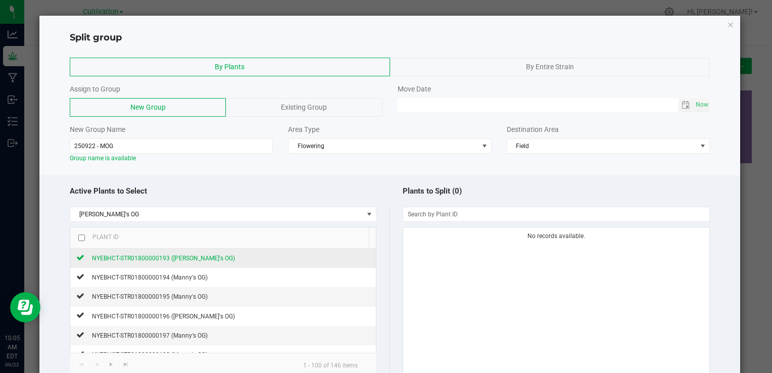
click at [162, 261] on div "NYEBHCT-STR01800000193 (Manny's OG)" at bounding box center [159, 258] width 151 height 11
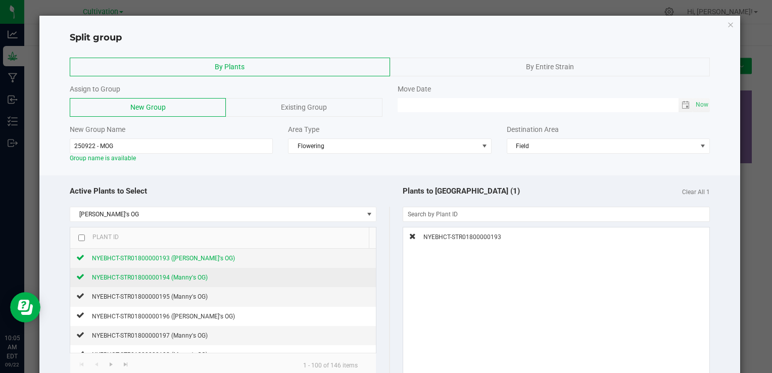
click at [160, 280] on span "NYEBHCT-STR01800000194 (Manny's OG)" at bounding box center [150, 277] width 116 height 7
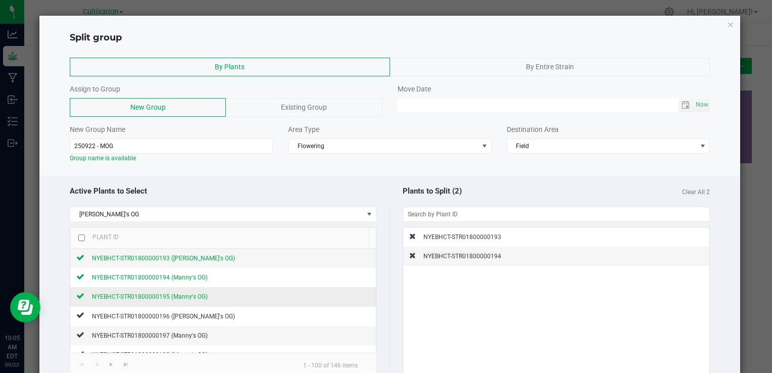
click at [156, 295] on span "NYEBHCT-STR01800000195 (Manny's OG)" at bounding box center [150, 296] width 116 height 7
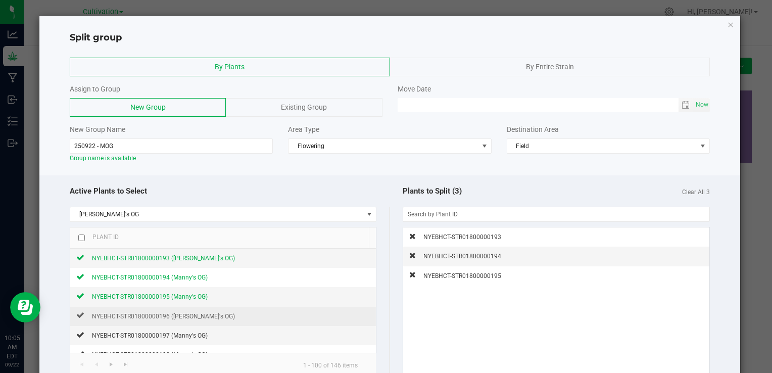
click at [156, 307] on td "NYEBHCT-STR01800000196 (Manny's OG)" at bounding box center [222, 316] width 305 height 19
click at [152, 315] on span "NYEBHCT-STR01800000196 (Manny's OG)" at bounding box center [163, 316] width 143 height 7
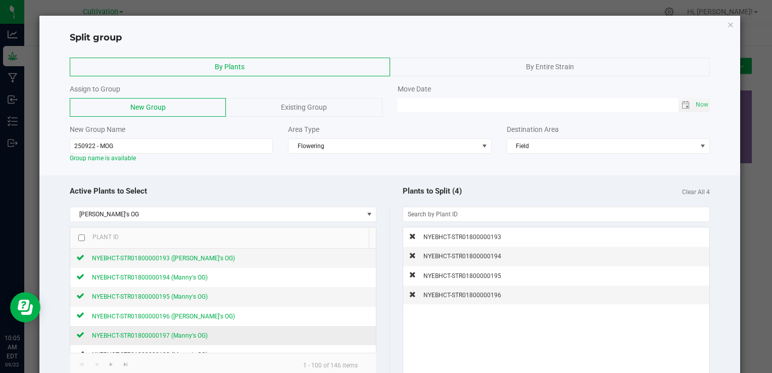
click at [148, 330] on div "NYEBHCT-STR01800000197 (Manny's OG)" at bounding box center [145, 335] width 123 height 11
click at [492, 165] on div "By Plants By Entire Strain Assign to Group New Group Existing Group Move Date N…" at bounding box center [389, 110] width 701 height 115
click at [535, 197] on div "Plants to Split (5) Clear All 5" at bounding box center [550, 191] width 320 height 22
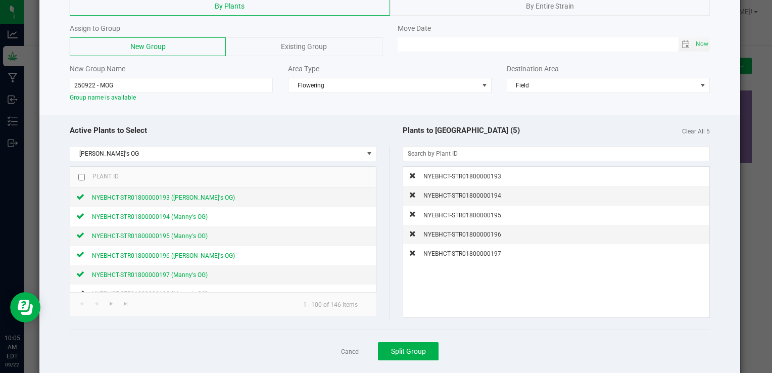
scroll to position [80, 0]
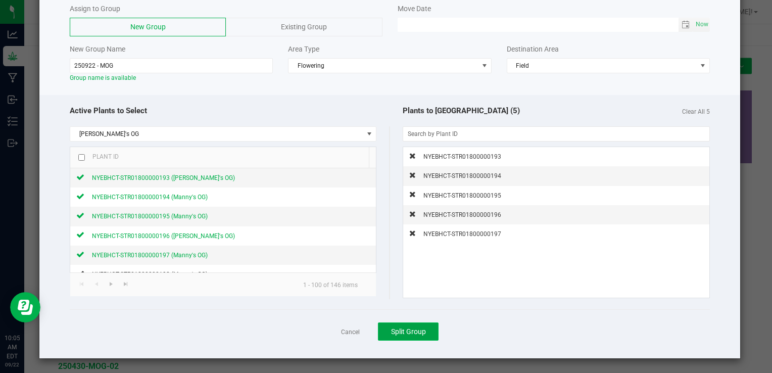
click at [410, 335] on button "Split Group" at bounding box center [408, 332] width 61 height 18
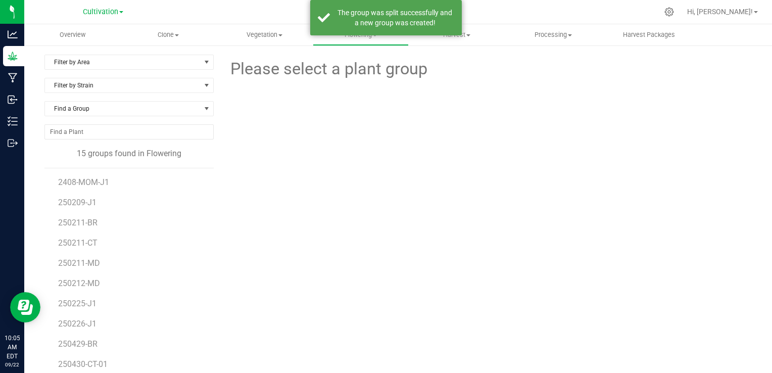
scroll to position [59, 0]
click at [287, 291] on div "Please select a plant group" at bounding box center [486, 238] width 531 height 367
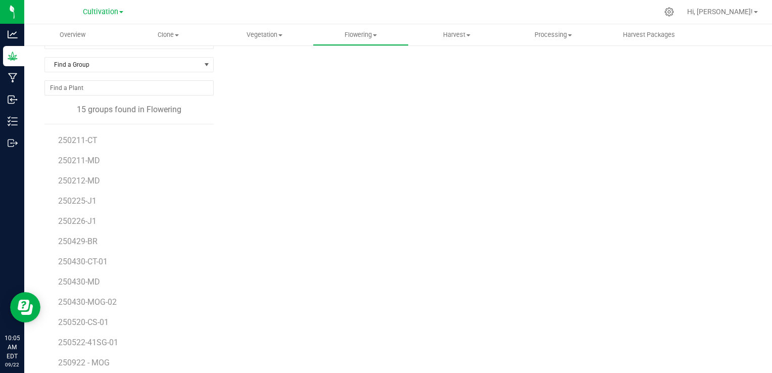
scroll to position [57, 0]
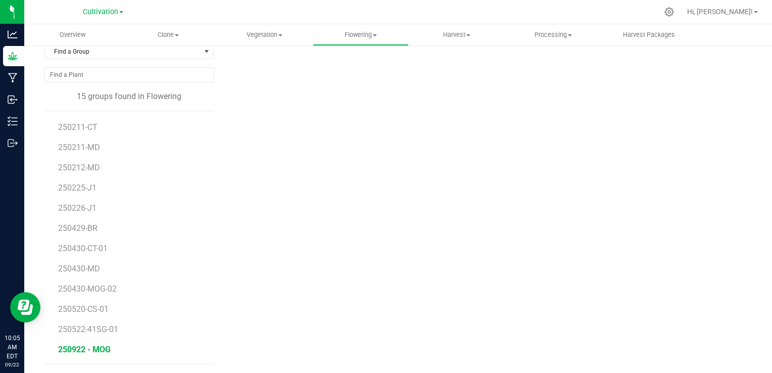
click at [109, 346] on span "250922 - MOG" at bounding box center [84, 350] width 53 height 10
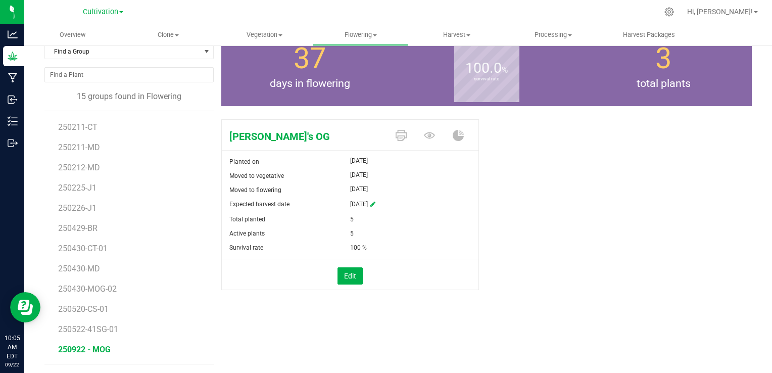
click at [609, 189] on div "Manny's OG Planted on Apr 30, 2025 Moved to vegetative May 6, 2025 Moved to flo…" at bounding box center [486, 215] width 531 height 200
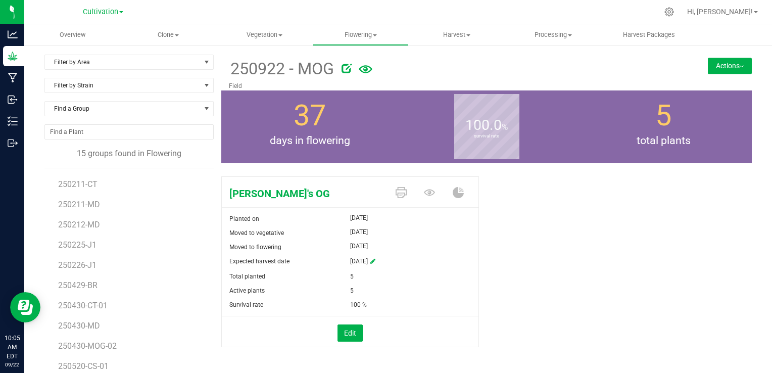
click at [710, 60] on button "Actions" at bounding box center [730, 66] width 44 height 16
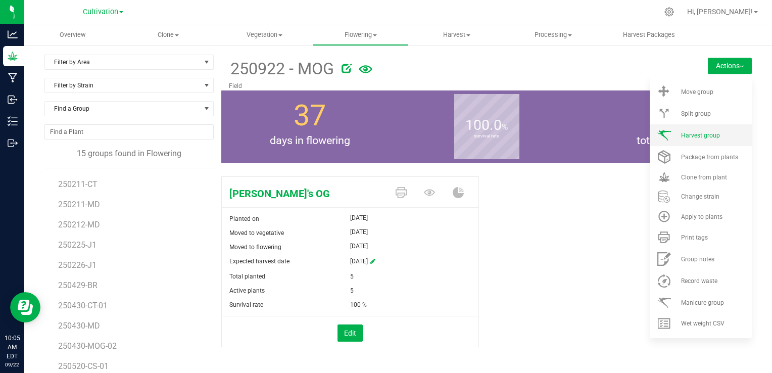
click at [683, 138] on span "Harvest group" at bounding box center [700, 135] width 39 height 7
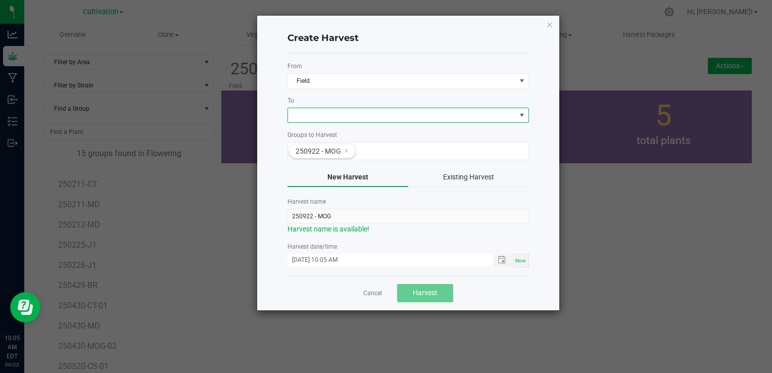
click at [390, 108] on span at bounding box center [402, 115] width 228 height 14
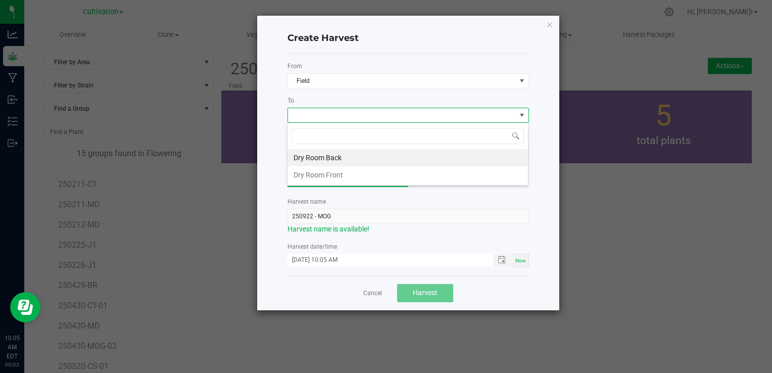
scroll to position [15, 242]
click at [340, 156] on li "Dry Room Back" at bounding box center [408, 157] width 241 height 17
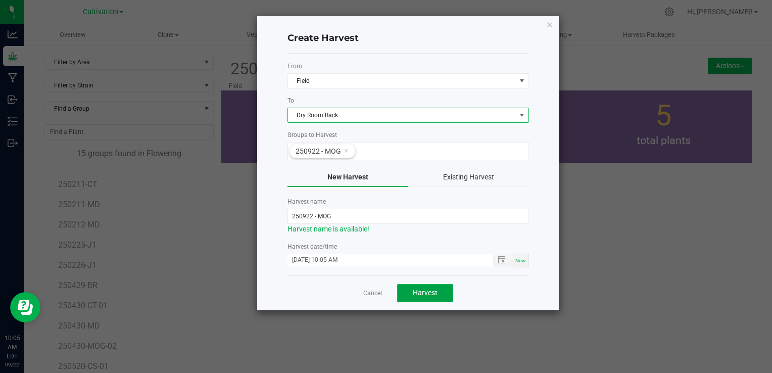
click at [425, 284] on button "Harvest" at bounding box center [425, 293] width 56 height 18
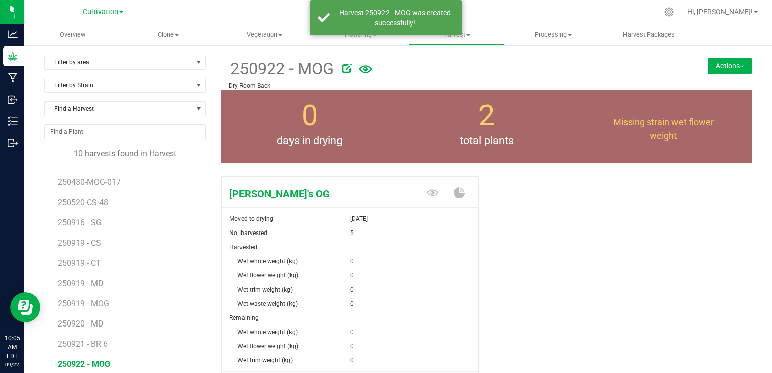
click at [477, 261] on div "Manny's OG Moved to drying Sep 22, 2025 No. harvested 5 Harvested Wet whole wei…" at bounding box center [353, 288] width 265 height 233
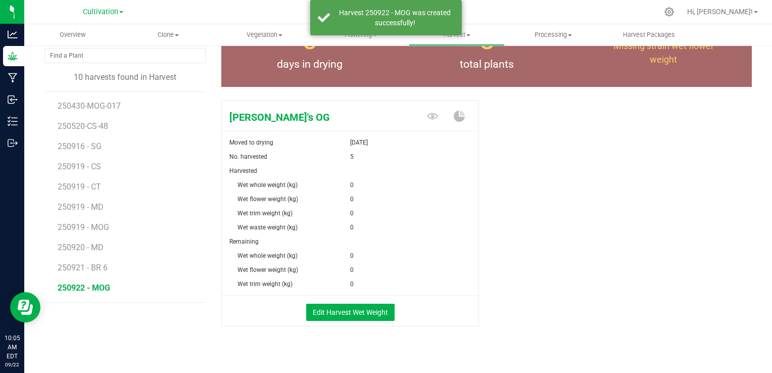
scroll to position [81, 0]
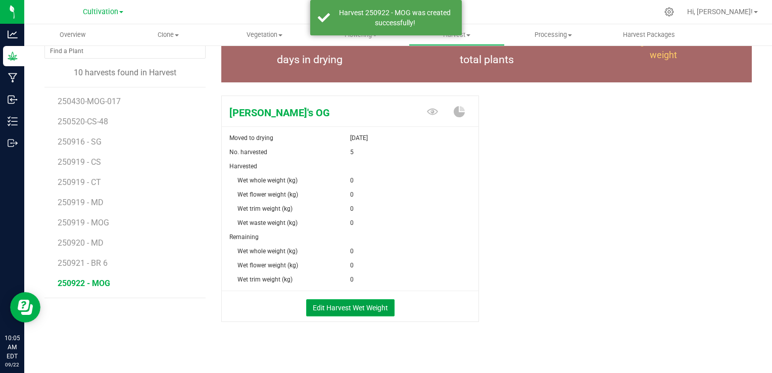
click at [356, 301] on button "Edit Harvest Wet Weight" at bounding box center [350, 307] width 88 height 17
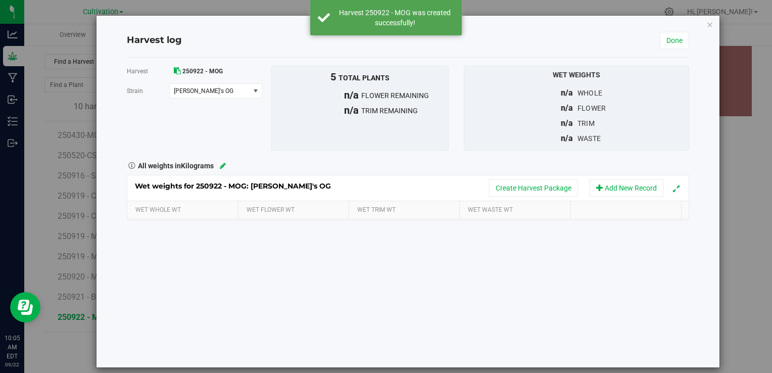
scroll to position [81, 0]
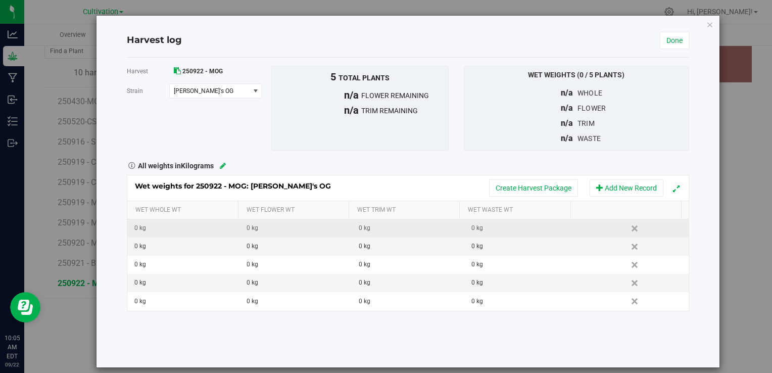
click at [182, 230] on div "0 kg" at bounding box center [186, 228] width 105 height 10
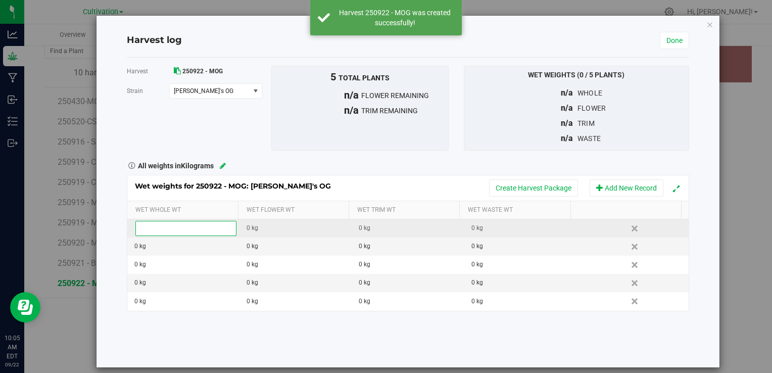
click at [182, 230] on input "text" at bounding box center [186, 228] width 101 height 14
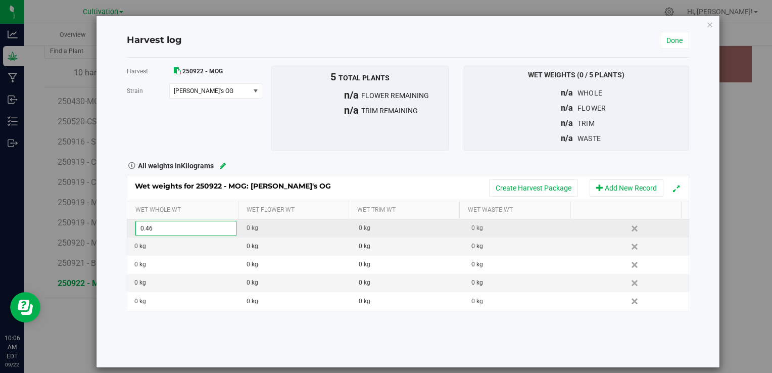
type input "0.465"
click at [165, 244] on div "0 kg" at bounding box center [186, 247] width 105 height 10
type input "1.425"
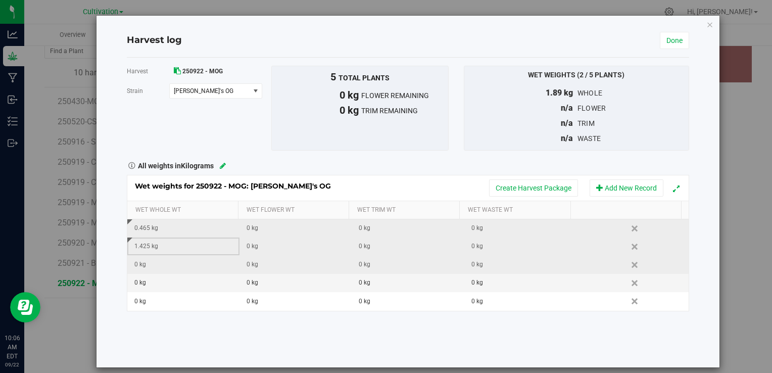
click at [146, 267] on div "0 kg" at bounding box center [186, 265] width 105 height 10
click at [146, 267] on input "text" at bounding box center [186, 265] width 101 height 14
type input "0.670"
click at [154, 268] on div "0.67 kg" at bounding box center [186, 265] width 105 height 10
click at [154, 268] on input "0.67" at bounding box center [186, 265] width 101 height 14
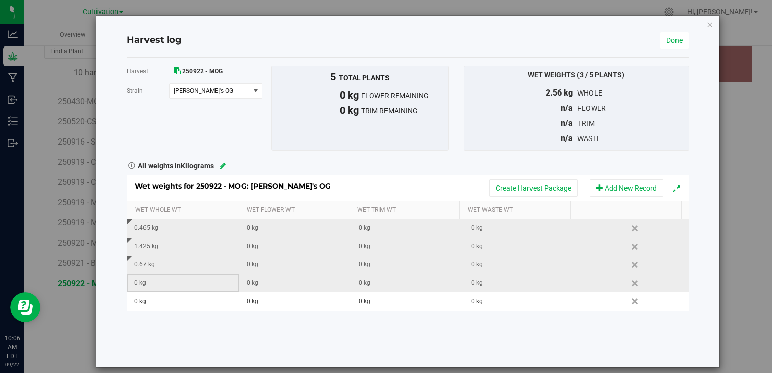
click at [154, 284] on div "0 kg" at bounding box center [186, 283] width 105 height 10
type input "1.380"
click at [497, 266] on div "0 kg" at bounding box center [524, 265] width 105 height 10
click at [497, 266] on input "text" at bounding box center [523, 265] width 101 height 14
type input "1.520"
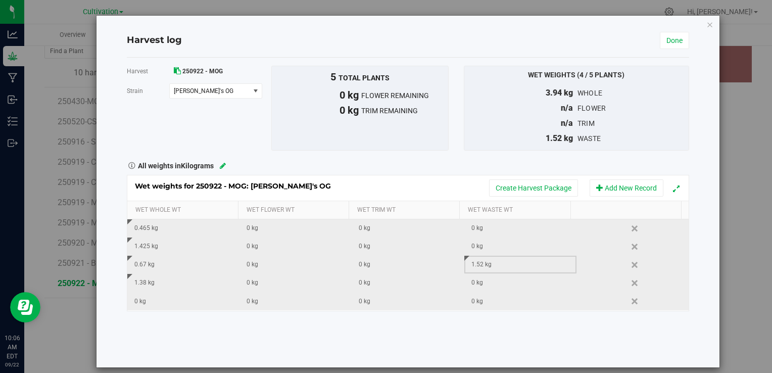
click at [150, 304] on div "0 kg" at bounding box center [186, 302] width 105 height 10
click at [150, 304] on input "text" at bounding box center [186, 301] width 101 height 14
type input "1.240"
click at [672, 39] on link "Done" at bounding box center [674, 40] width 29 height 17
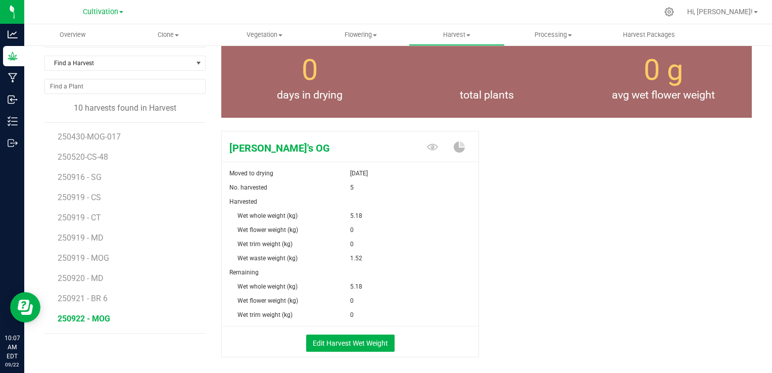
scroll to position [81, 0]
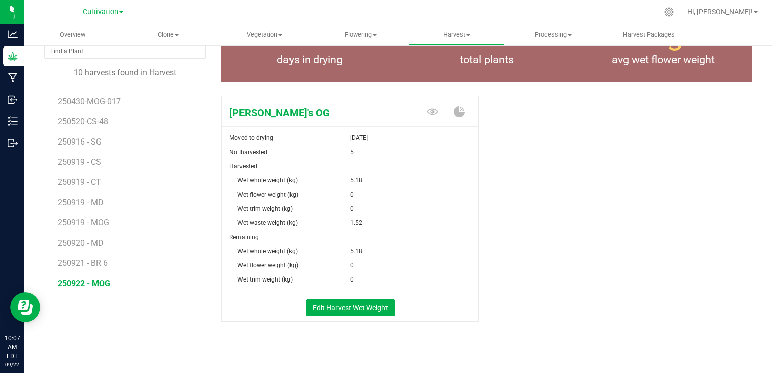
click at [585, 222] on div "Manny's OG Moved to drying Sep 22, 2025 No. harvested 5 Harvested Wet whole wei…" at bounding box center [486, 219] width 531 height 256
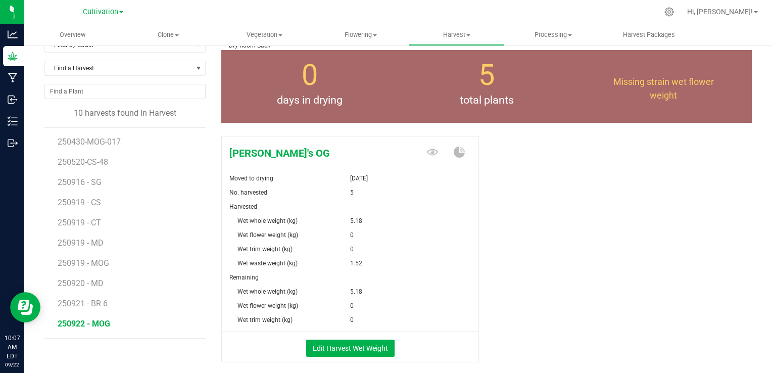
scroll to position [61, 0]
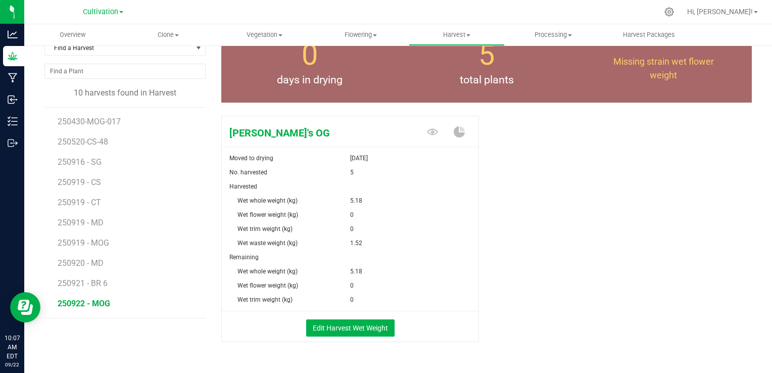
click at [534, 233] on div "Manny's OG Moved to drying Sep 22, 2025 No. harvested 5 Harvested Wet whole wei…" at bounding box center [486, 240] width 531 height 256
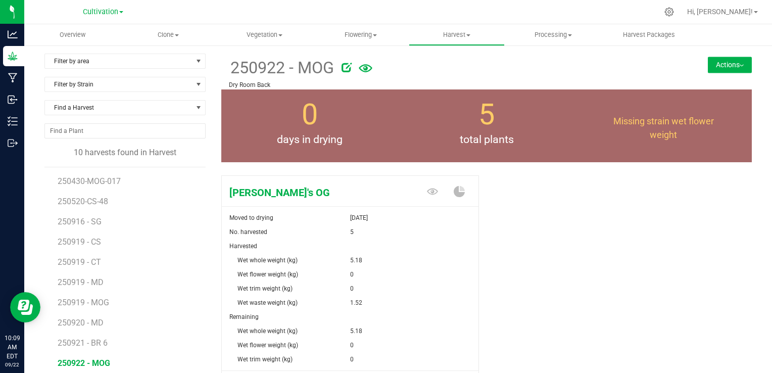
scroll to position [0, 0]
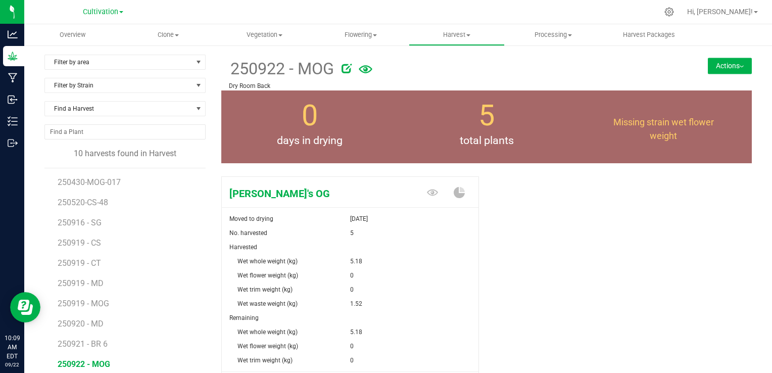
click at [530, 203] on div "Manny's OG Moved to drying Sep 22, 2025 No. harvested 5 Harvested Wet whole wei…" at bounding box center [486, 300] width 531 height 256
click at [464, 31] on span "Harvest" at bounding box center [456, 34] width 95 height 9
click at [446, 60] on span "Harvests" at bounding box center [437, 61] width 56 height 9
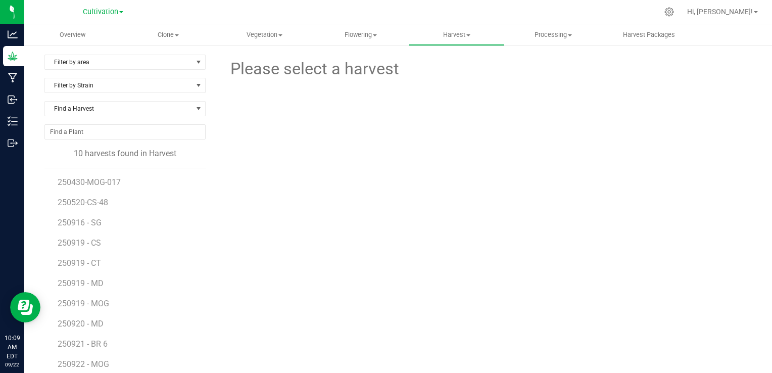
click at [313, 225] on div "Please select a harvest" at bounding box center [486, 221] width 531 height 333
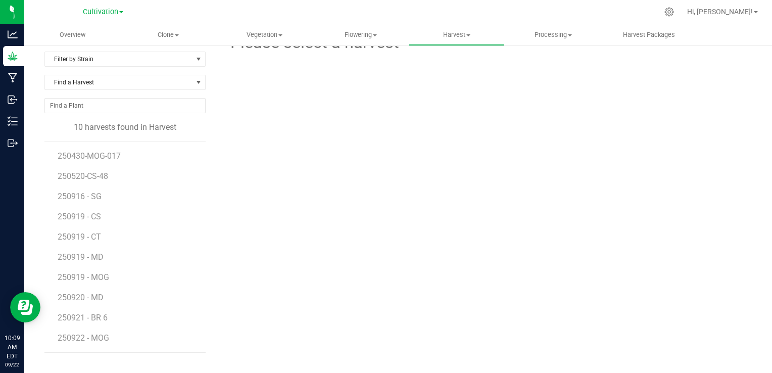
scroll to position [25, 0]
click at [313, 225] on div "Please select a harvest" at bounding box center [486, 195] width 531 height 333
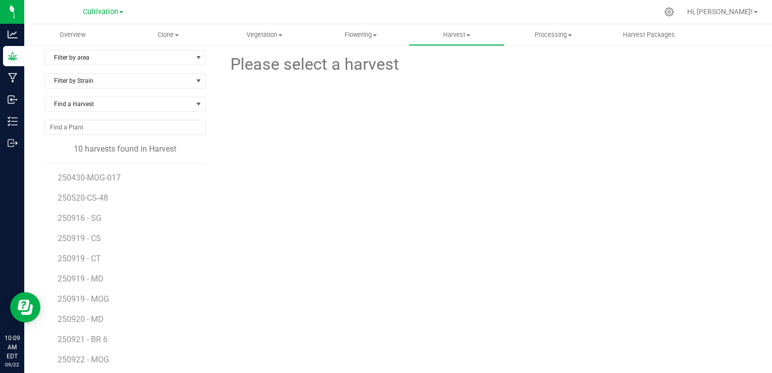
scroll to position [0, 0]
